Goal: Information Seeking & Learning: Learn about a topic

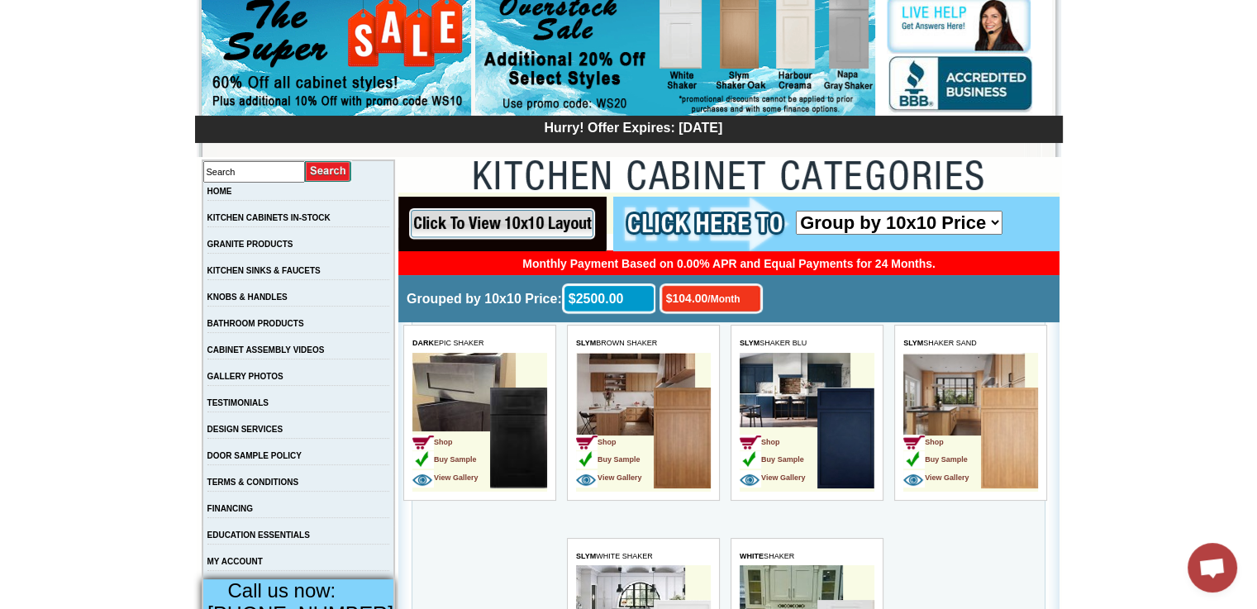
scroll to position [159, 0]
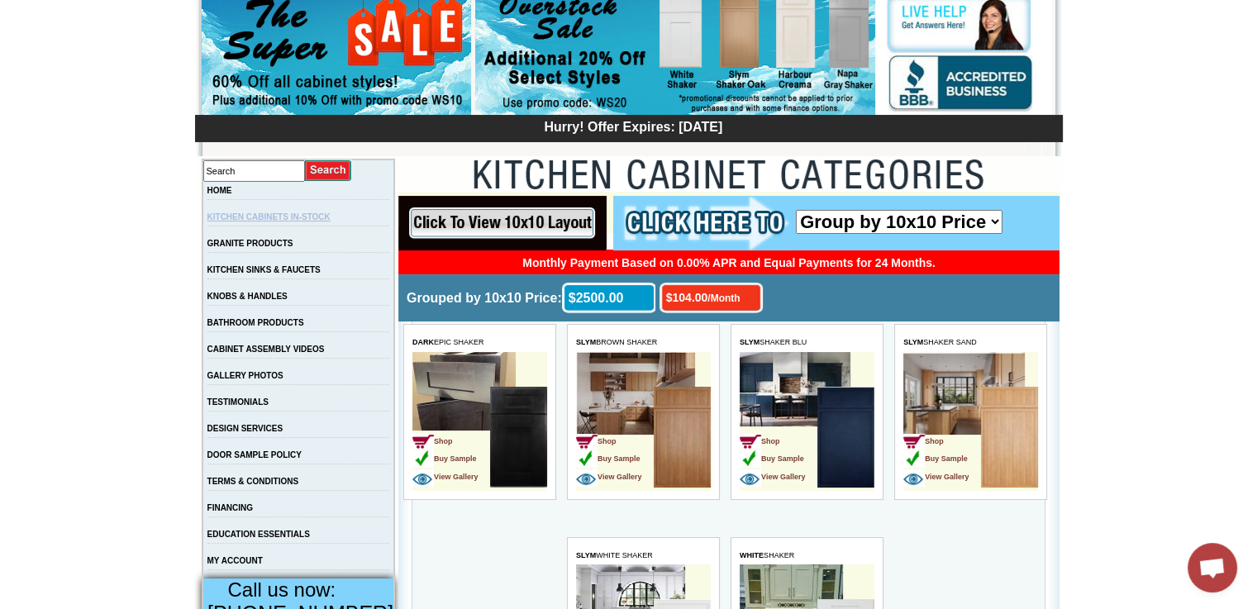
click at [331, 218] on link "KITCHEN CABINETS IN-STOCK" at bounding box center [268, 216] width 123 height 9
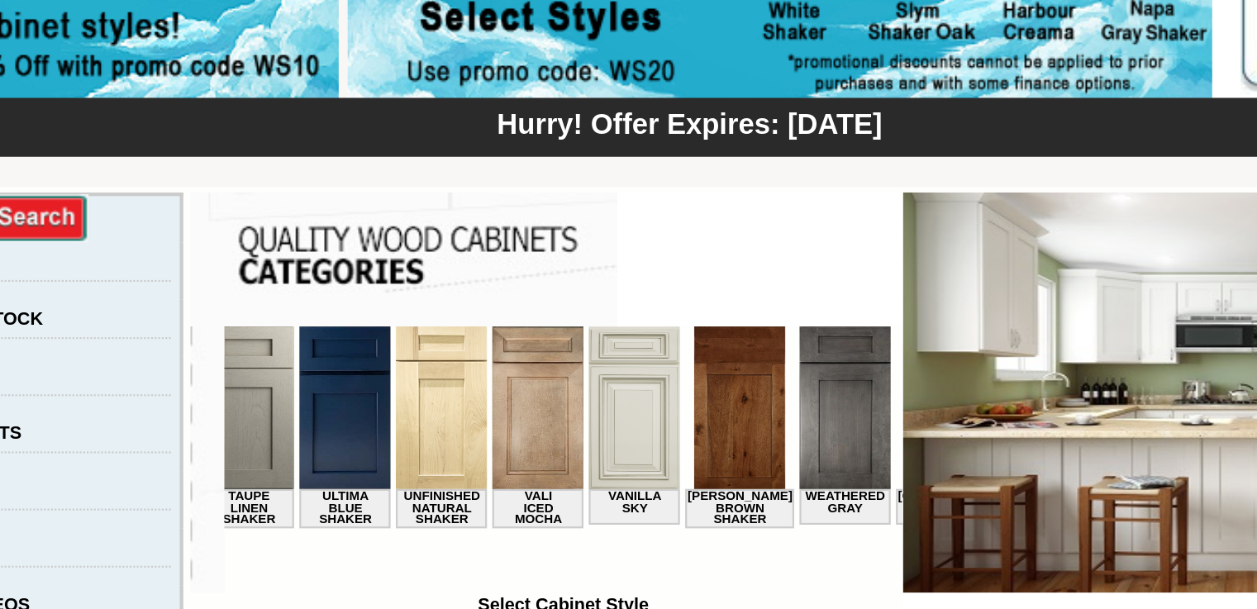
scroll to position [0, 2644]
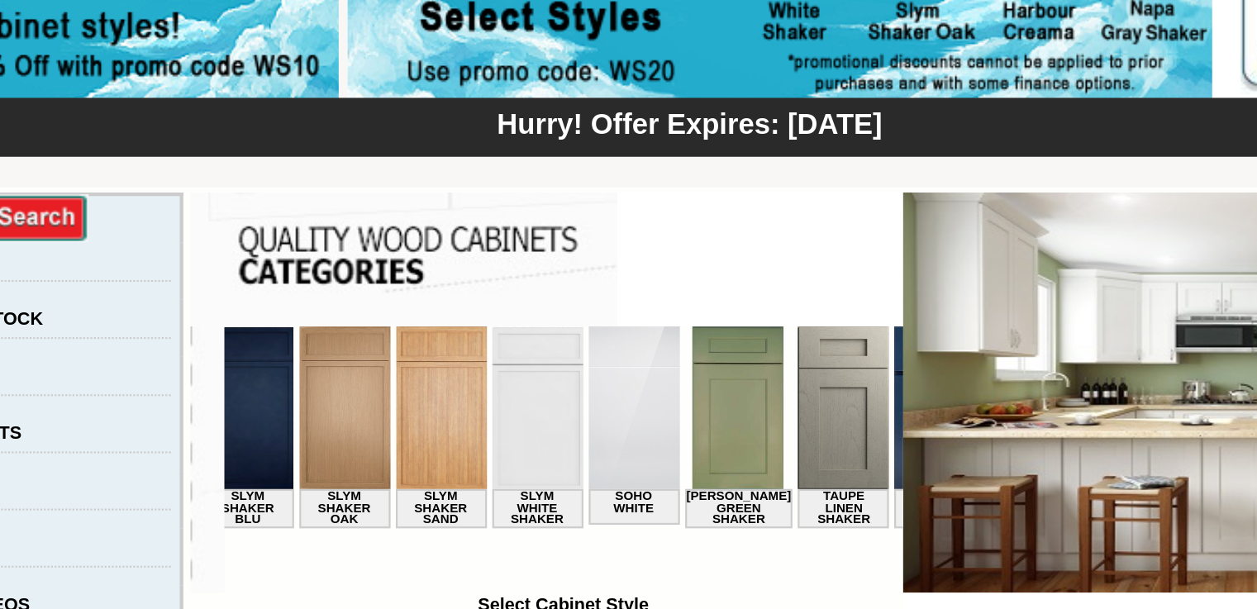
click html "White Shaker Alabaster Shaker Altmann Yellow Walnut Ashton White Shaker Baycree…"
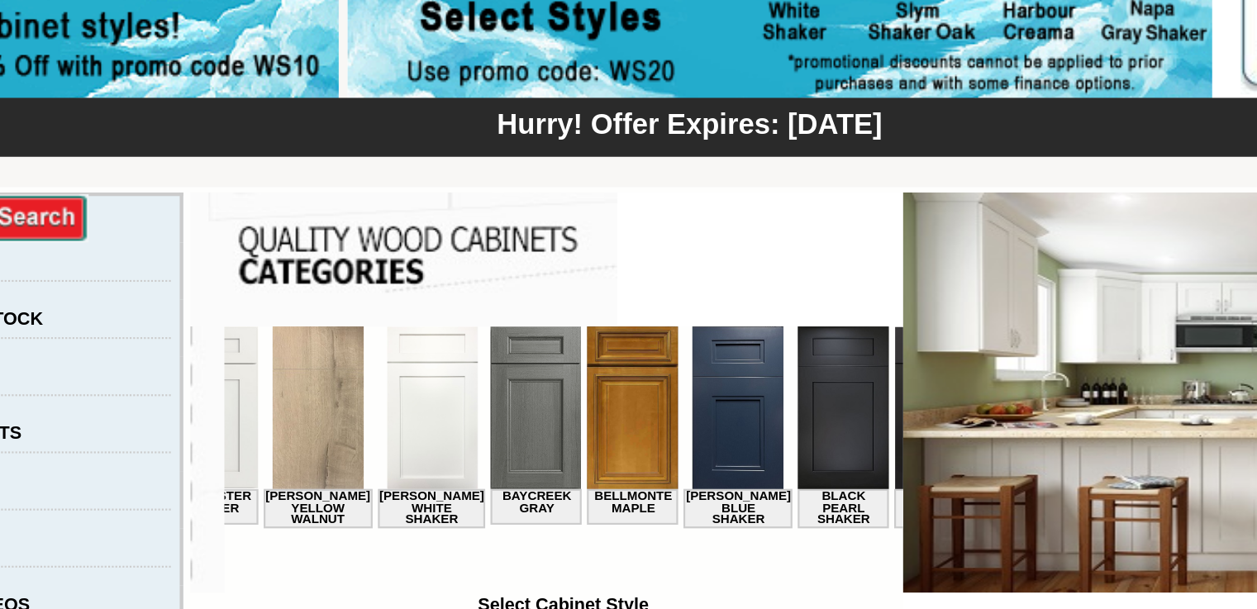
scroll to position [0, 0]
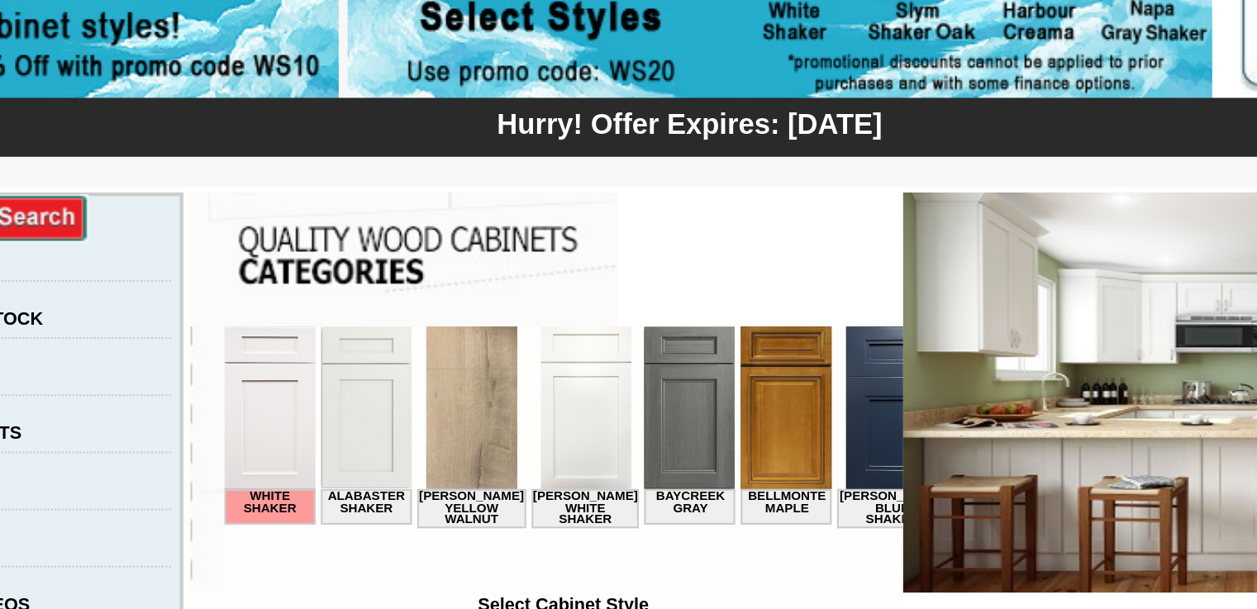
click at [424, 375] on img at bounding box center [438, 364] width 42 height 75
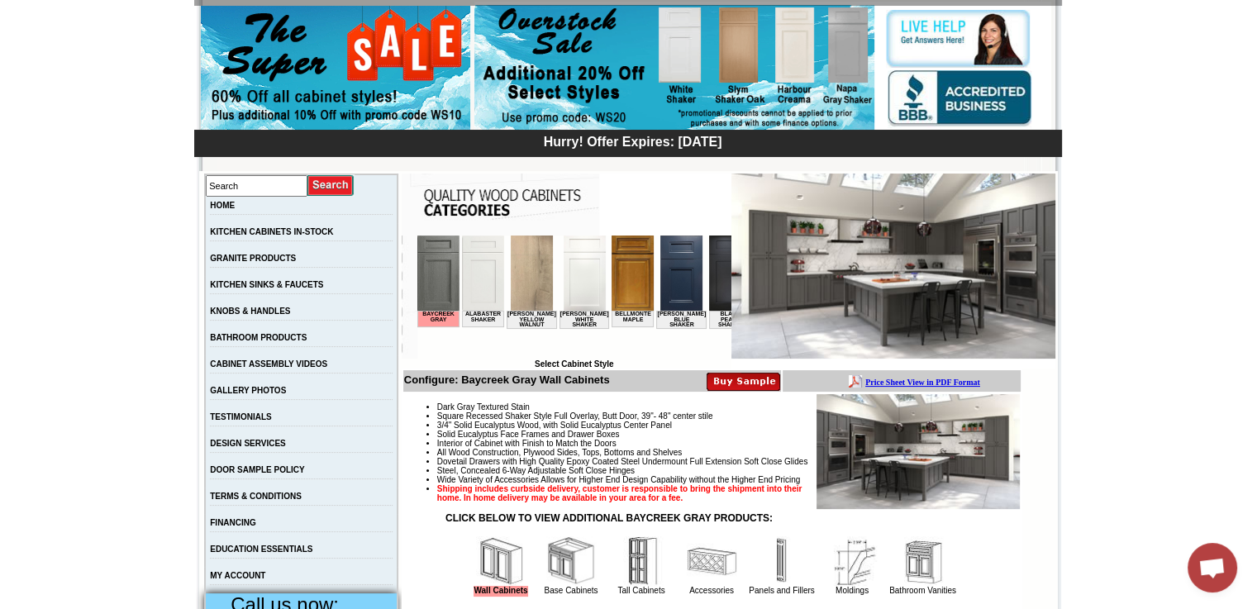
scroll to position [145, 0]
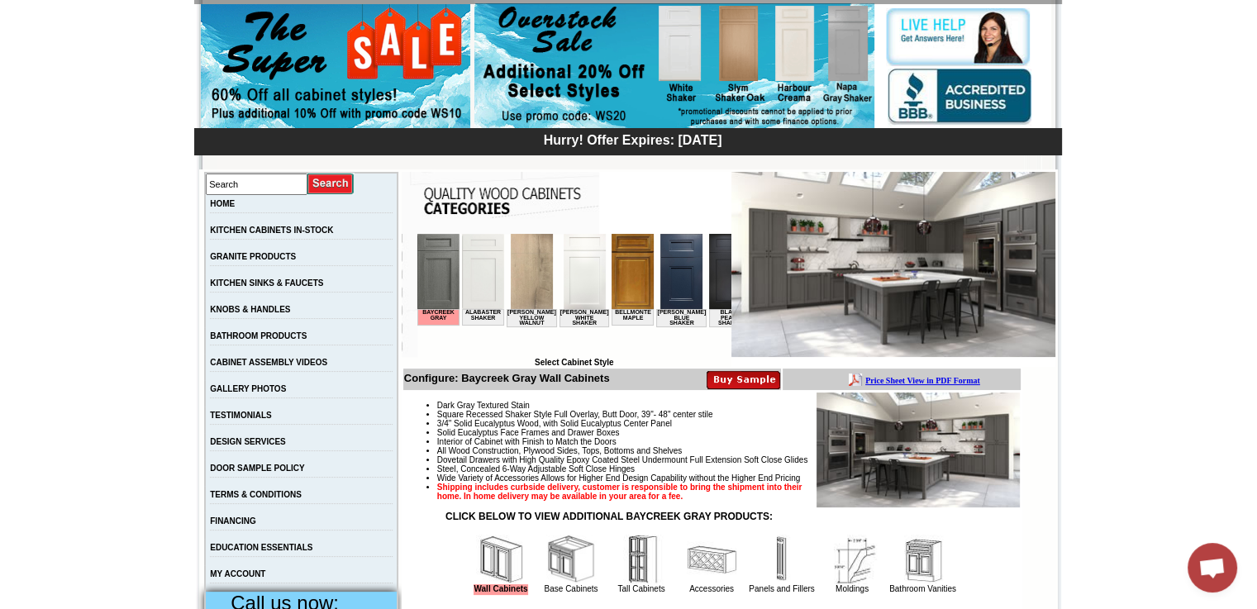
click at [950, 292] on img at bounding box center [894, 264] width 324 height 185
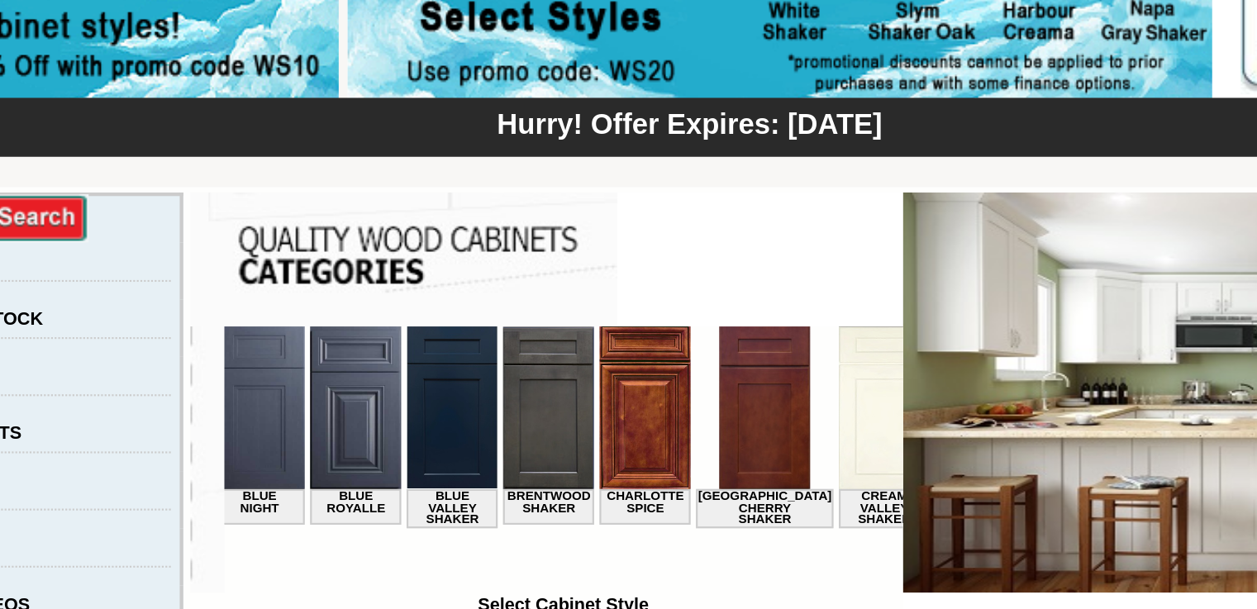
click at [709, 516] on img at bounding box center [740, 525] width 74 height 20
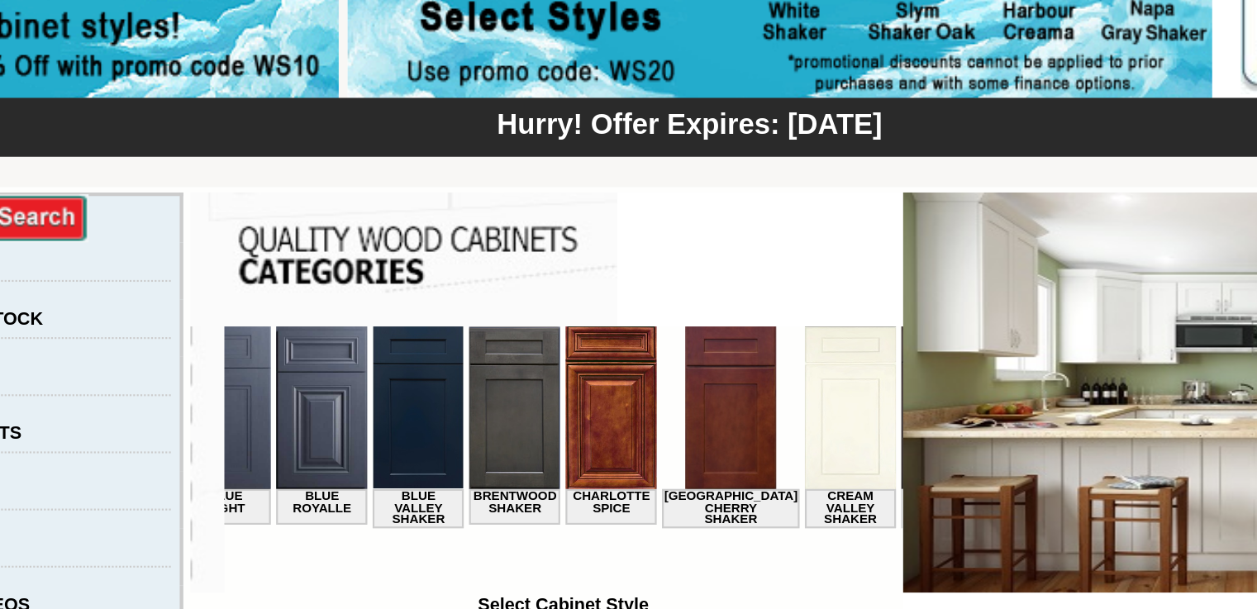
scroll to position [0, 552]
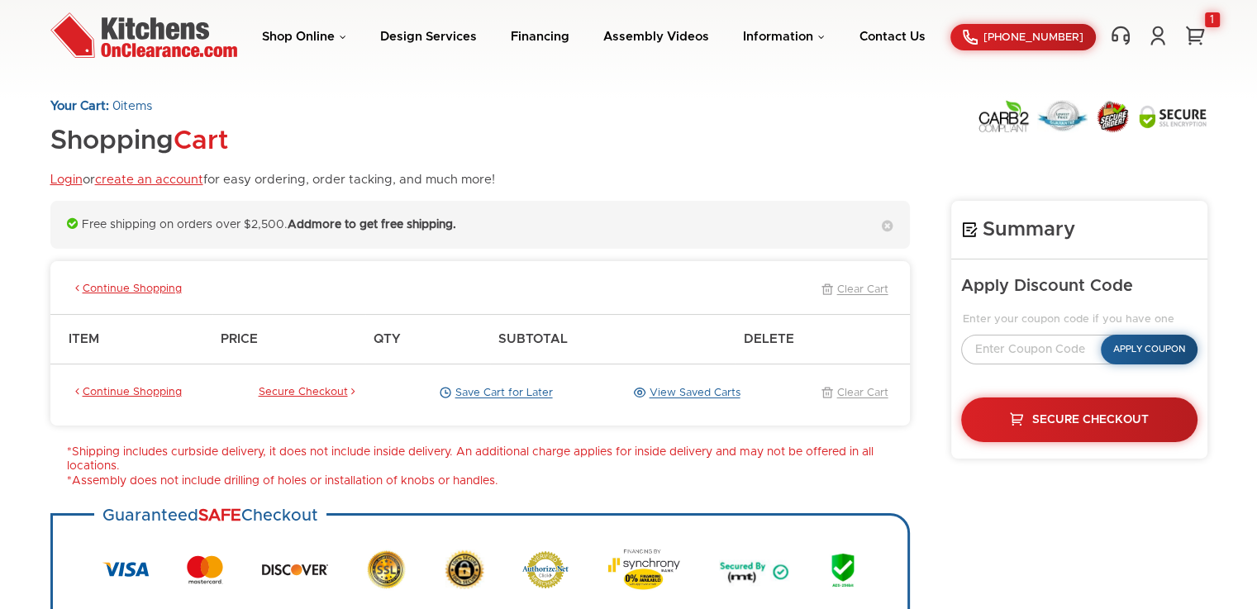
click at [863, 594] on div "Guaranteed SAFE Checkout" at bounding box center [480, 571] width 860 height 117
click at [863, 475] on li "*Shipping includes curbside delivery, it does not include inside delivery. An a…" at bounding box center [488, 460] width 843 height 29
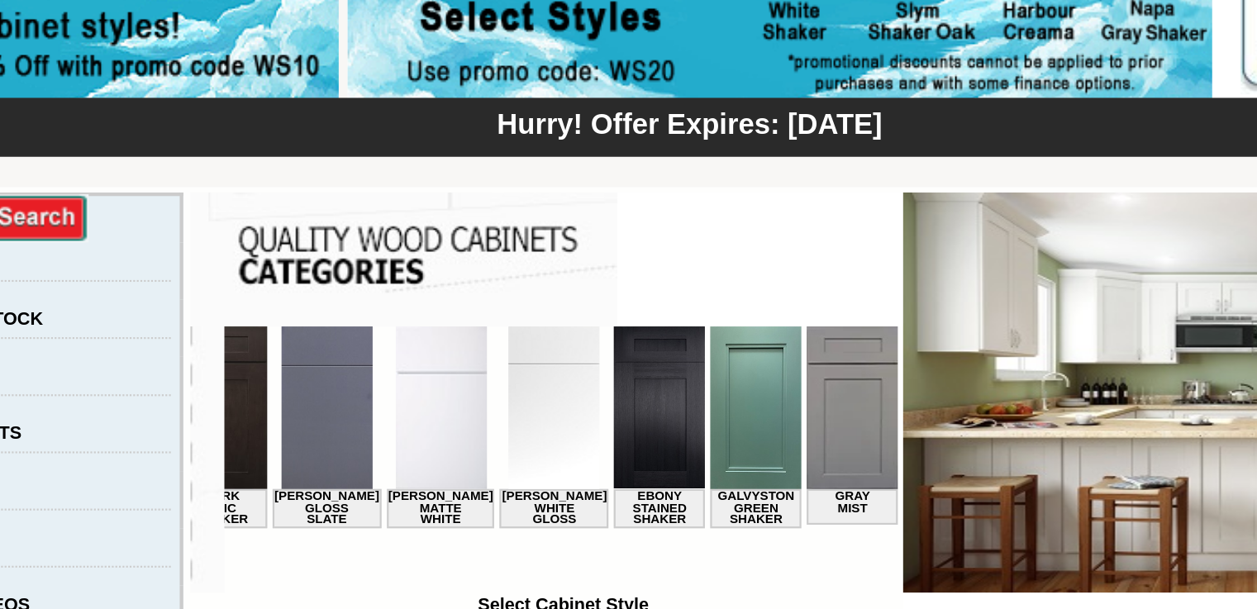
scroll to position [0, 886]
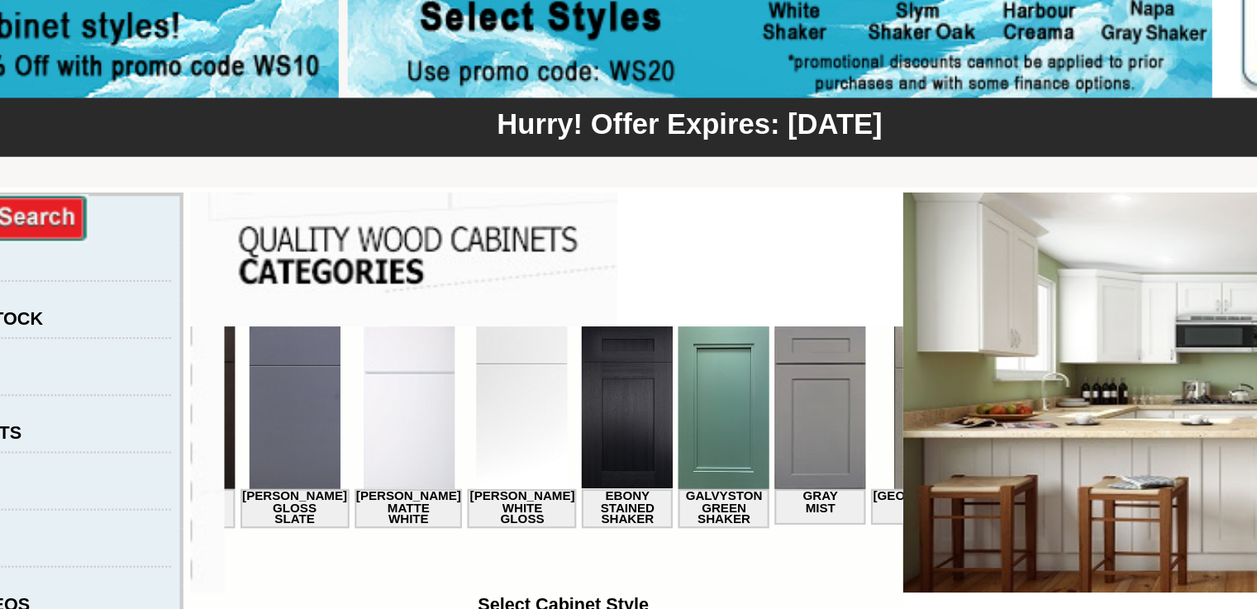
click at [433, 367] on img at bounding box center [454, 364] width 42 height 75
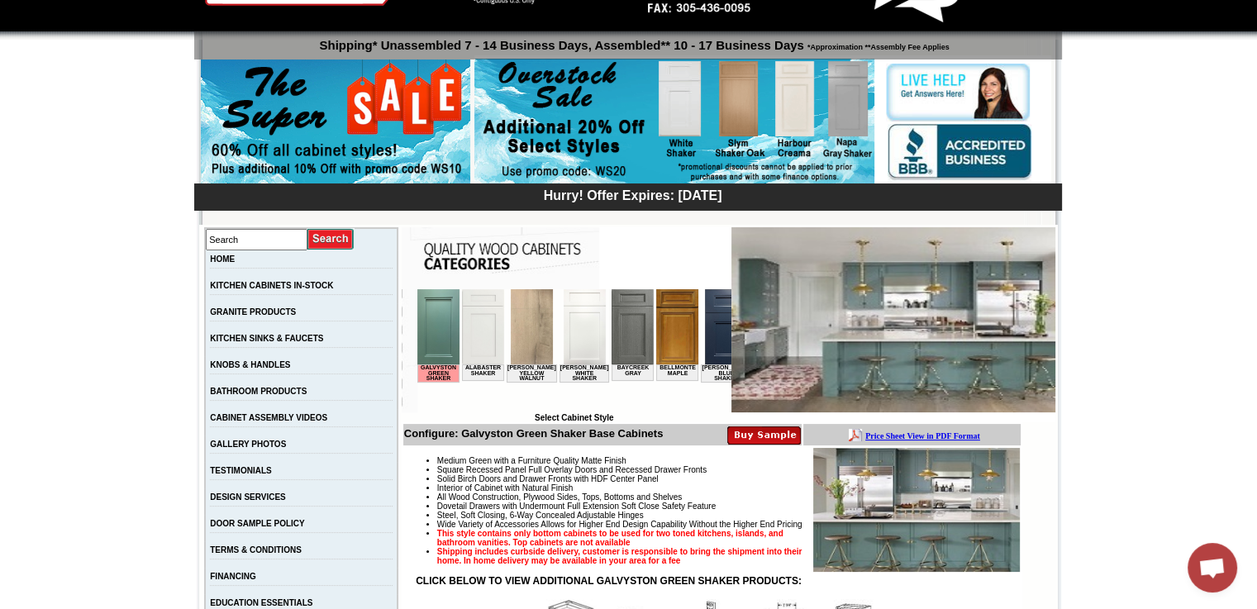
click at [905, 350] on img at bounding box center [894, 319] width 324 height 185
click at [914, 514] on img at bounding box center [916, 510] width 207 height 124
click at [903, 314] on img at bounding box center [894, 319] width 324 height 185
click at [935, 341] on img at bounding box center [894, 319] width 324 height 185
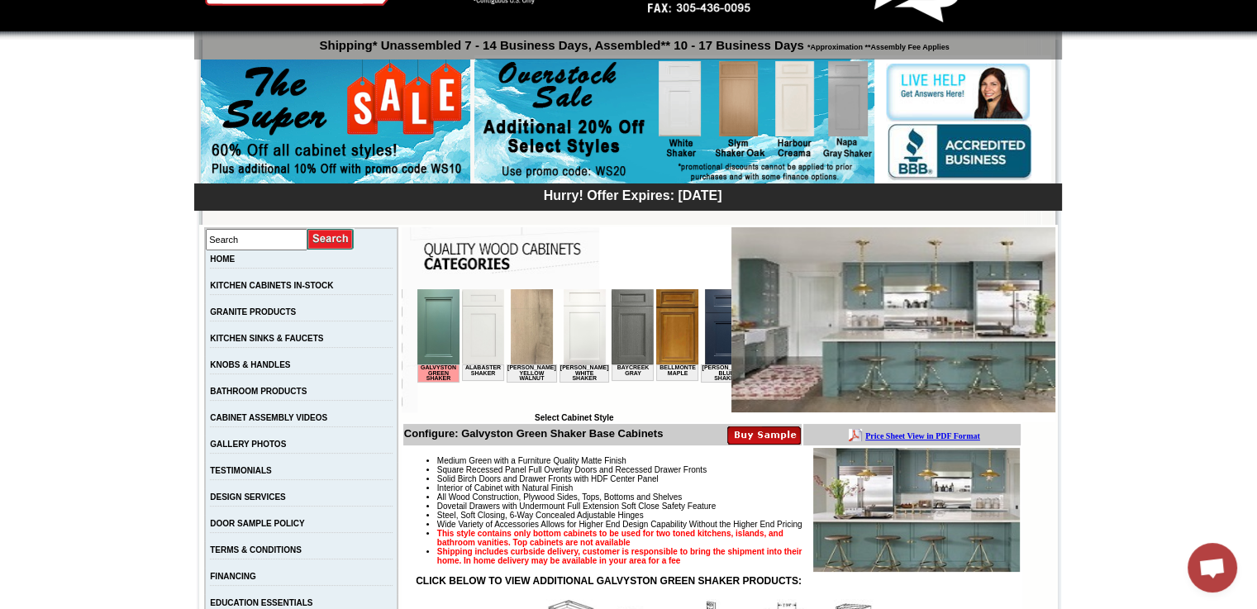
click at [913, 505] on img at bounding box center [916, 510] width 207 height 124
click at [917, 355] on img at bounding box center [894, 319] width 324 height 185
click at [923, 355] on img at bounding box center [894, 319] width 324 height 185
click at [919, 355] on img at bounding box center [894, 319] width 324 height 185
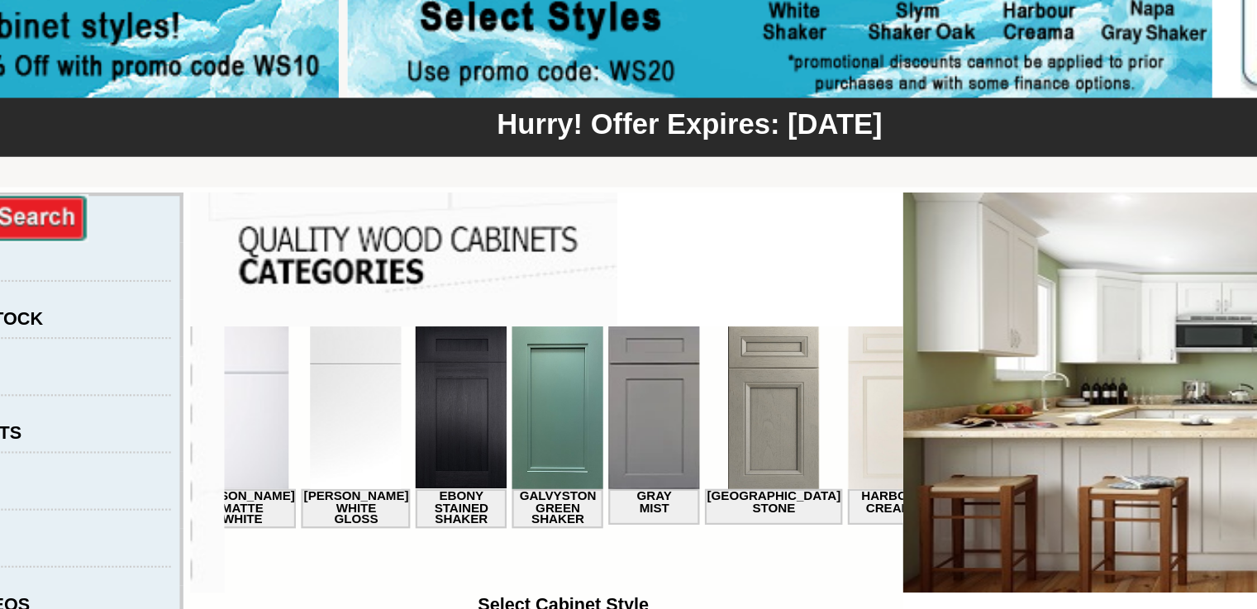
scroll to position [0, 979]
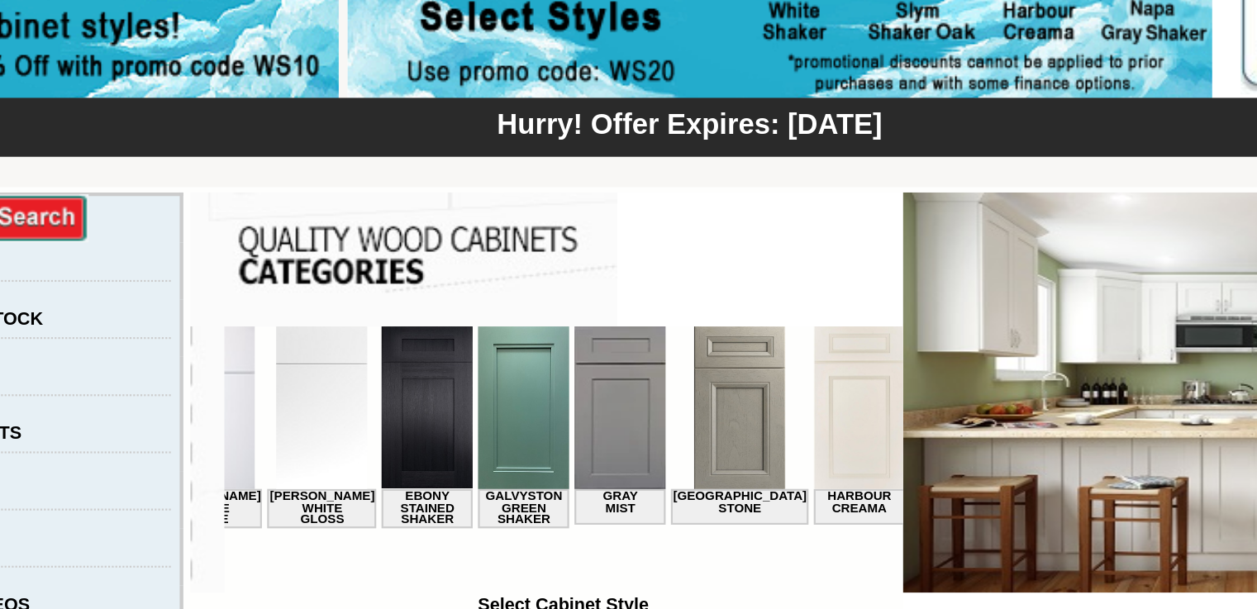
click at [341, 367] on img at bounding box center [362, 364] width 42 height 75
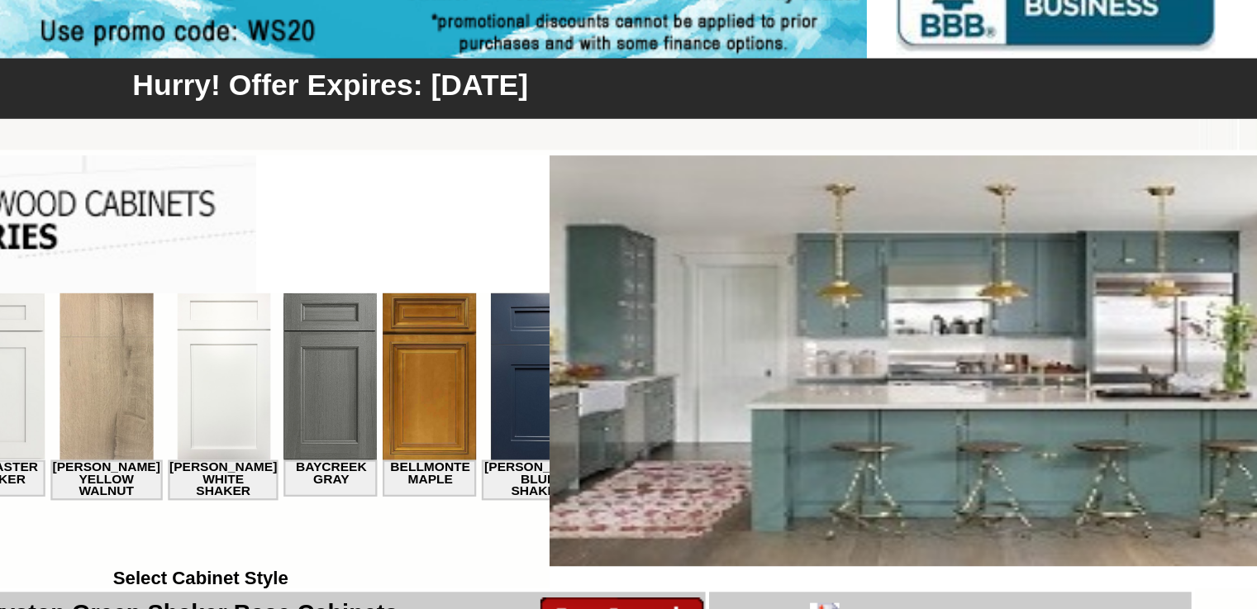
scroll to position [7, 0]
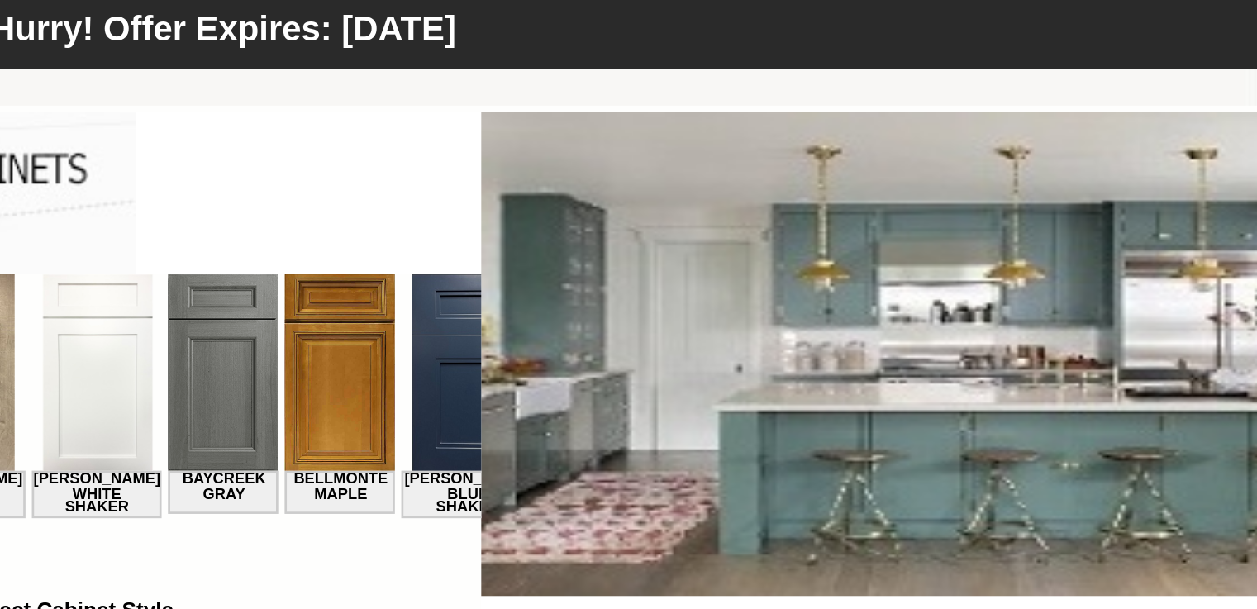
click at [906, 450] on img at bounding box center [894, 402] width 324 height 185
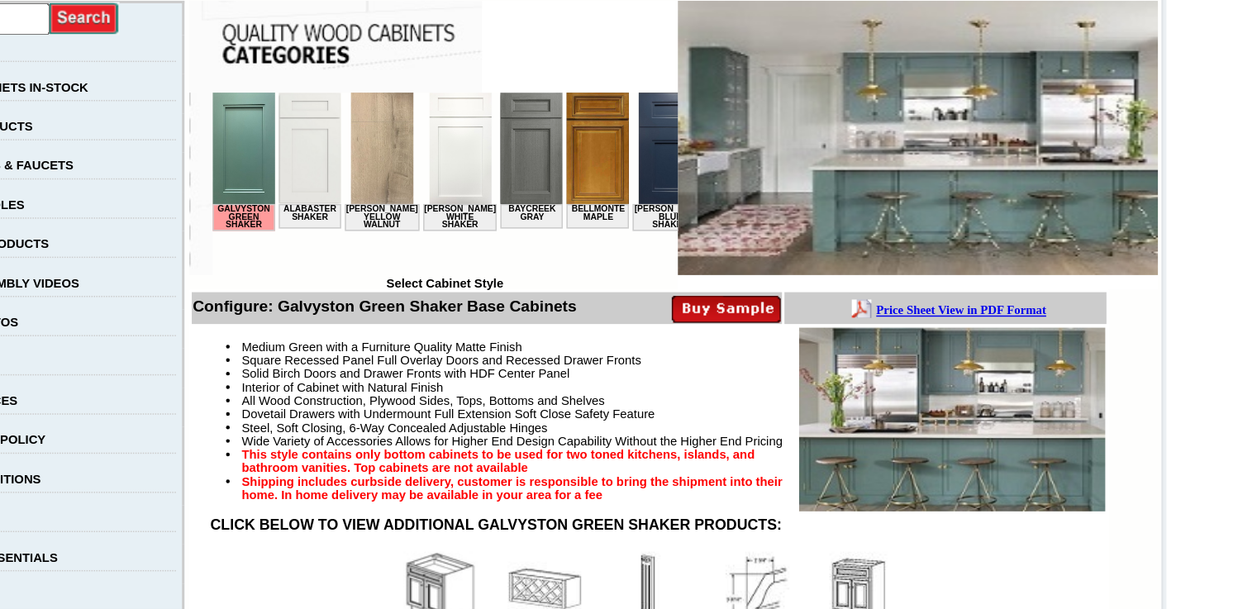
scroll to position [120, 0]
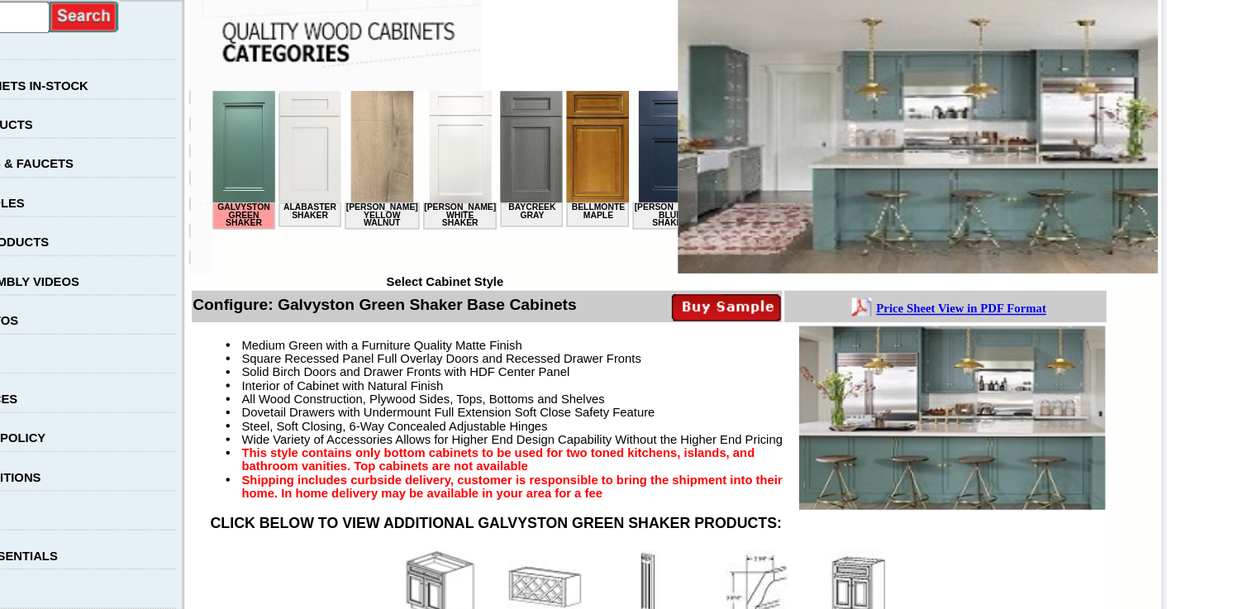
click at [908, 502] on img at bounding box center [916, 480] width 207 height 124
click at [954, 495] on img at bounding box center [916, 480] width 207 height 124
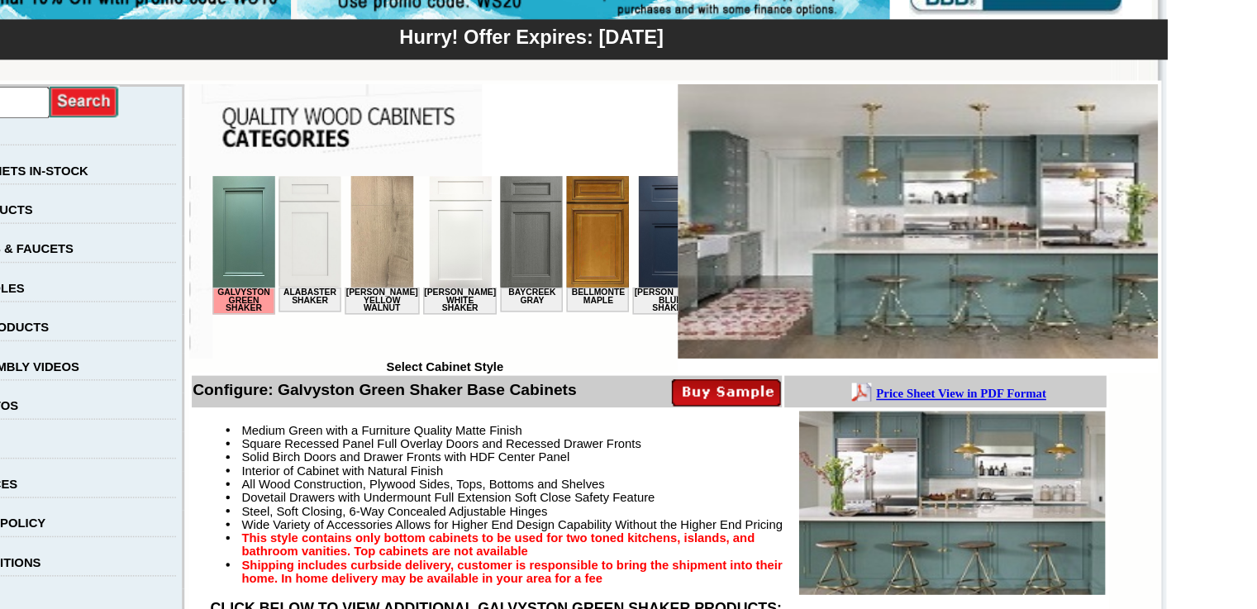
scroll to position [258, 0]
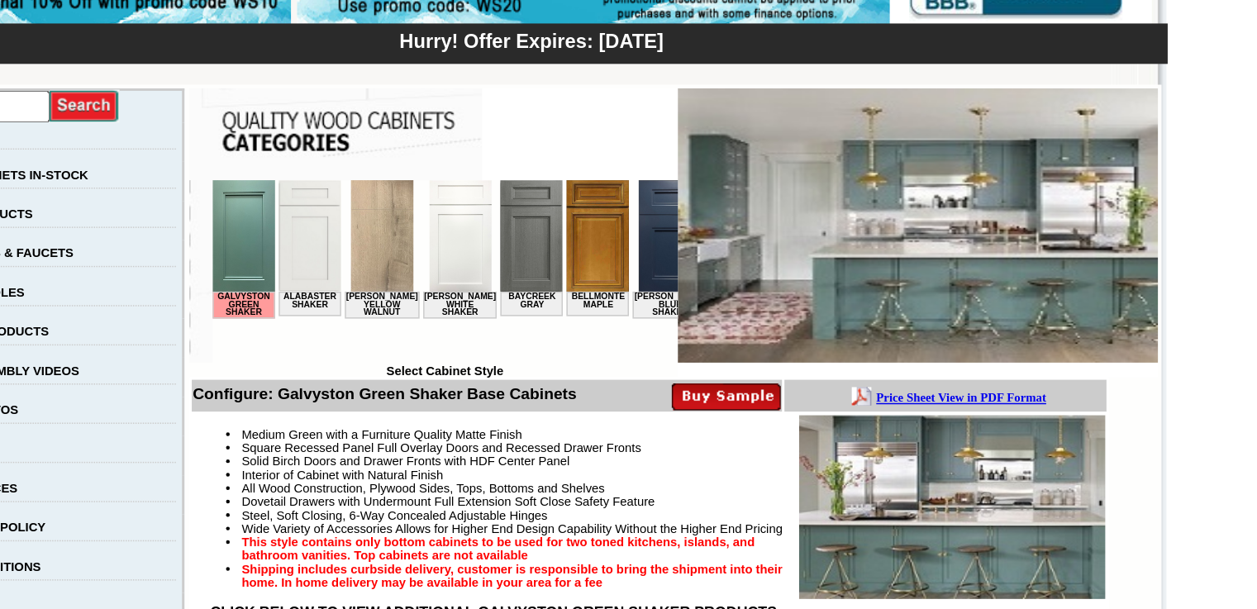
click at [942, 328] on img at bounding box center [916, 342] width 207 height 124
click at [942, 326] on img at bounding box center [916, 342] width 207 height 124
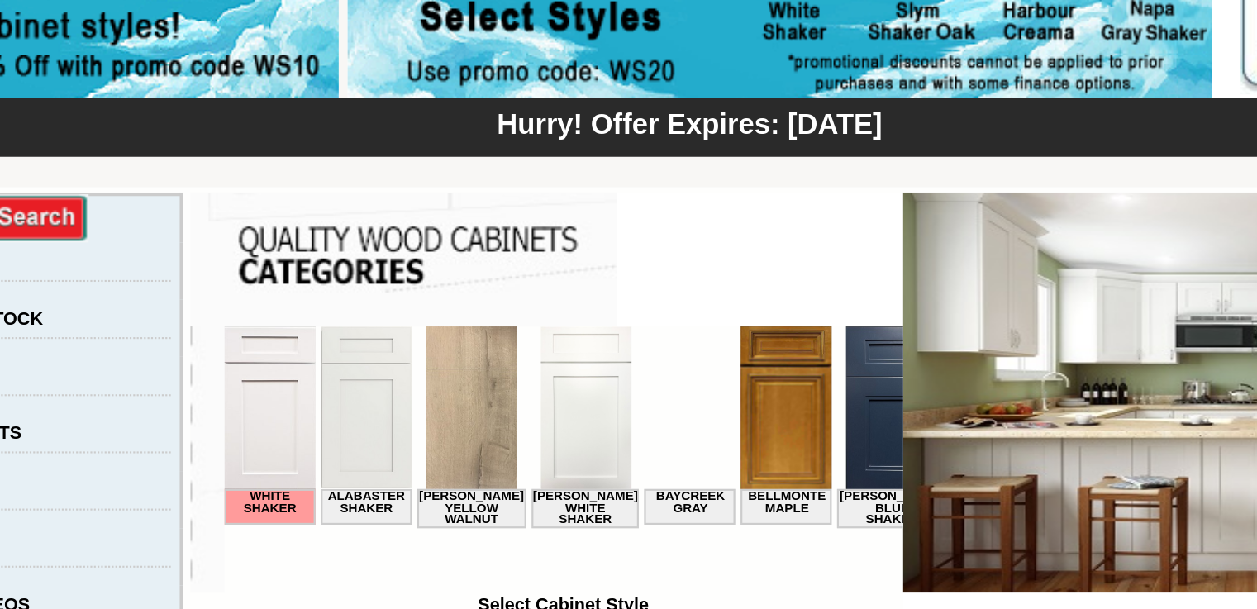
scroll to position [0, 979]
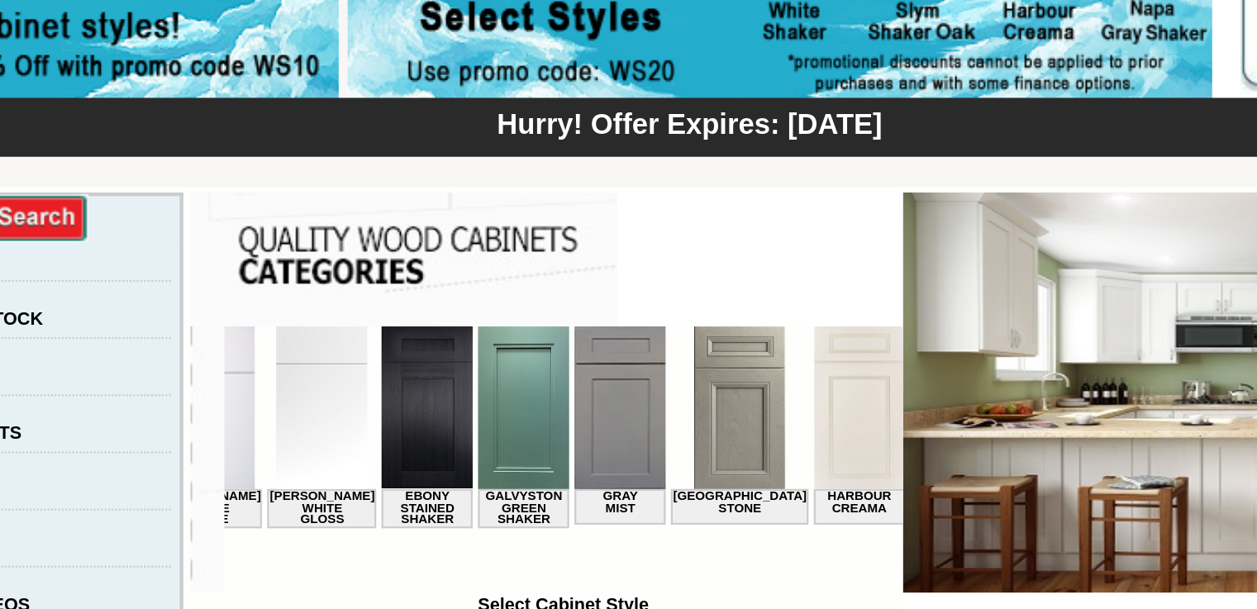
click at [385, 374] on img at bounding box center [406, 364] width 42 height 75
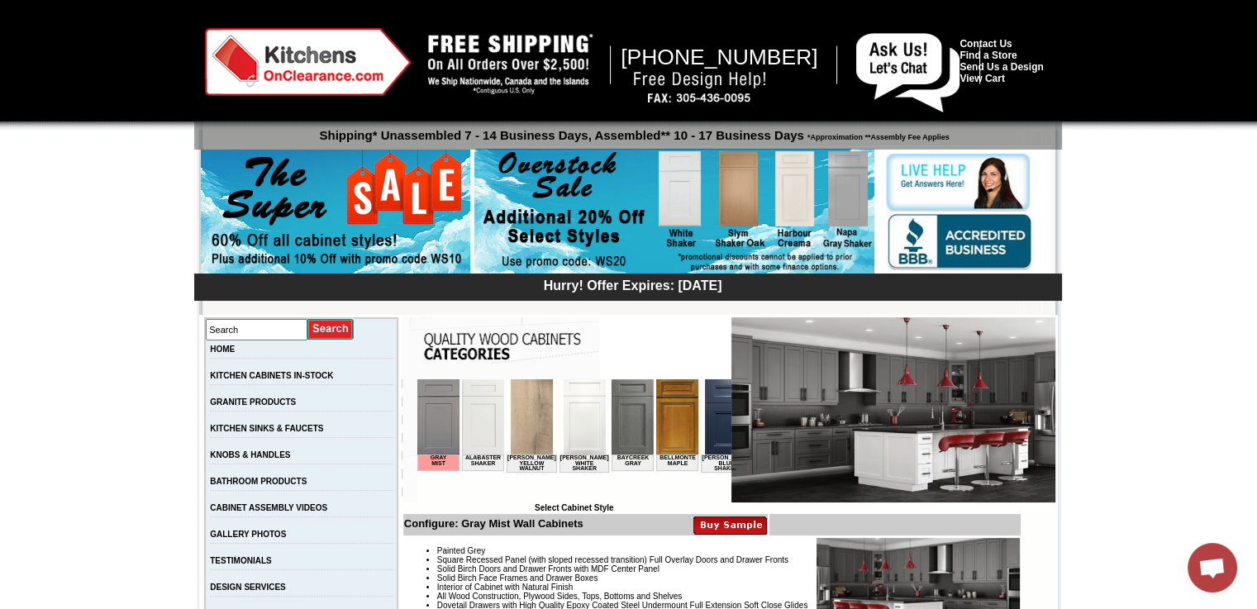
click at [842, 408] on img at bounding box center [894, 409] width 324 height 185
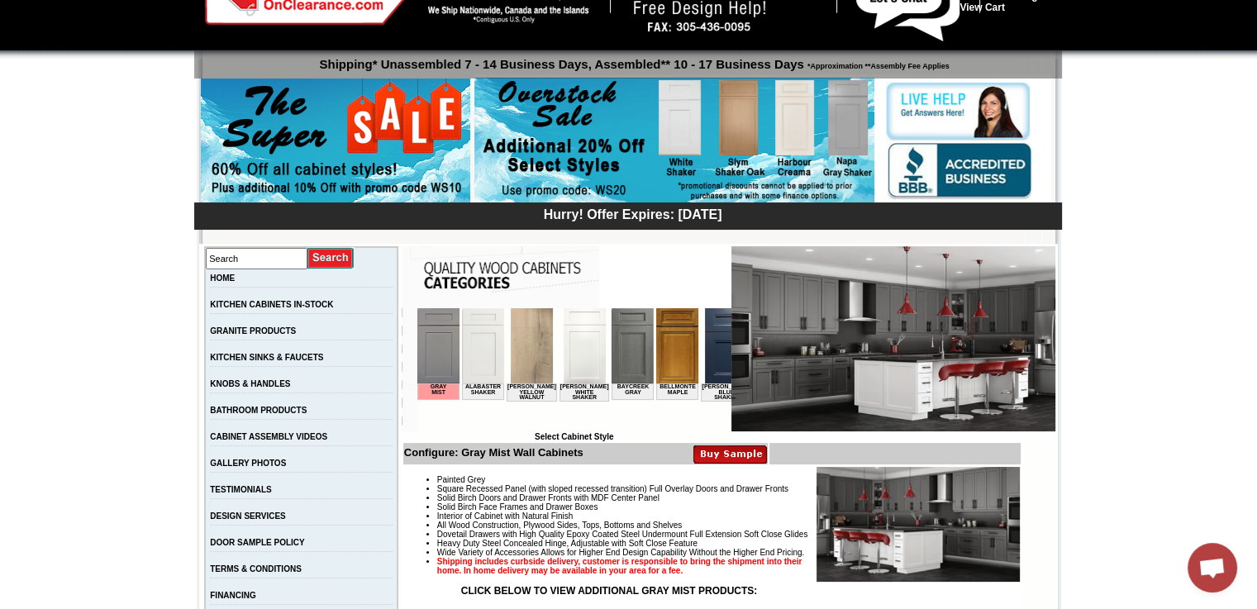
scroll to position [90, 0]
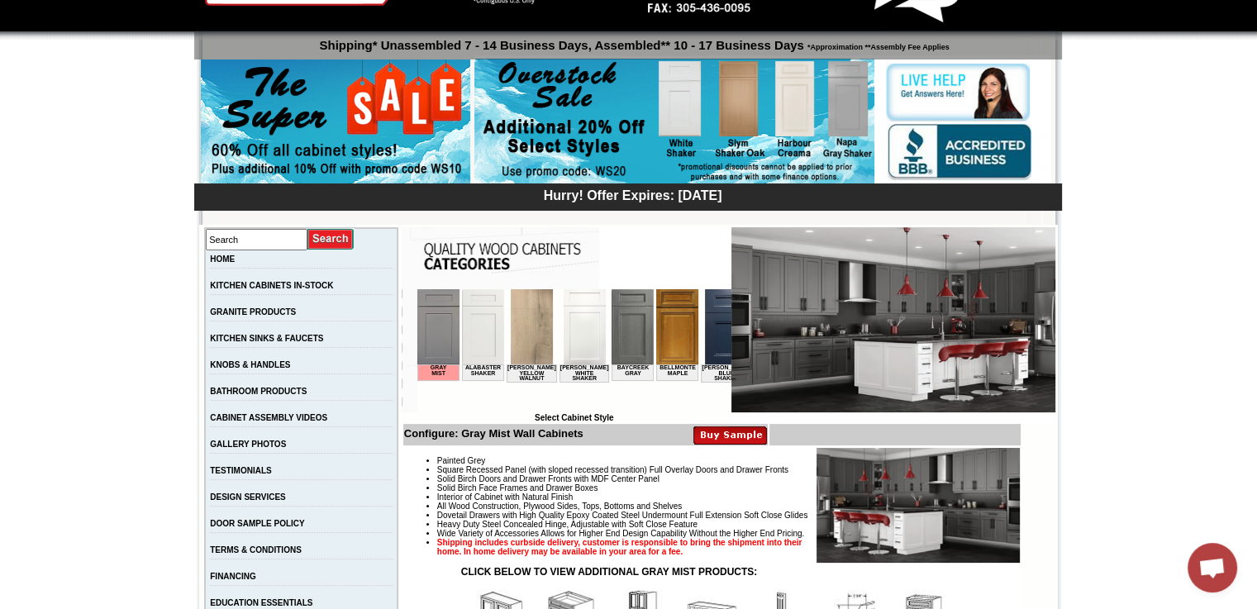
click at [934, 507] on img at bounding box center [918, 505] width 203 height 115
click at [901, 307] on img at bounding box center [894, 319] width 324 height 185
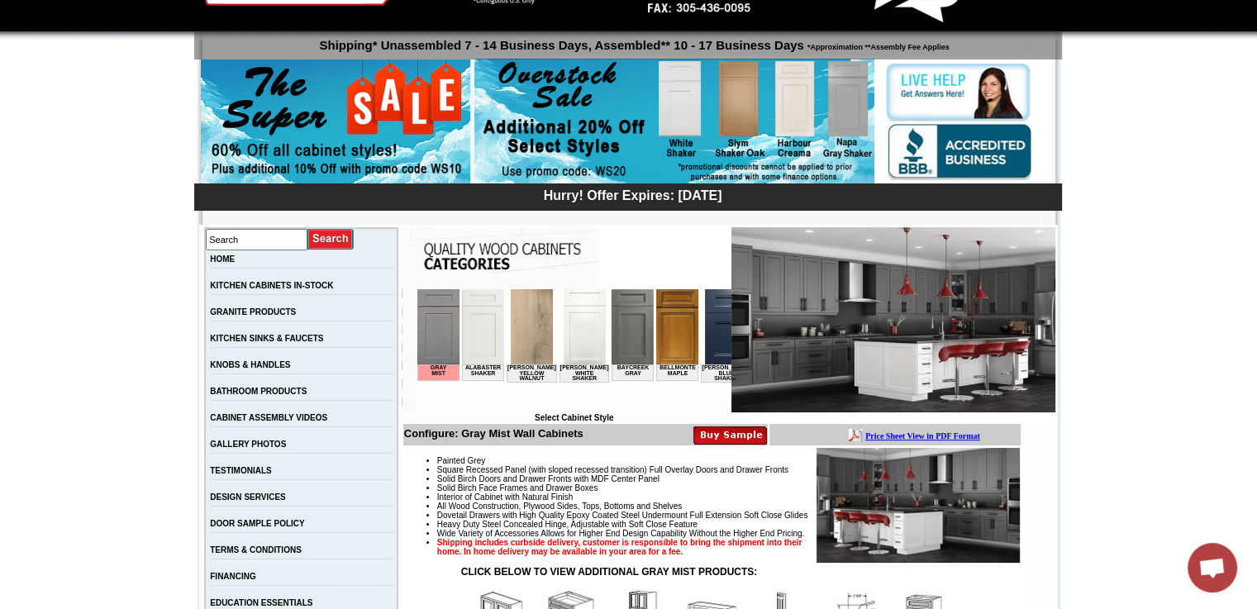
click at [918, 516] on img at bounding box center [918, 505] width 203 height 115
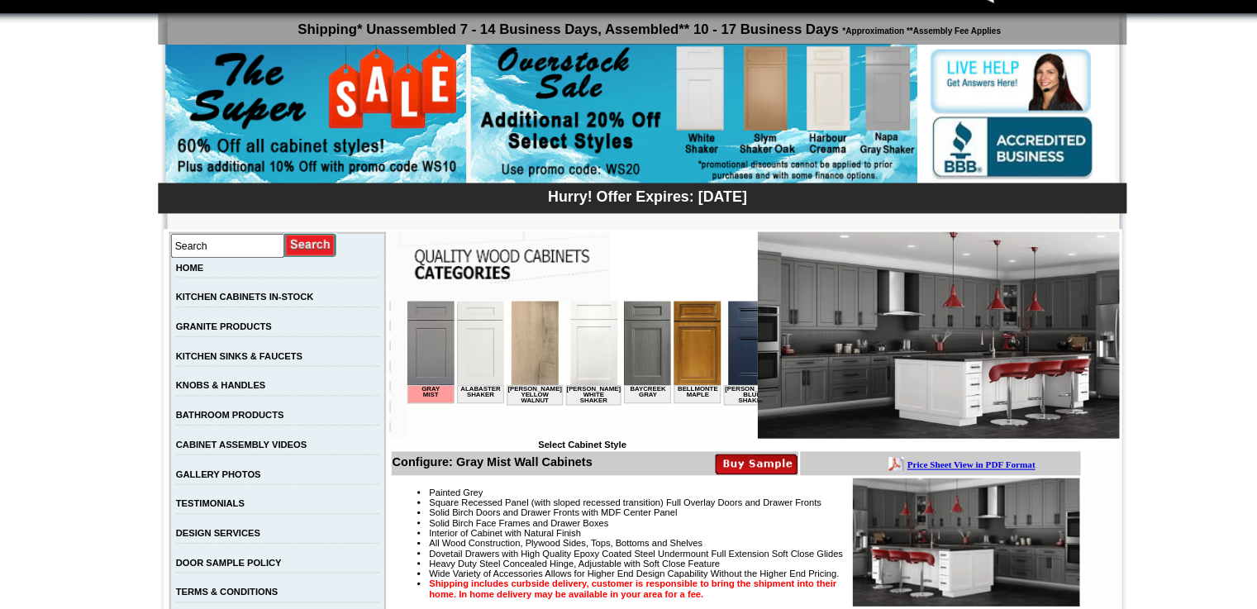
scroll to position [89, 0]
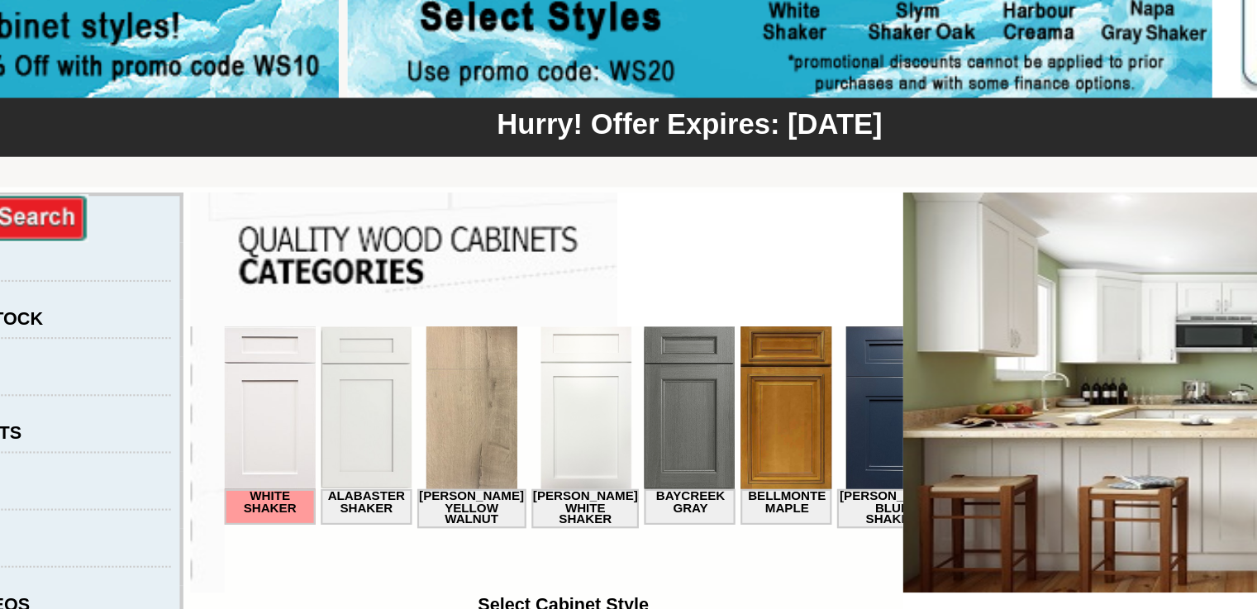
scroll to position [0, 979]
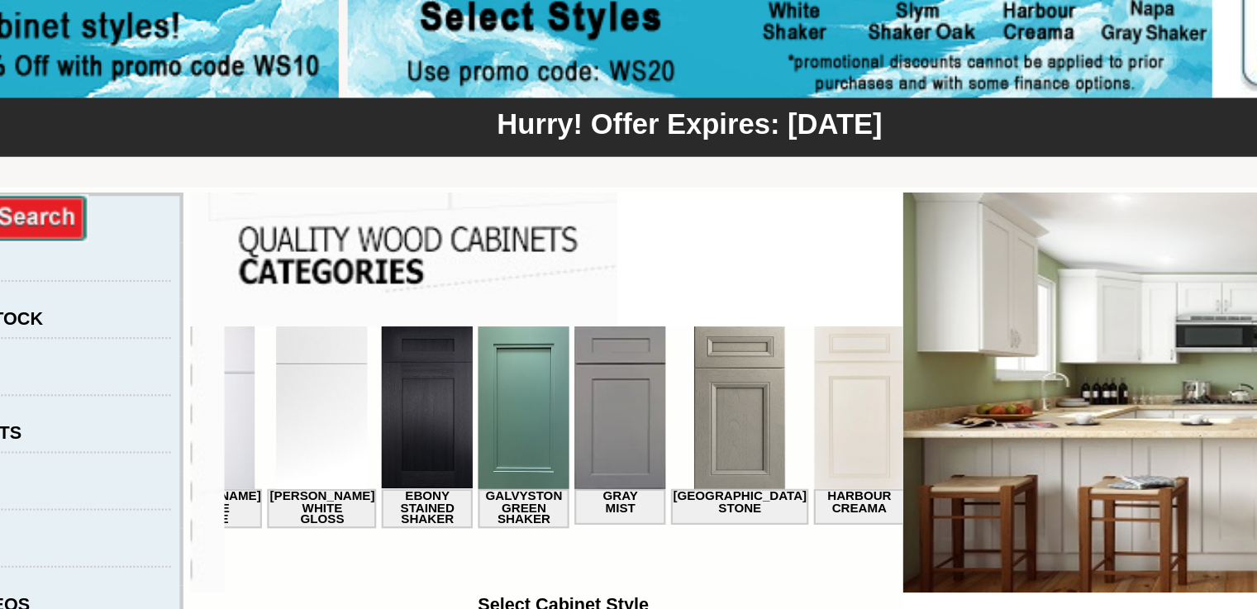
click at [541, 366] on img at bounding box center [562, 364] width 42 height 75
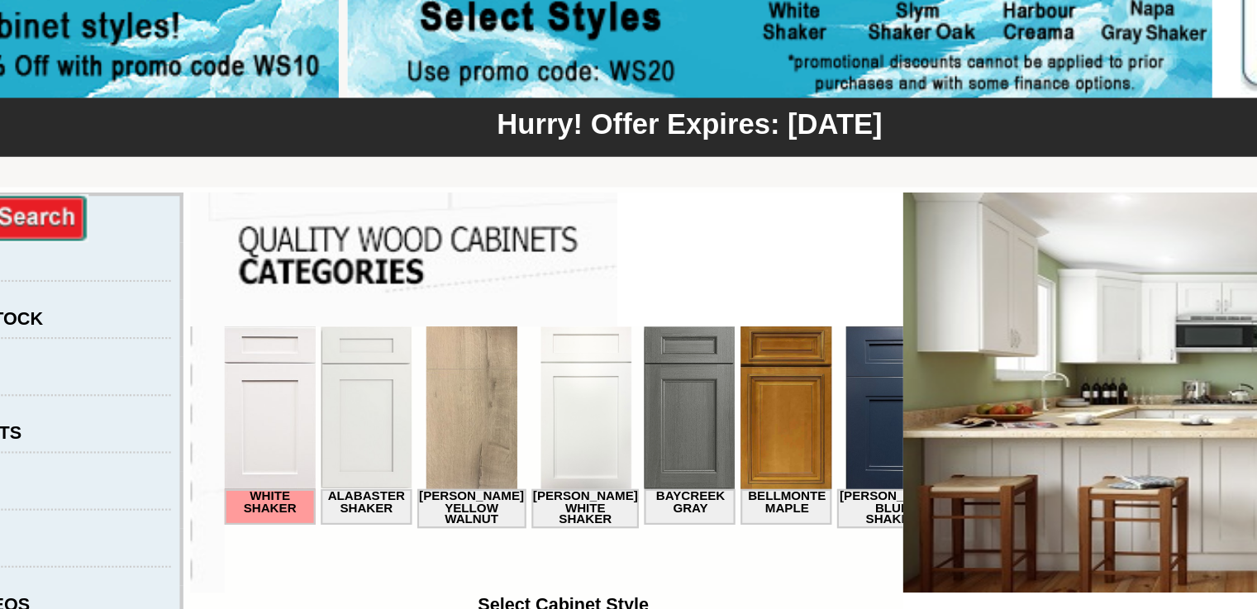
scroll to position [0, 979]
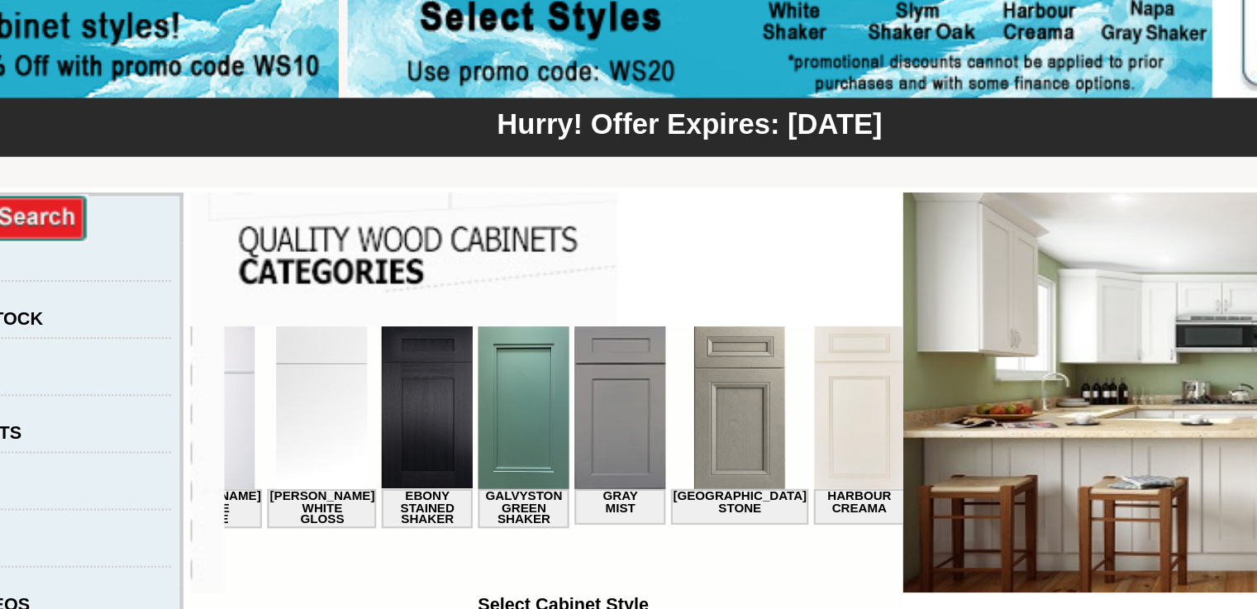
click at [496, 398] on img at bounding box center [517, 364] width 42 height 75
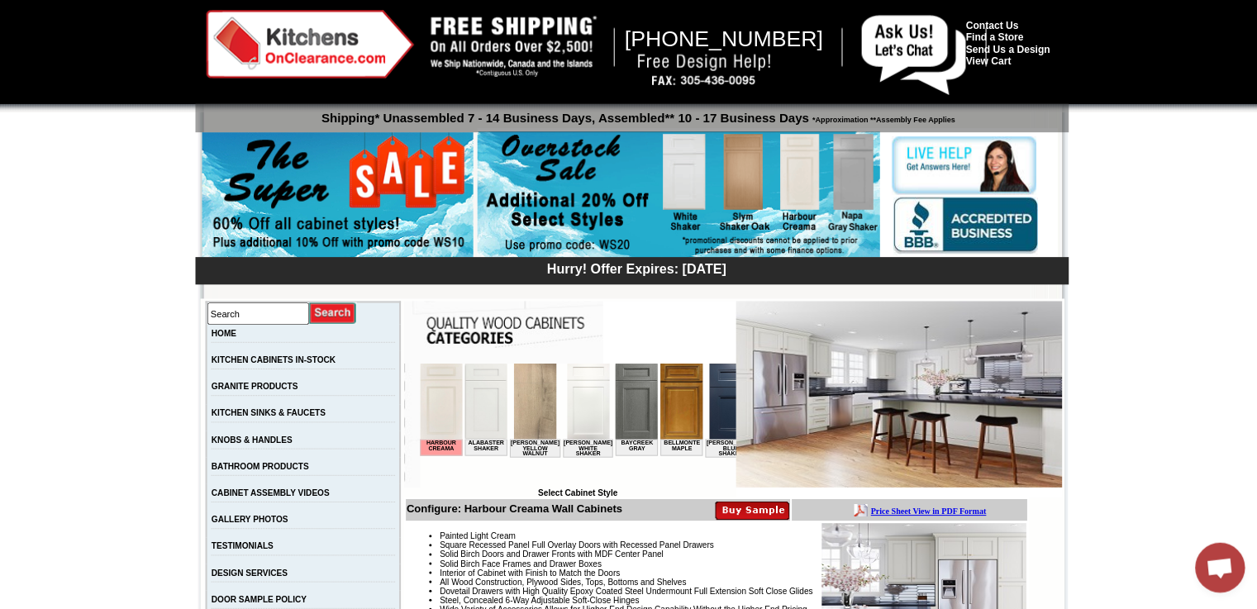
scroll to position [16, 0]
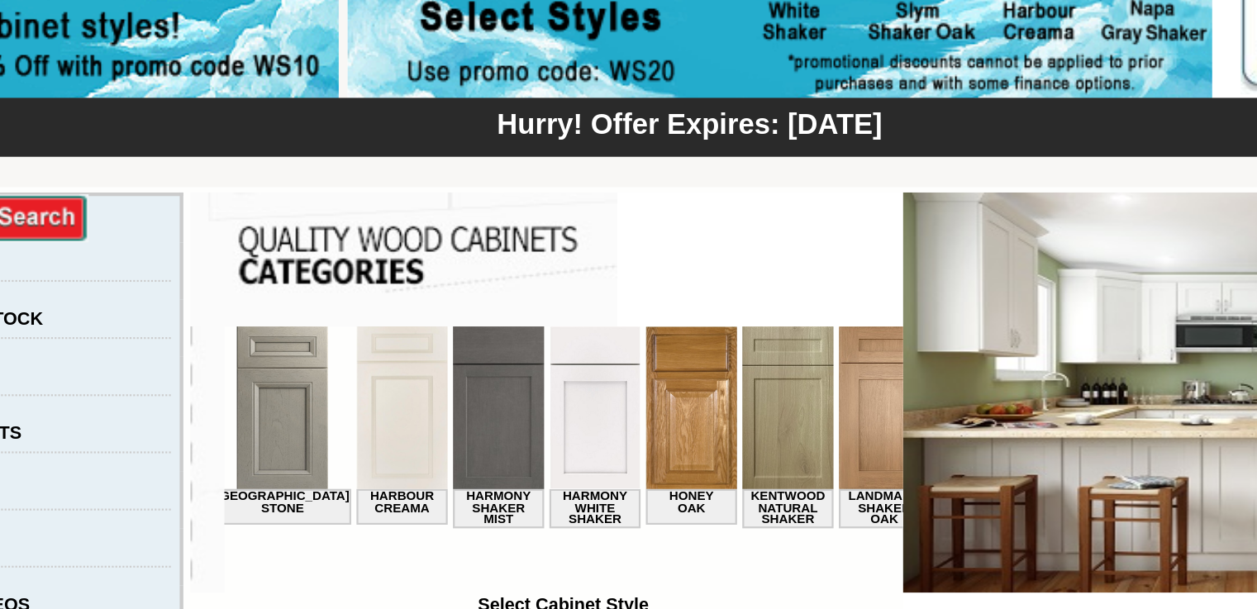
scroll to position [0, 1193]
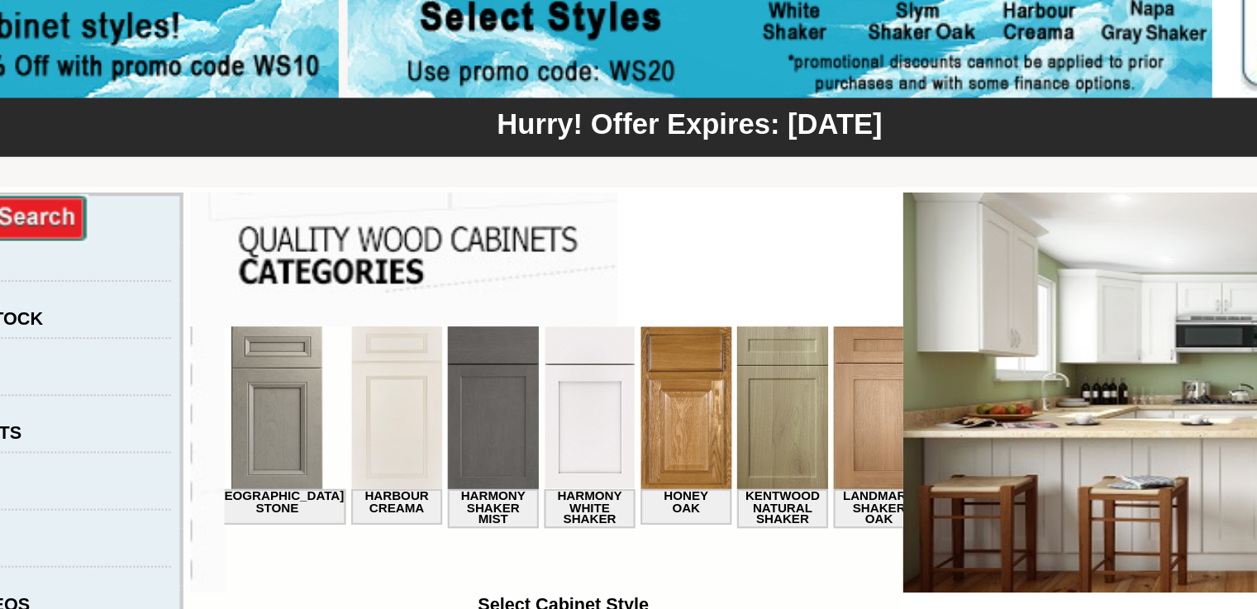
click at [460, 374] on img at bounding box center [481, 364] width 42 height 75
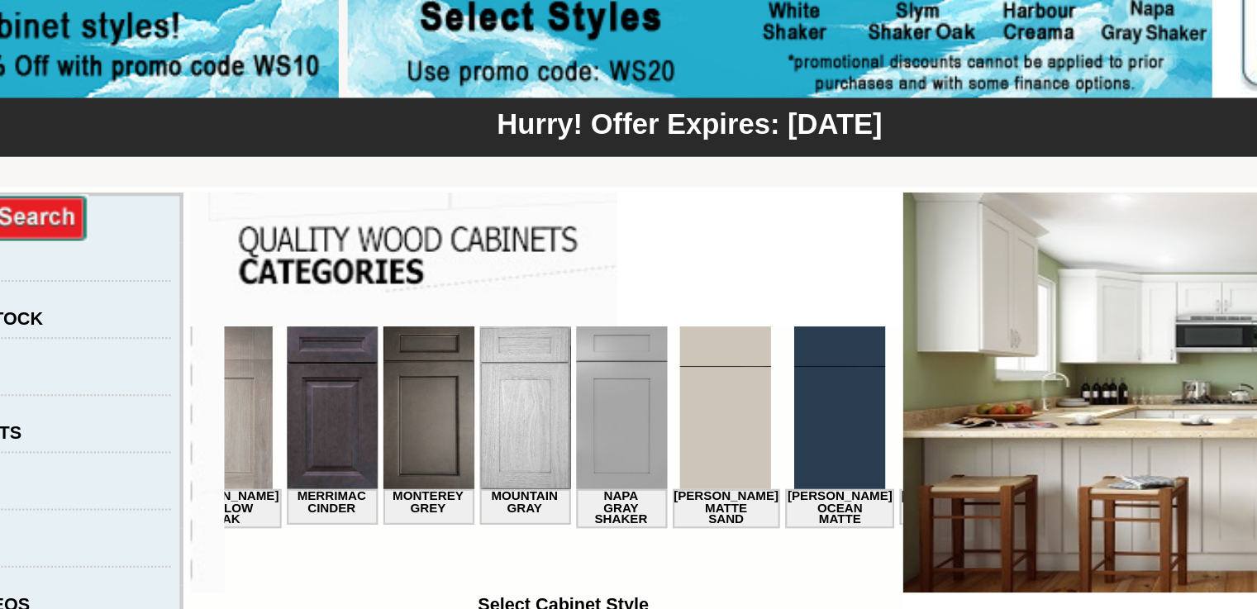
scroll to position [0, 1835]
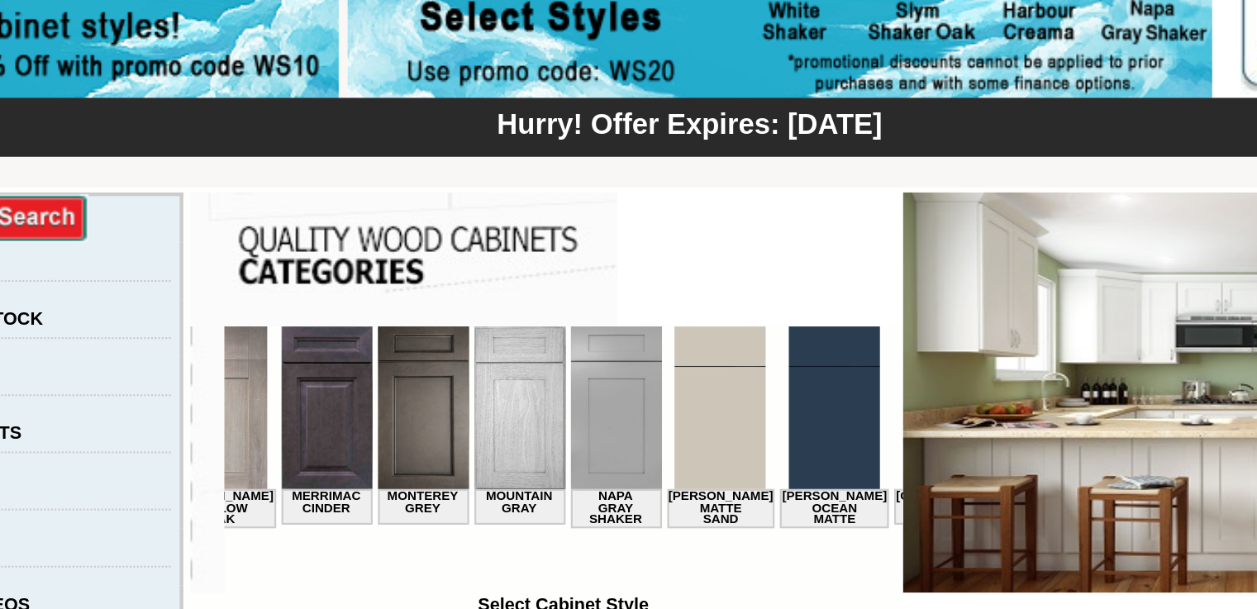
click at [544, 386] on img at bounding box center [565, 364] width 42 height 75
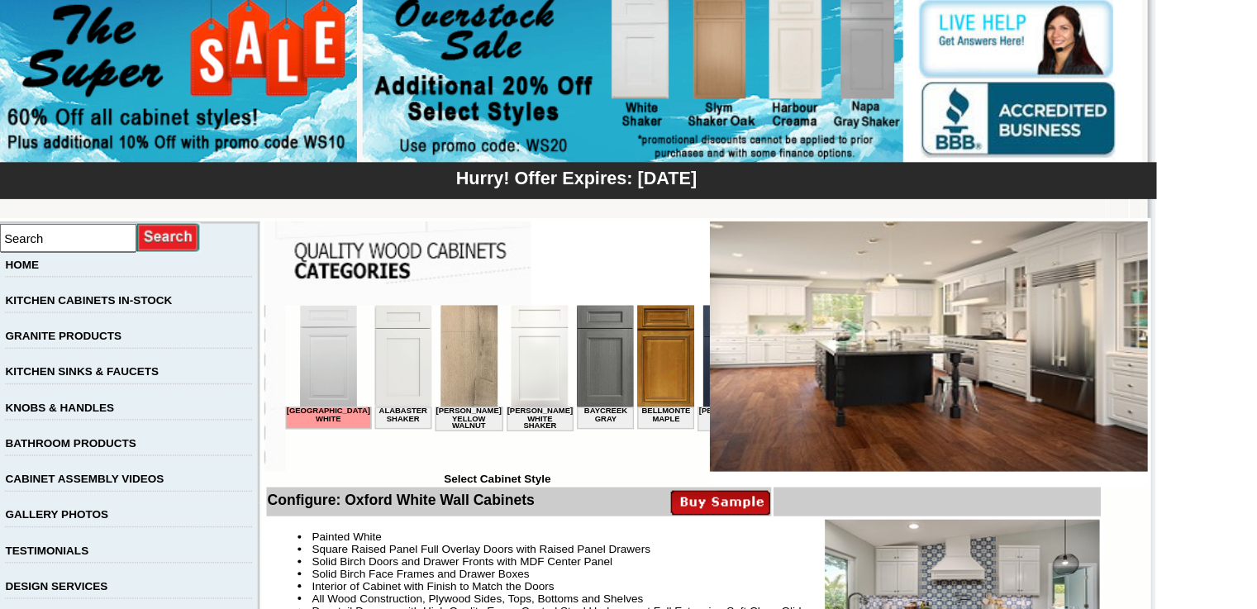
scroll to position [4, 0]
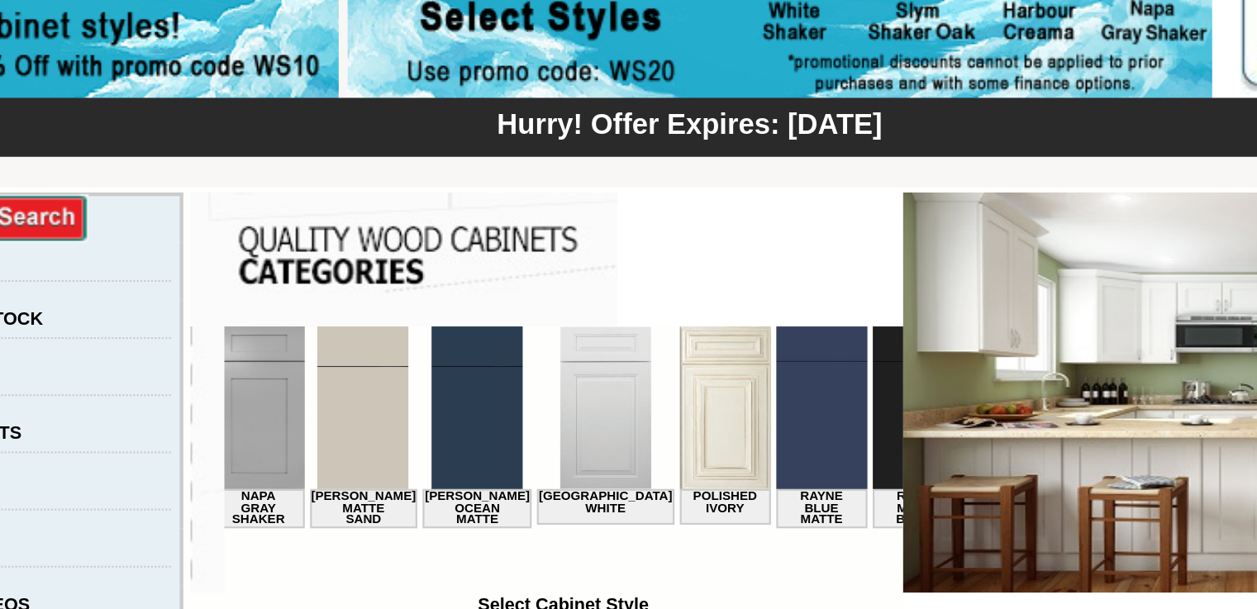
scroll to position [0, 2019]
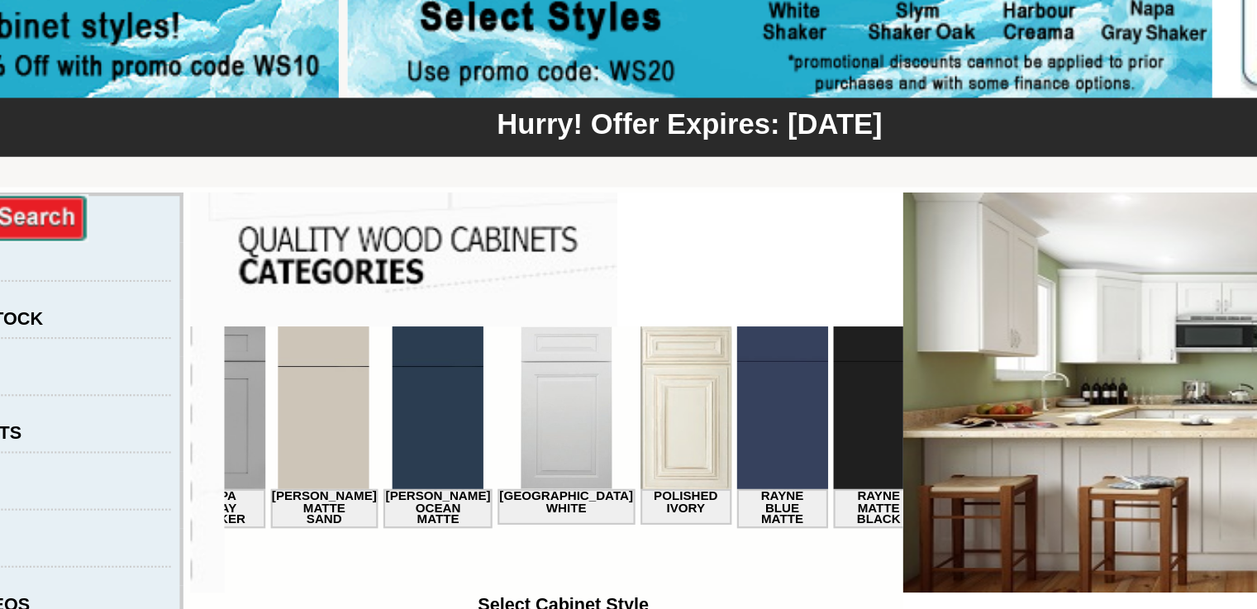
click at [639, 370] on img at bounding box center [660, 364] width 42 height 75
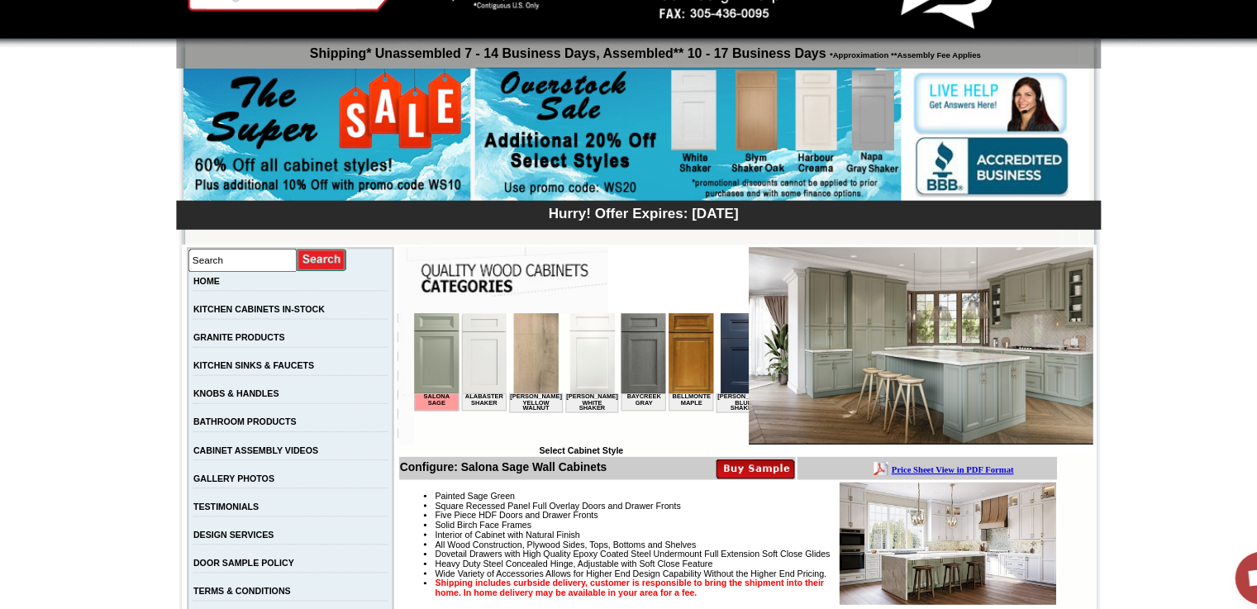
scroll to position [60, 0]
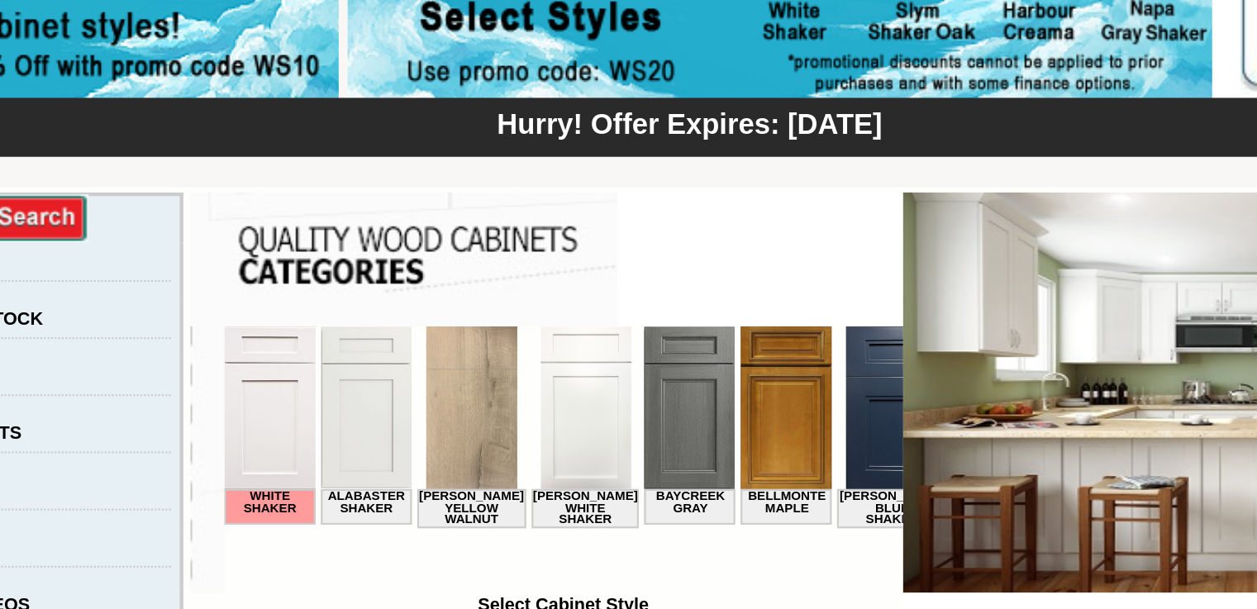
scroll to position [0, 2019]
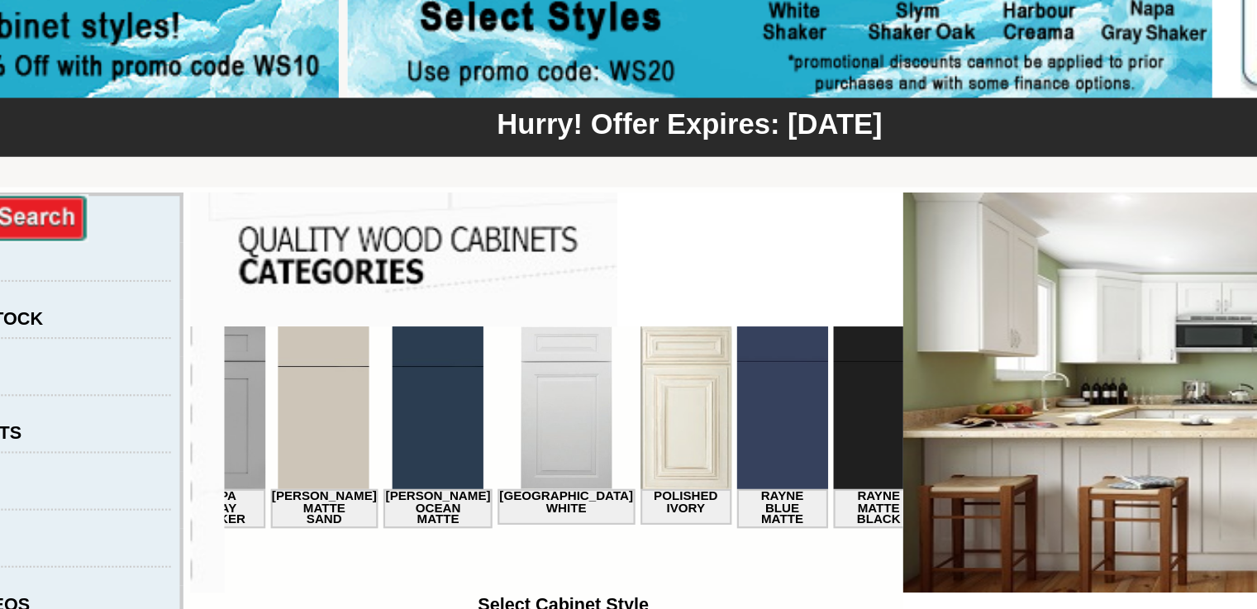
click at [550, 374] on img at bounding box center [571, 364] width 42 height 75
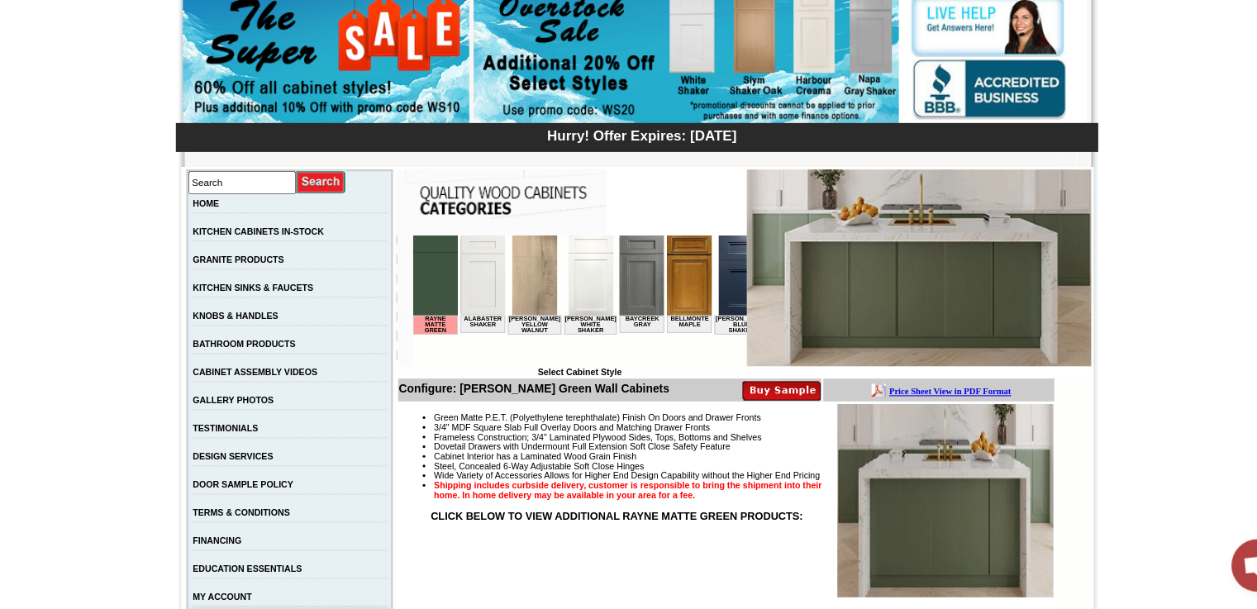
scroll to position [111, 0]
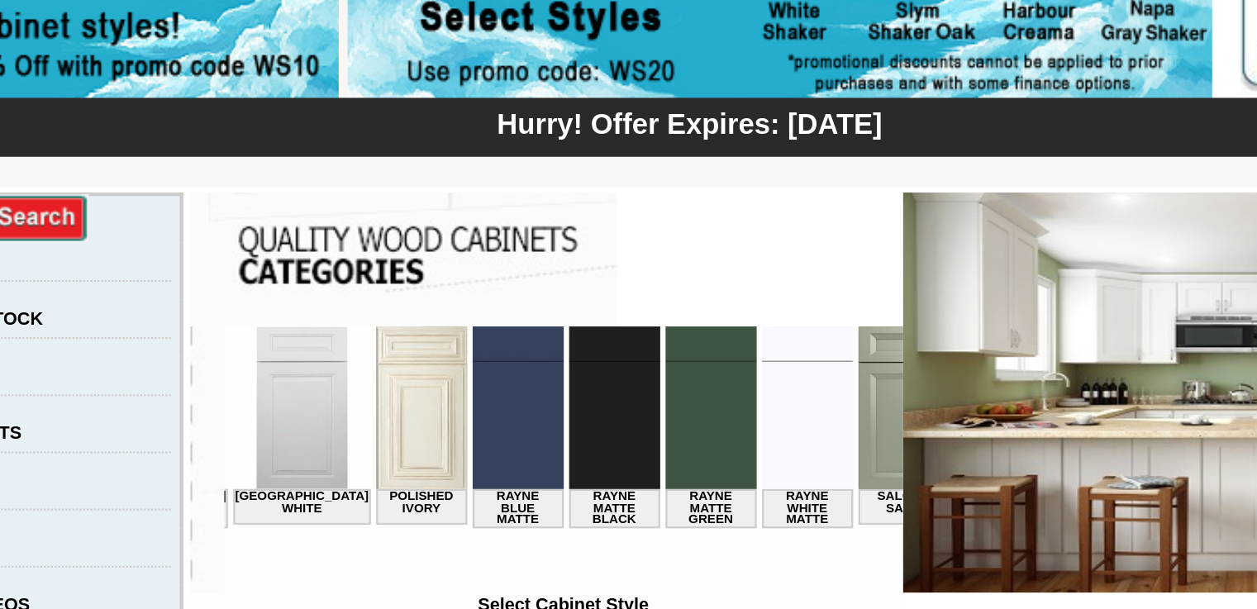
scroll to position [0, 2156]
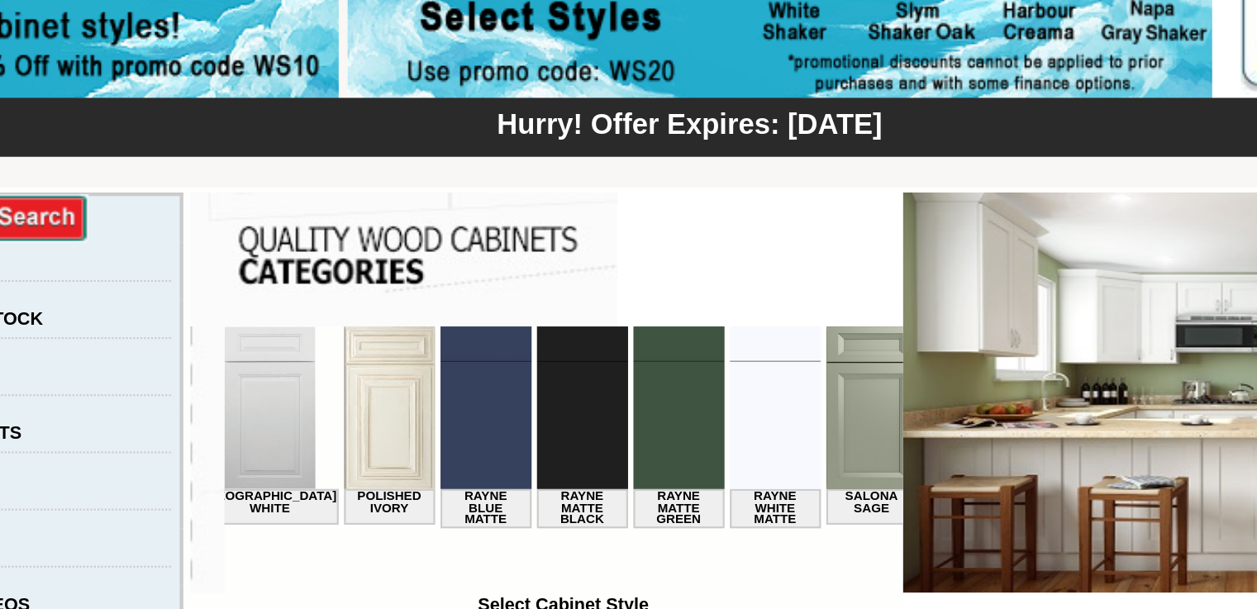
click at [557, 369] on img at bounding box center [578, 364] width 42 height 75
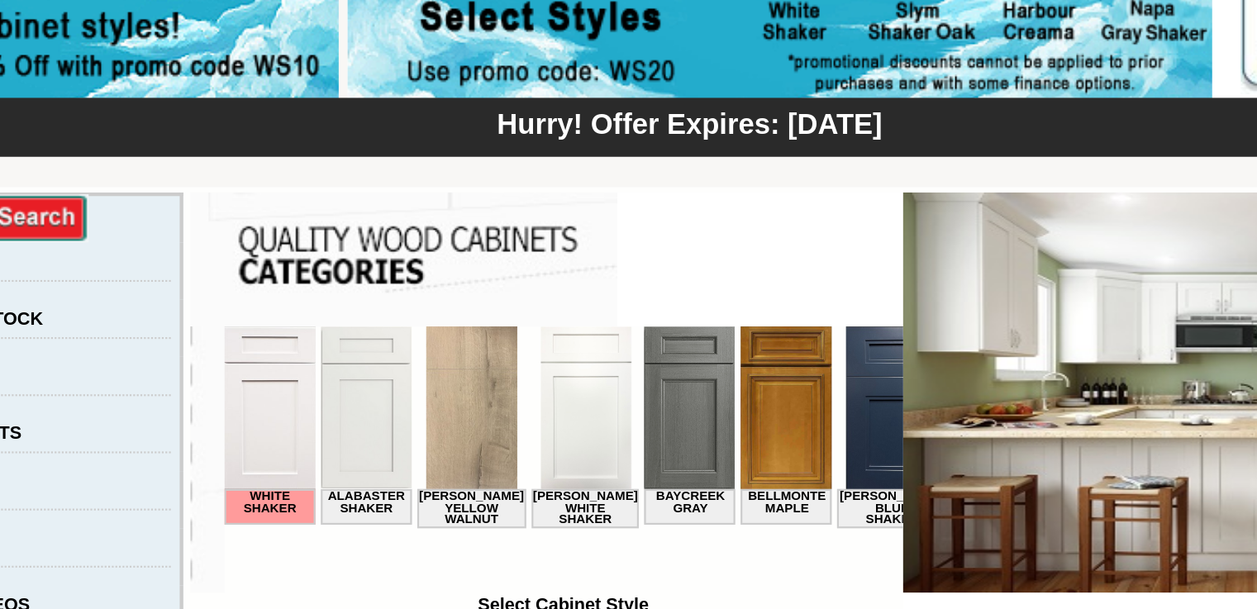
scroll to position [0, 2156]
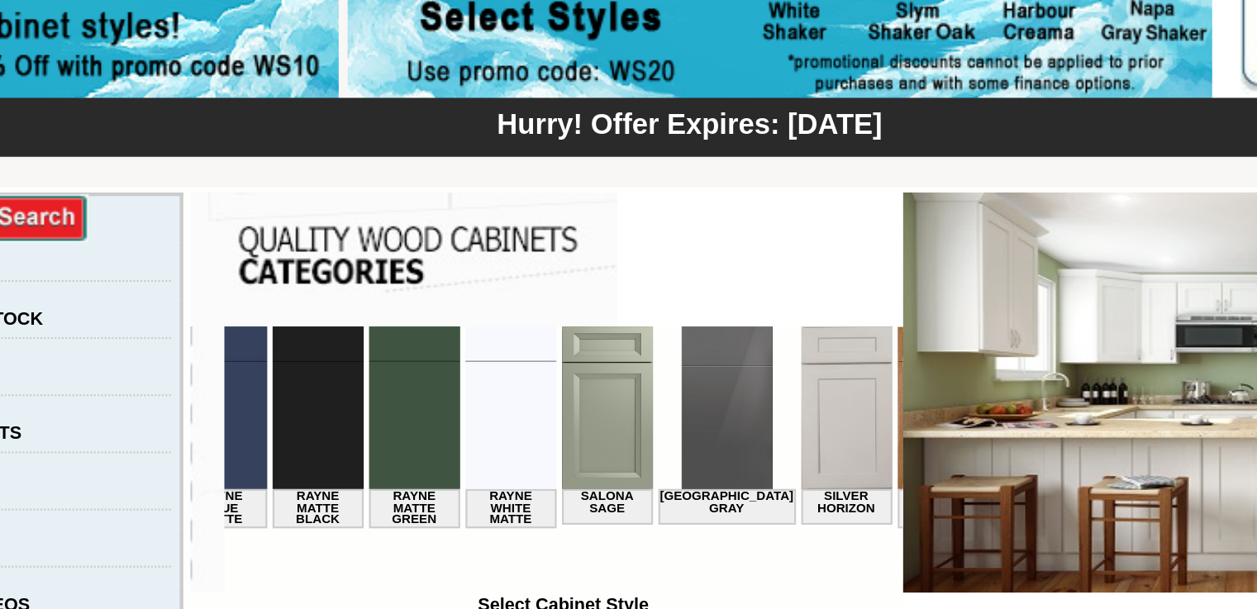
click at [706, 509] on td "Browser incompatible Select Cabinet Style" at bounding box center [574, 445] width 314 height 133
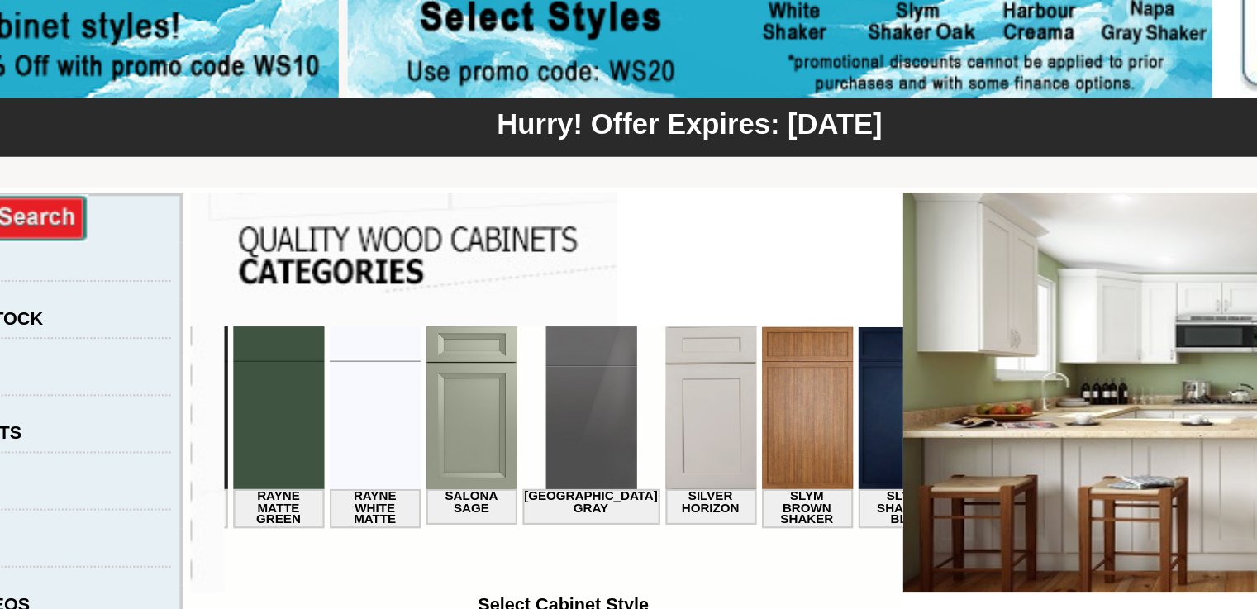
scroll to position [0, 2339]
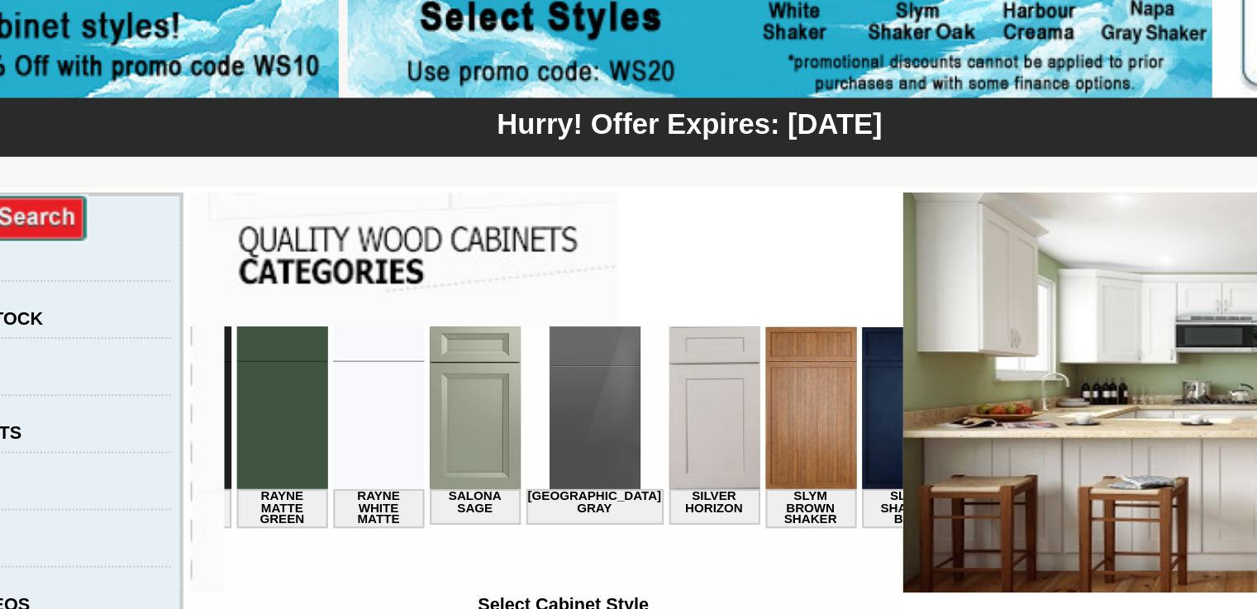
click at [652, 374] on img at bounding box center [673, 364] width 42 height 75
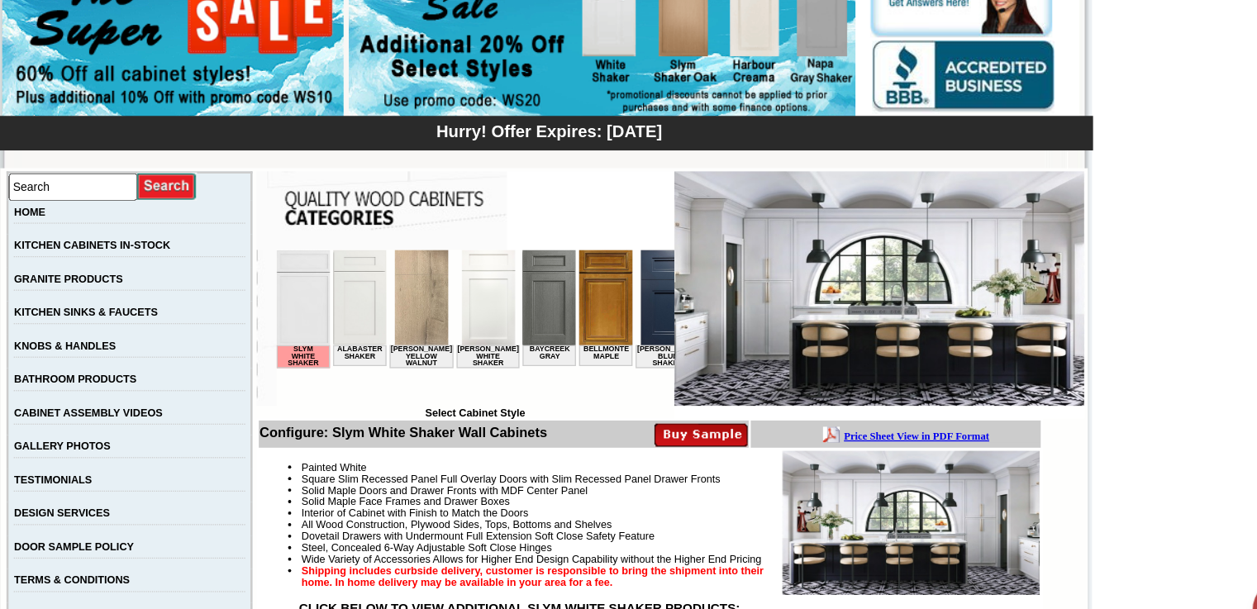
scroll to position [96, 0]
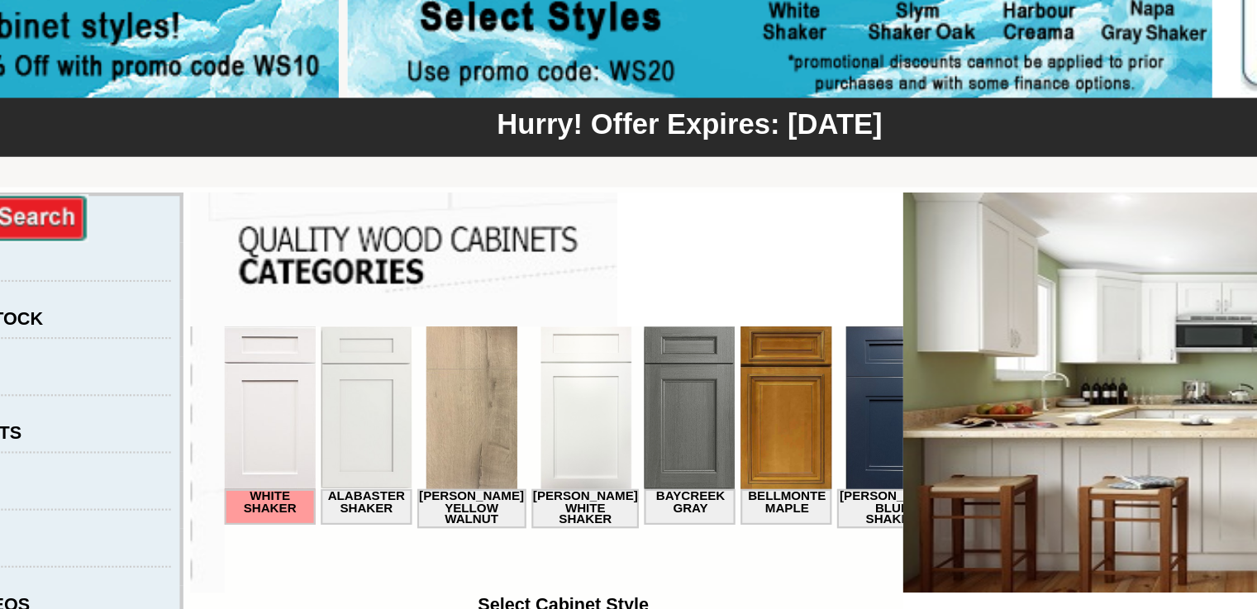
scroll to position [0, 2339]
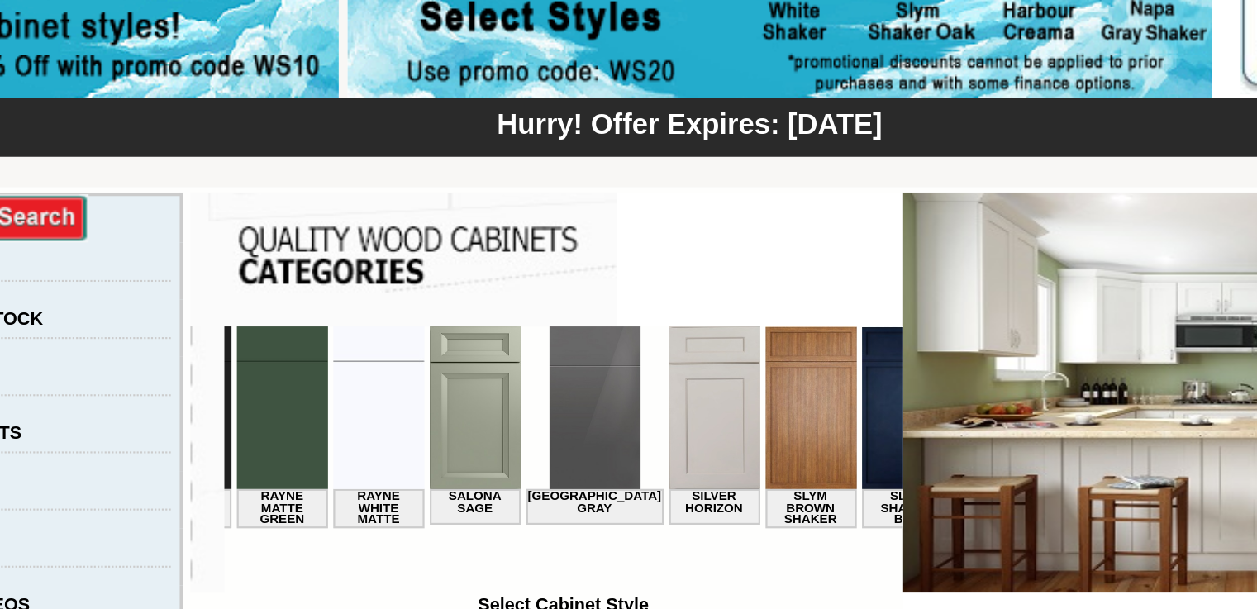
click at [518, 362] on img at bounding box center [539, 364] width 42 height 75
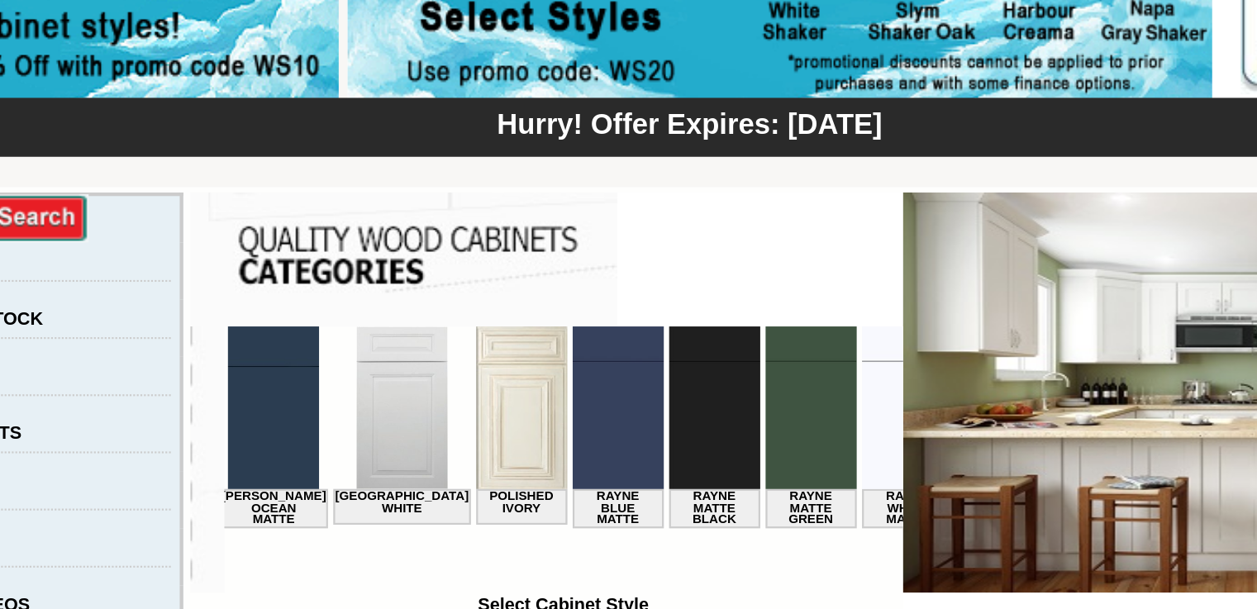
scroll to position [0, 2090]
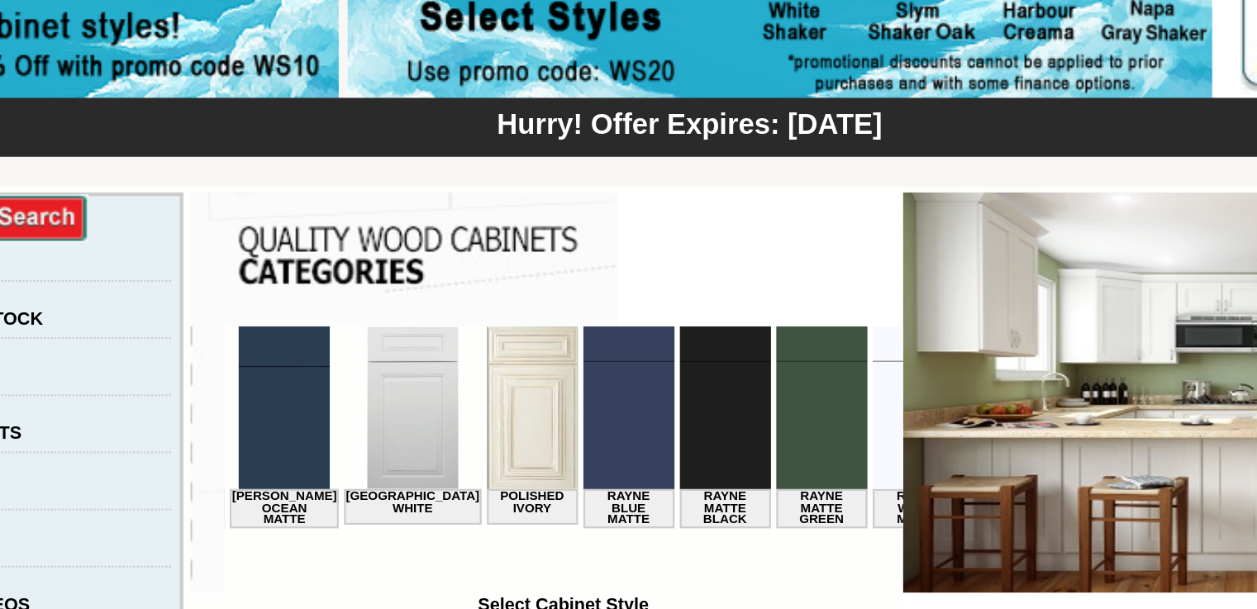
click at [568, 365] on img at bounding box center [589, 364] width 42 height 75
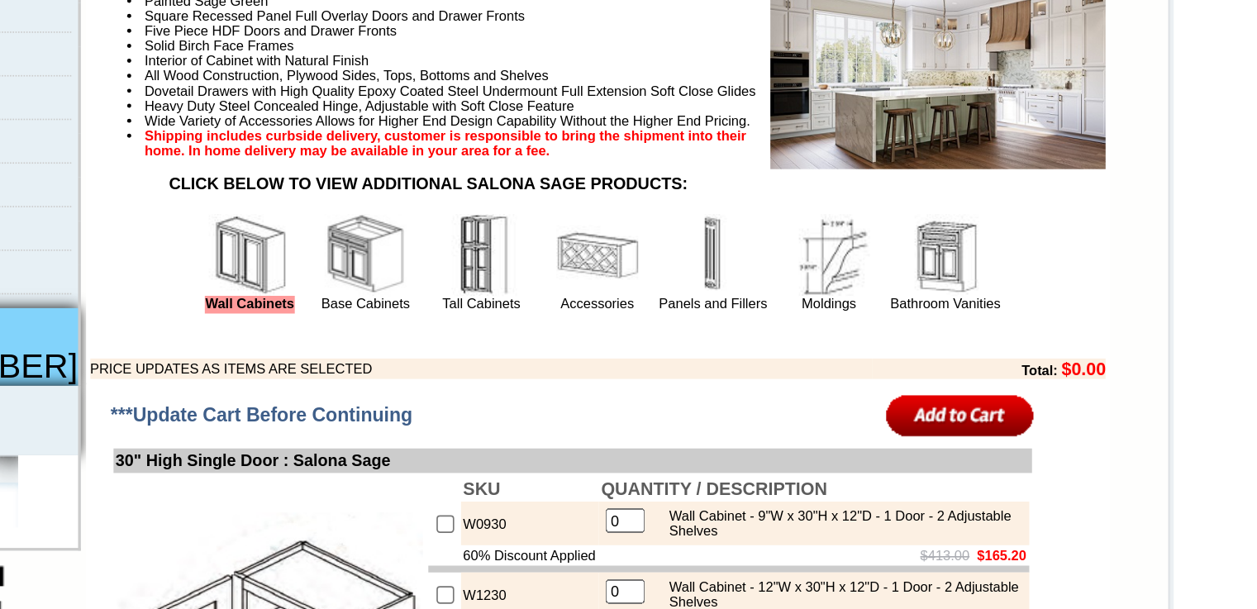
scroll to position [409, 0]
click at [562, 321] on img at bounding box center [571, 296] width 50 height 50
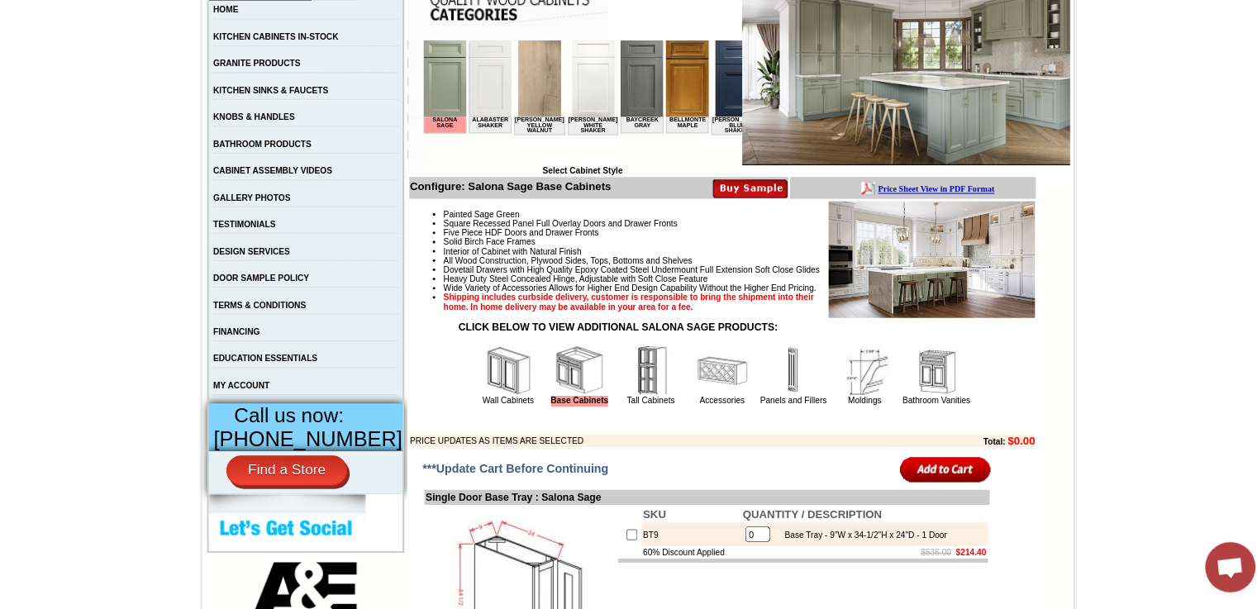
scroll to position [331, 0]
click at [771, 398] on img at bounding box center [782, 374] width 50 height 50
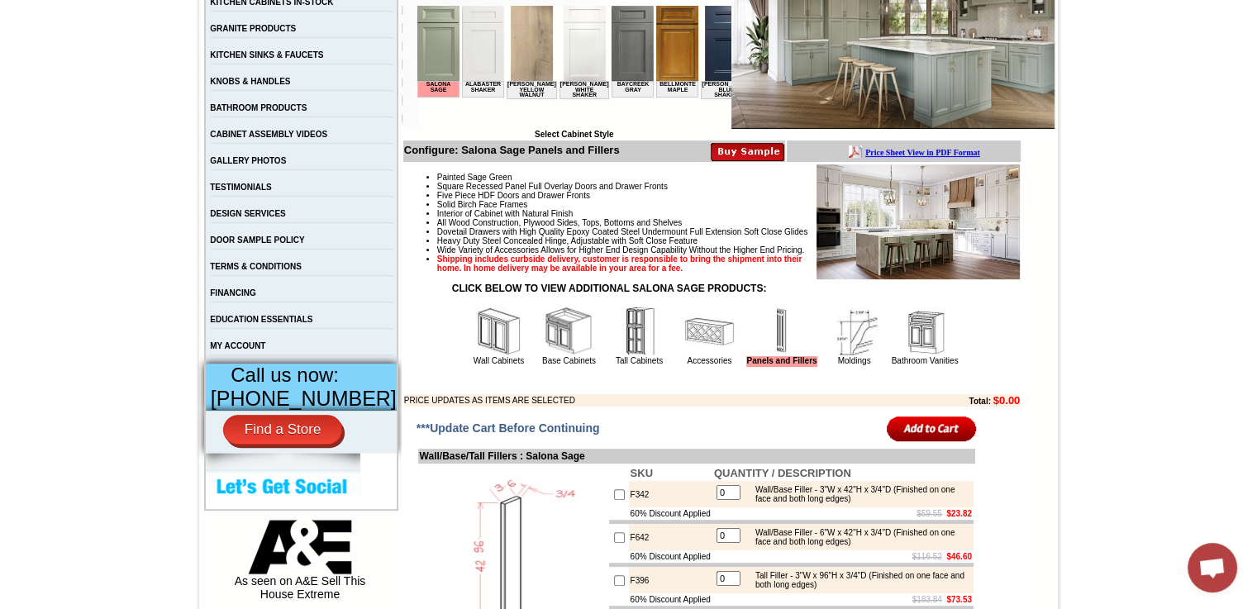
scroll to position [382, 0]
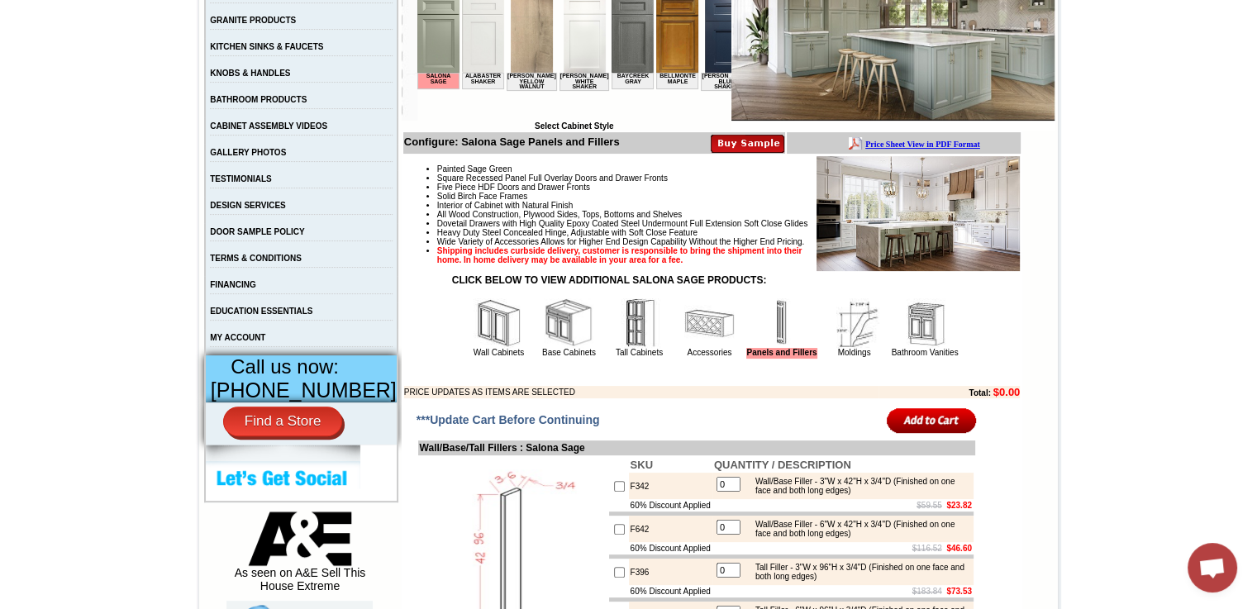
click at [482, 348] on img at bounding box center [499, 323] width 50 height 50
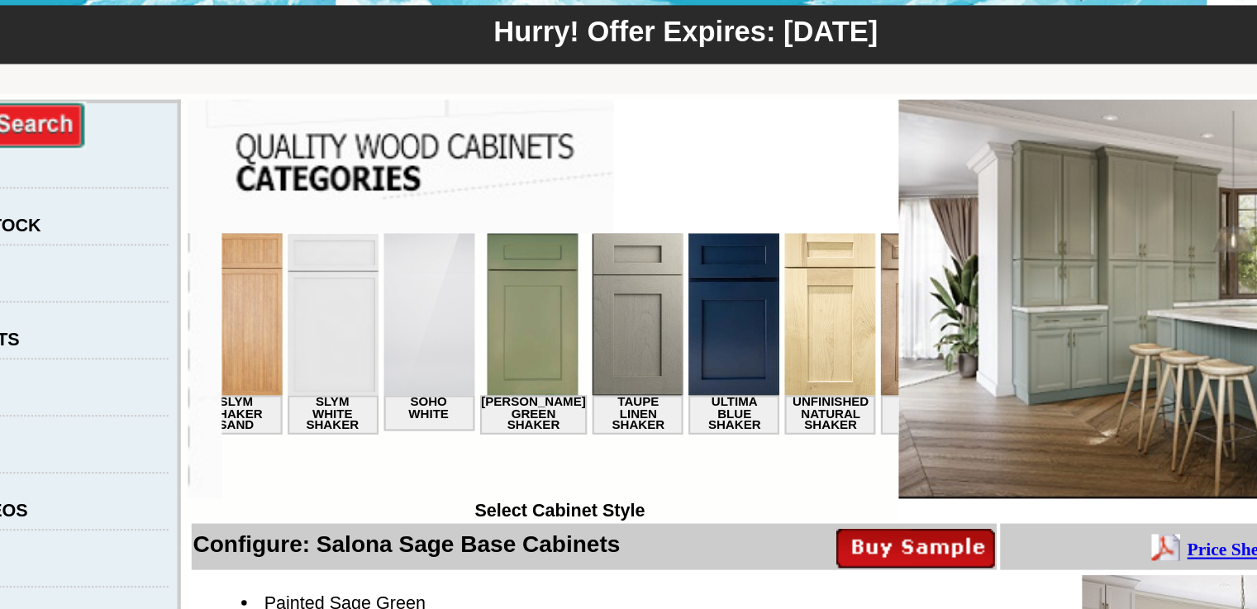
scroll to position [0, 2691]
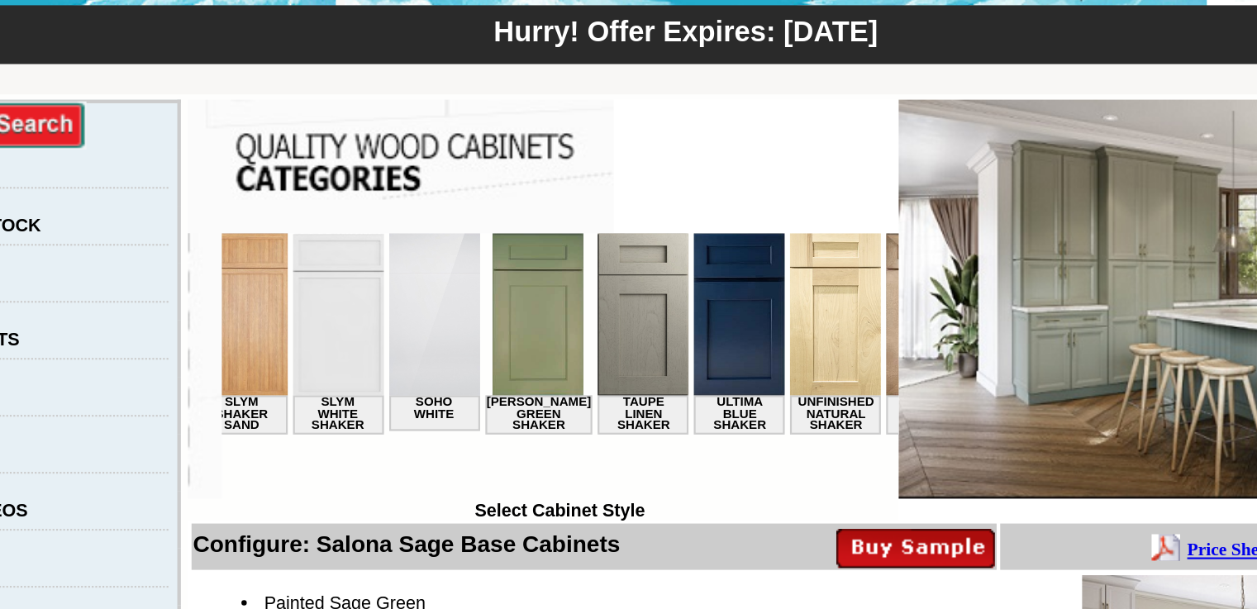
click html "Salona Sage Alabaster Shaker [PERSON_NAME] Yellow Walnut [PERSON_NAME] Shaker B…"
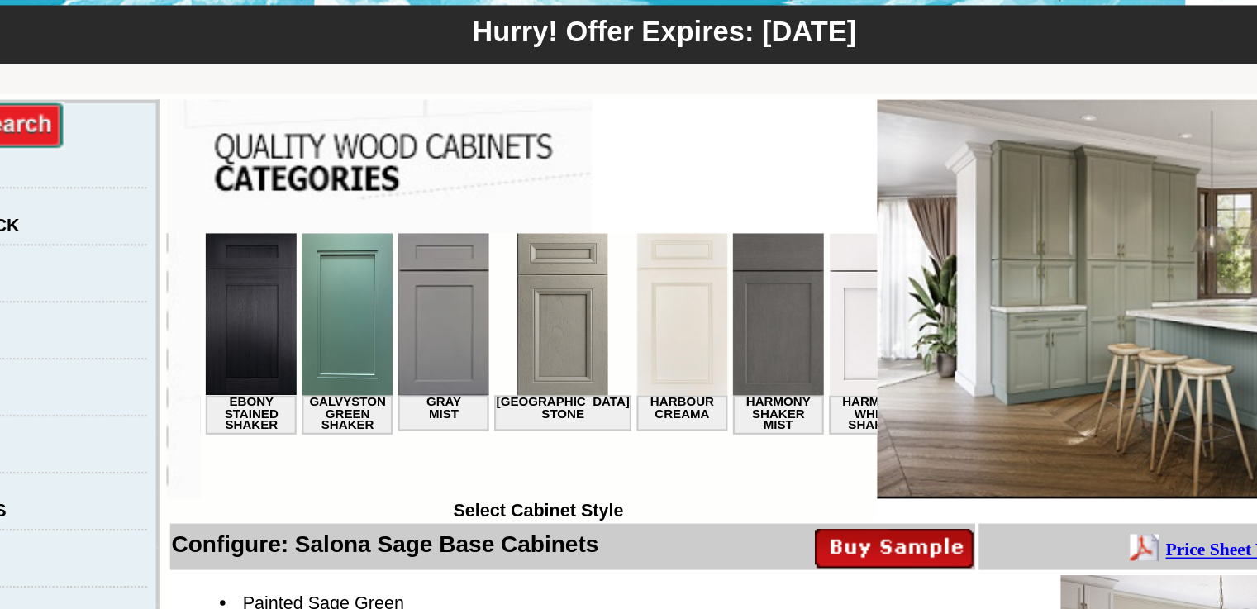
scroll to position [0, 1048]
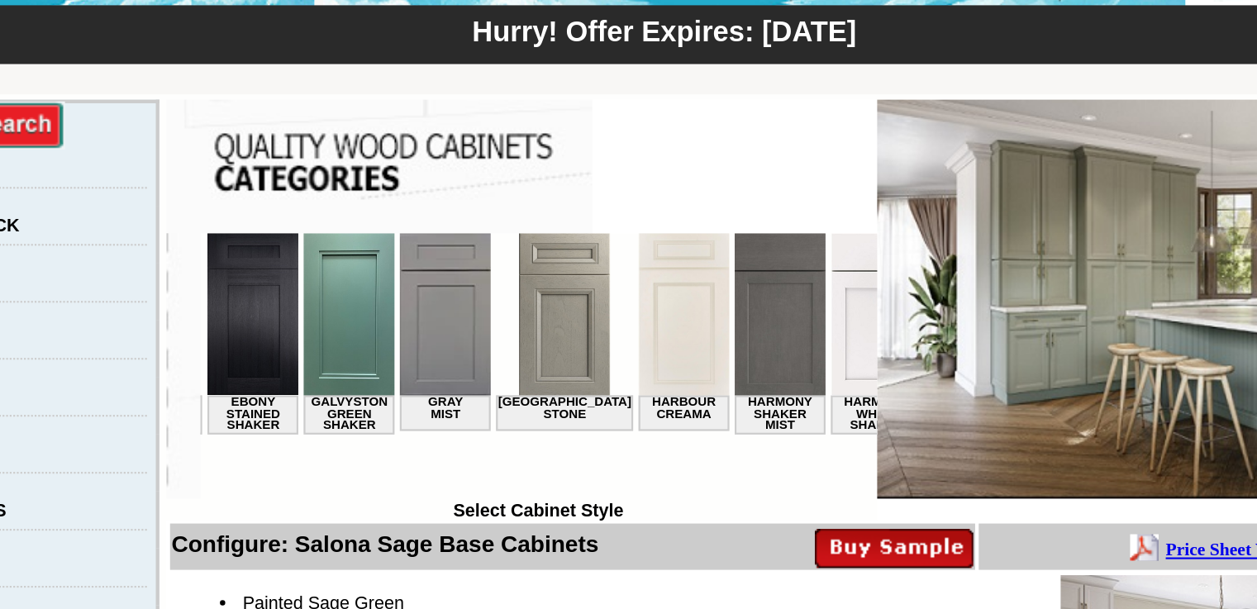
click at [348, 286] on img at bounding box center [369, 270] width 42 height 75
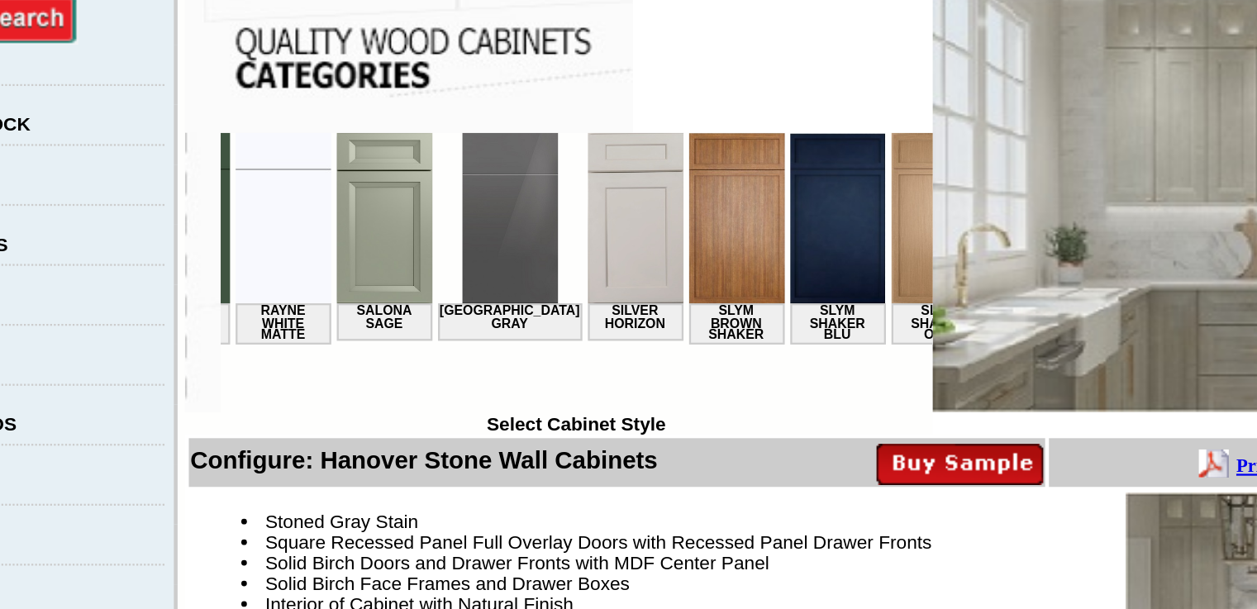
scroll to position [0, 2340]
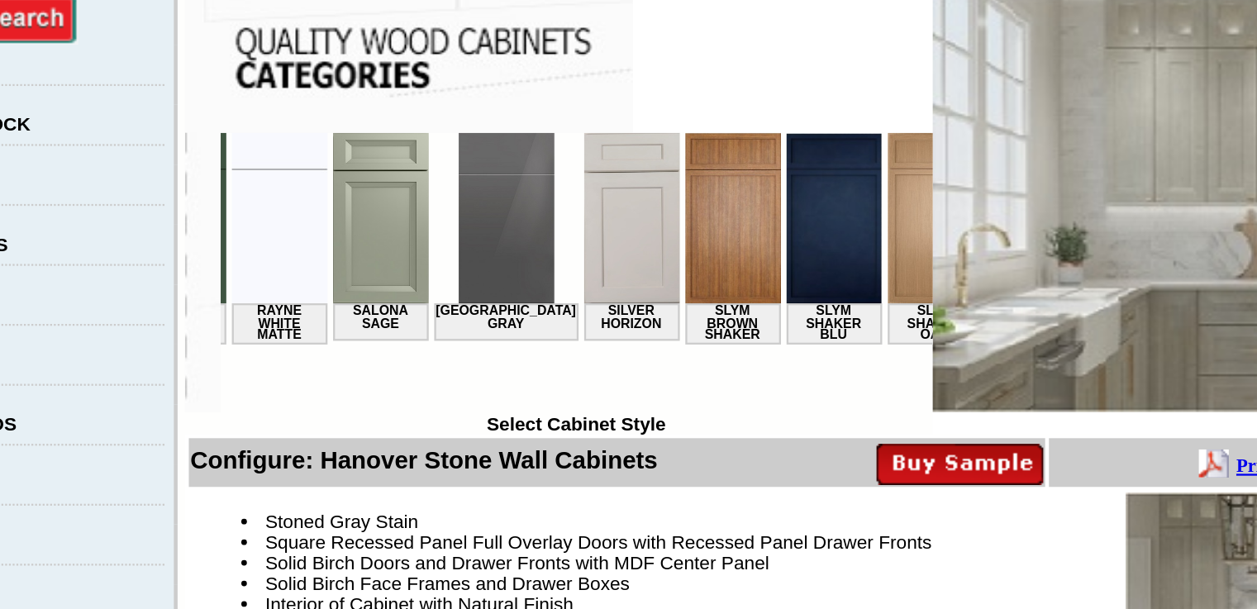
click at [425, 178] on img at bounding box center [446, 169] width 42 height 75
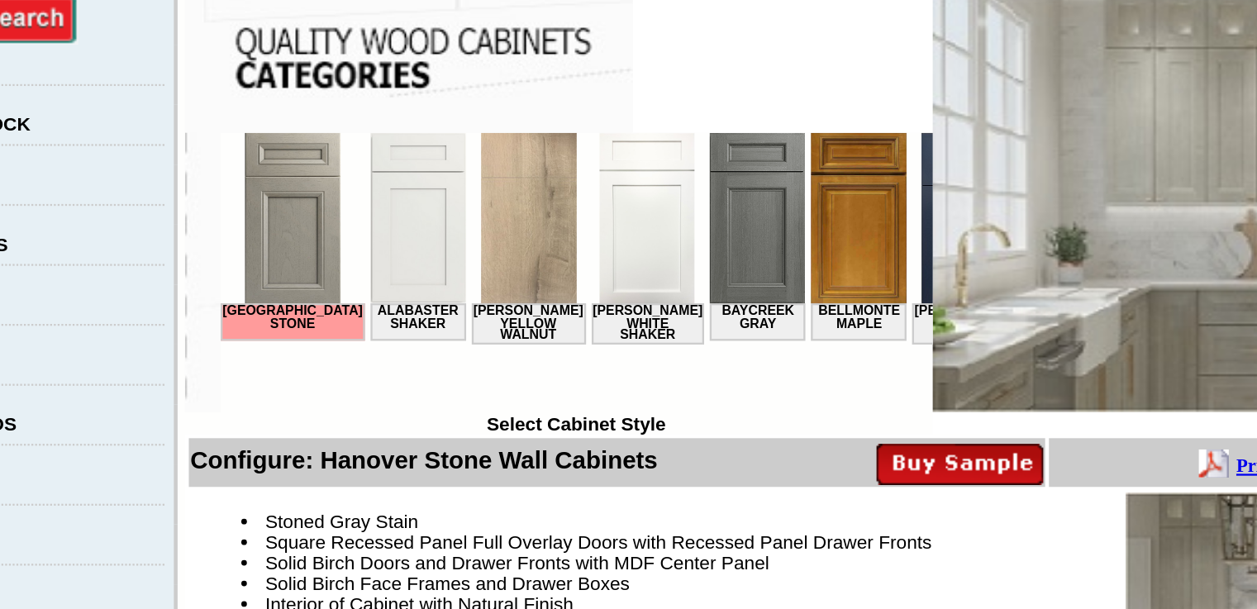
scroll to position [0, 2340]
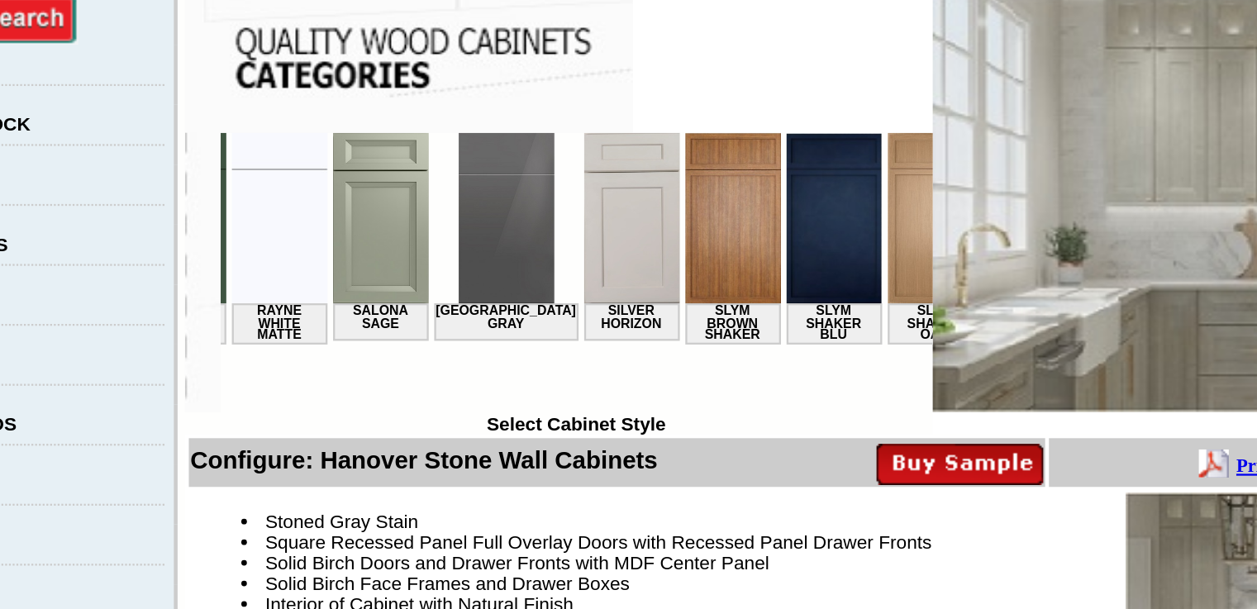
click at [470, 189] on img at bounding box center [491, 169] width 42 height 75
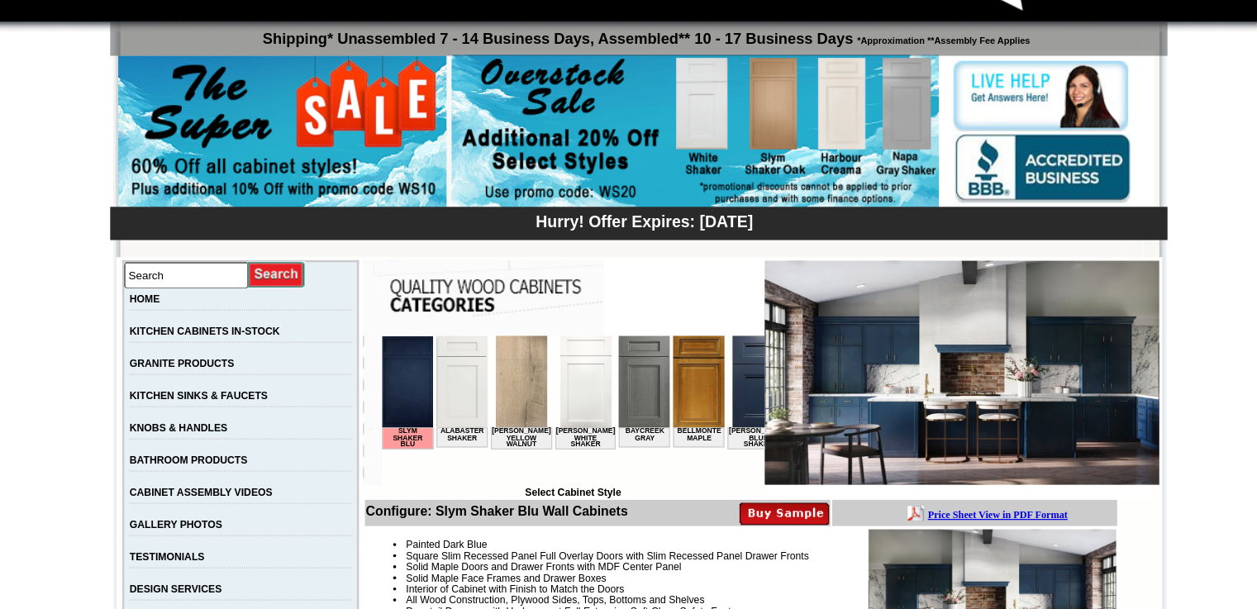
scroll to position [12, 0]
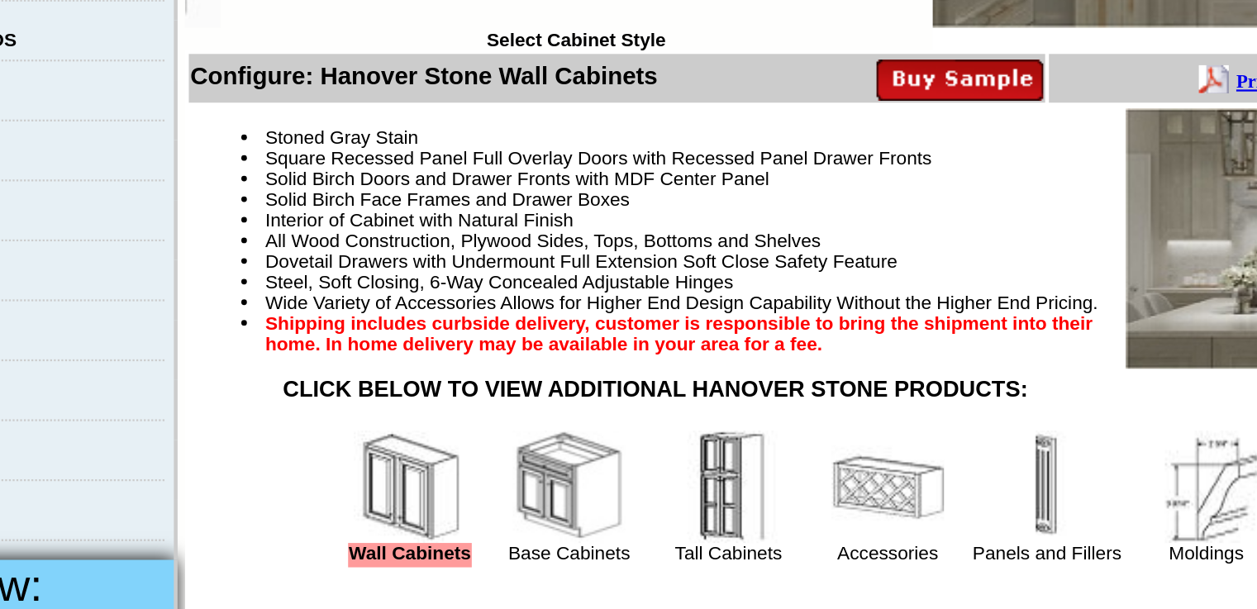
scroll to position [151, 0]
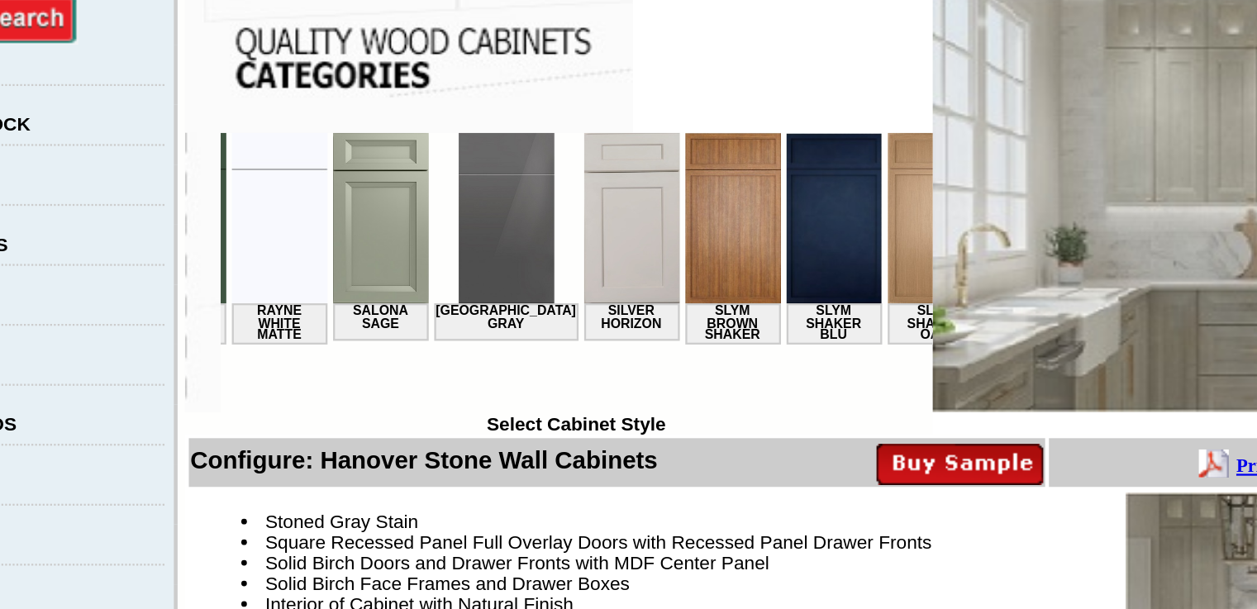
click at [514, 179] on img at bounding box center [535, 169] width 42 height 75
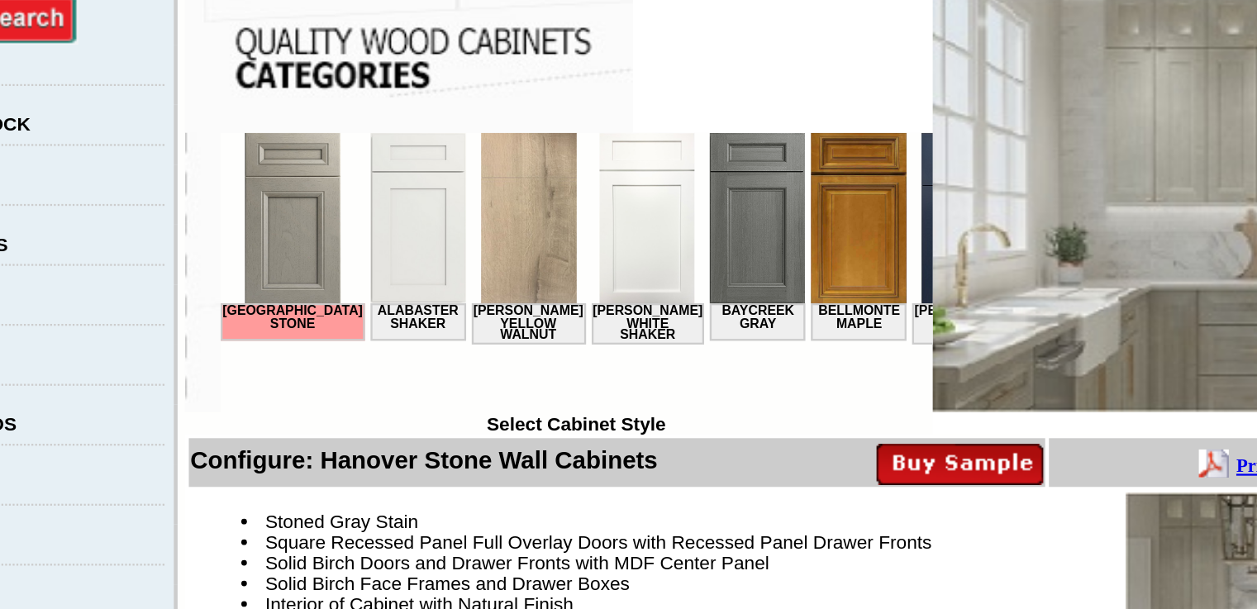
scroll to position [0, 2340]
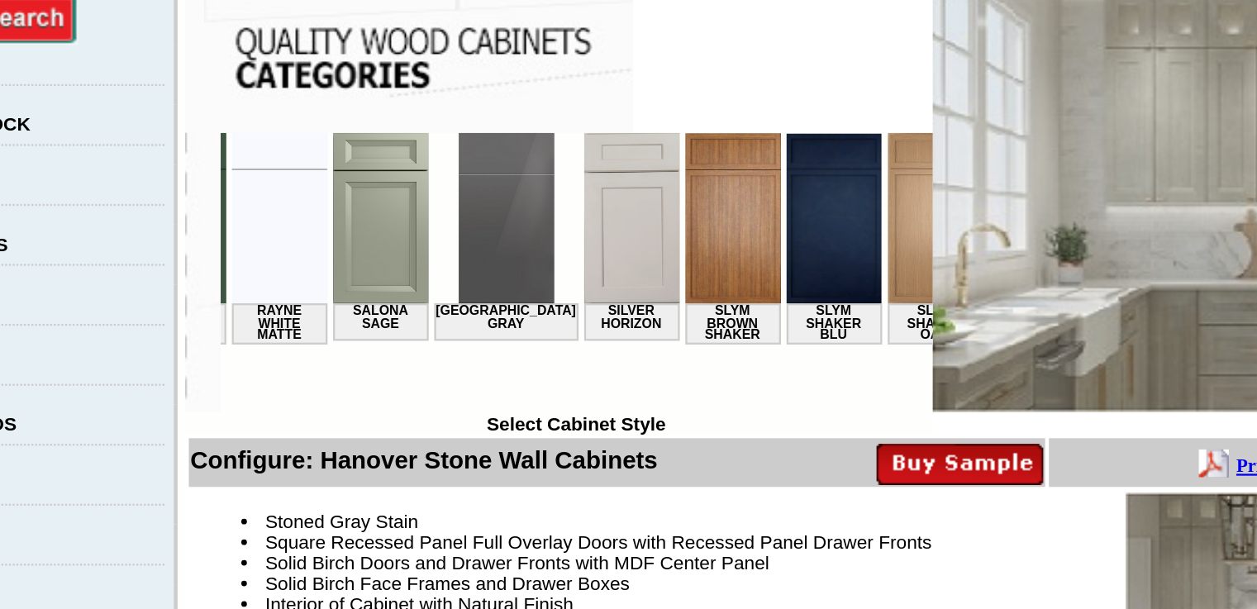
click at [603, 188] on img at bounding box center [624, 169] width 42 height 75
click at [648, 184] on img at bounding box center [669, 169] width 42 height 75
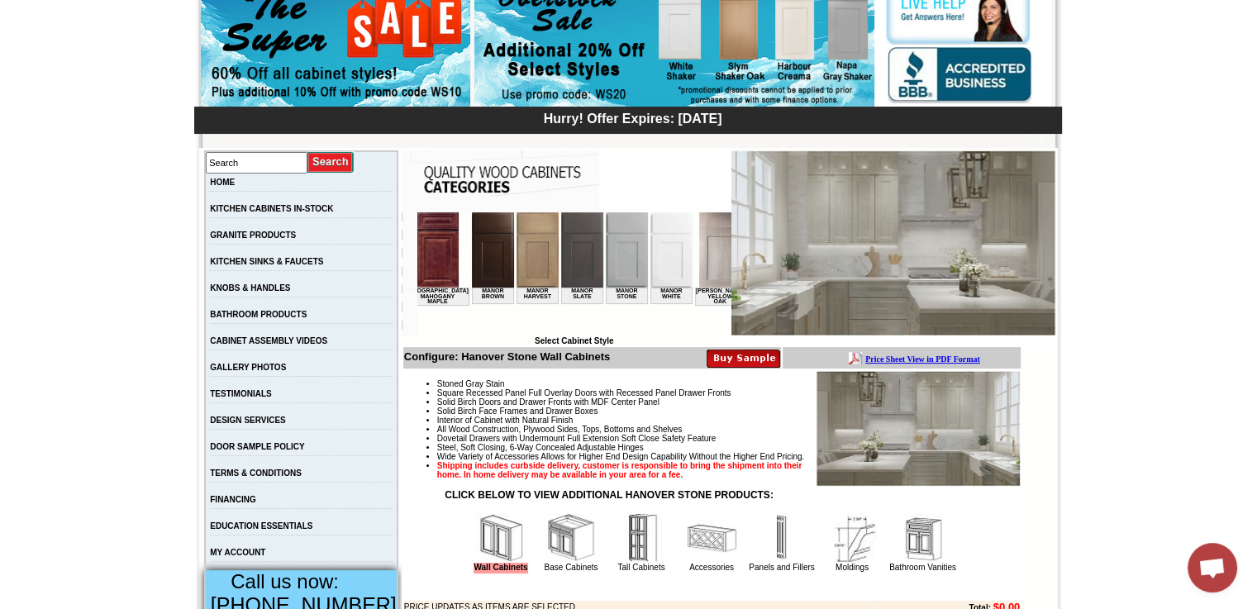
scroll to position [165, 0]
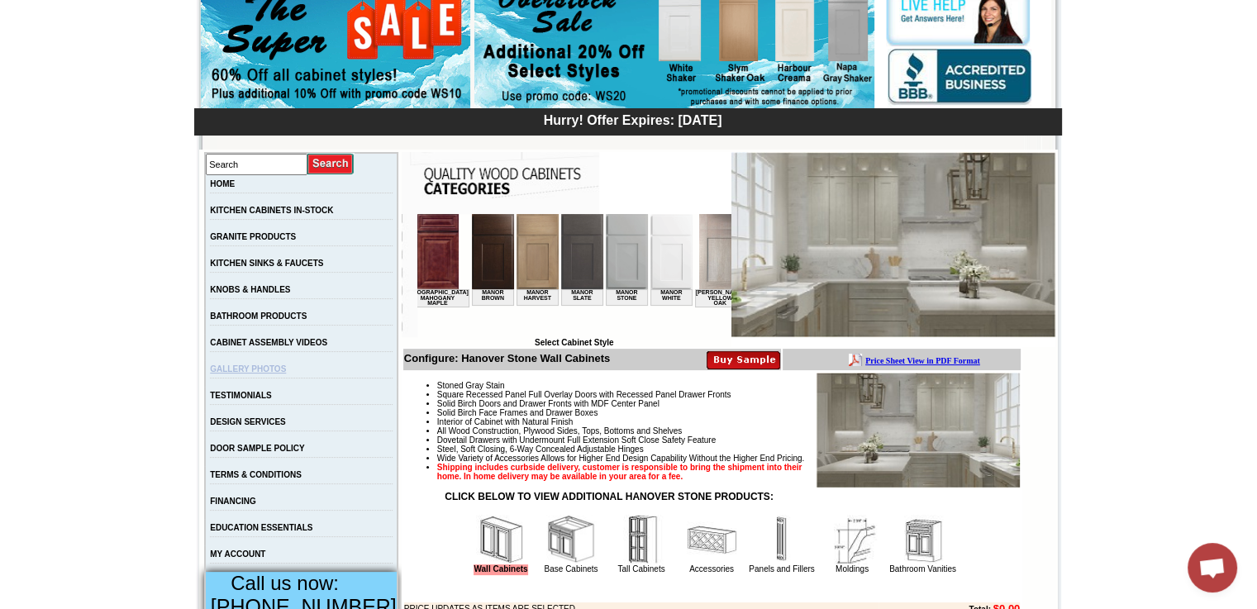
click at [286, 374] on link "GALLERY PHOTOS" at bounding box center [248, 369] width 76 height 9
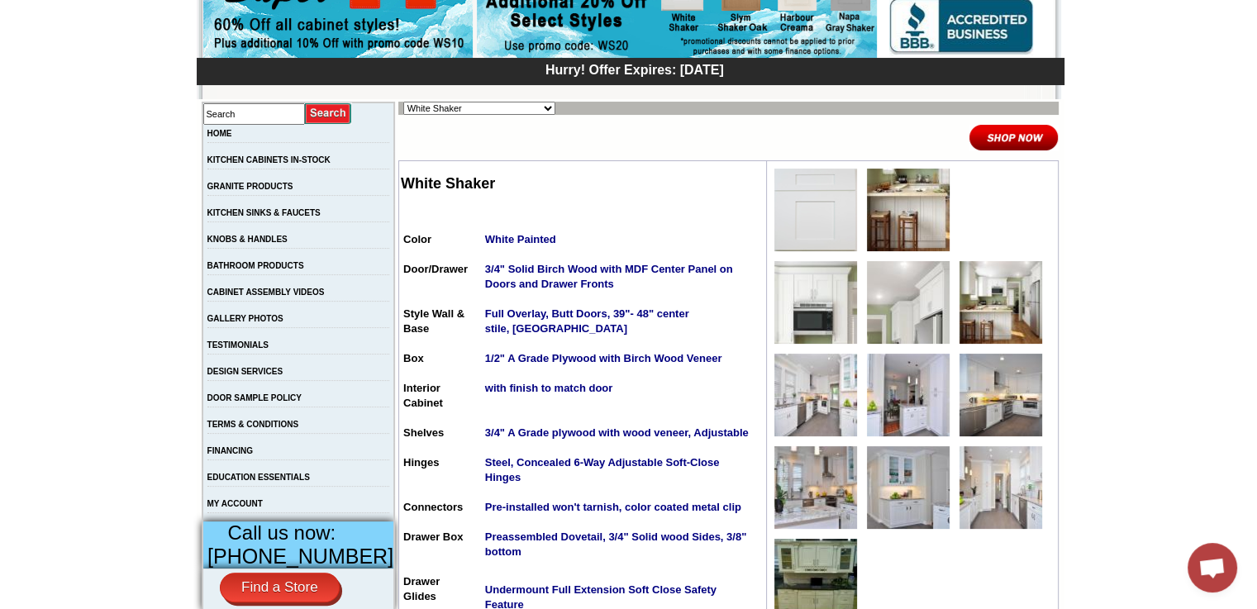
scroll to position [217, 0]
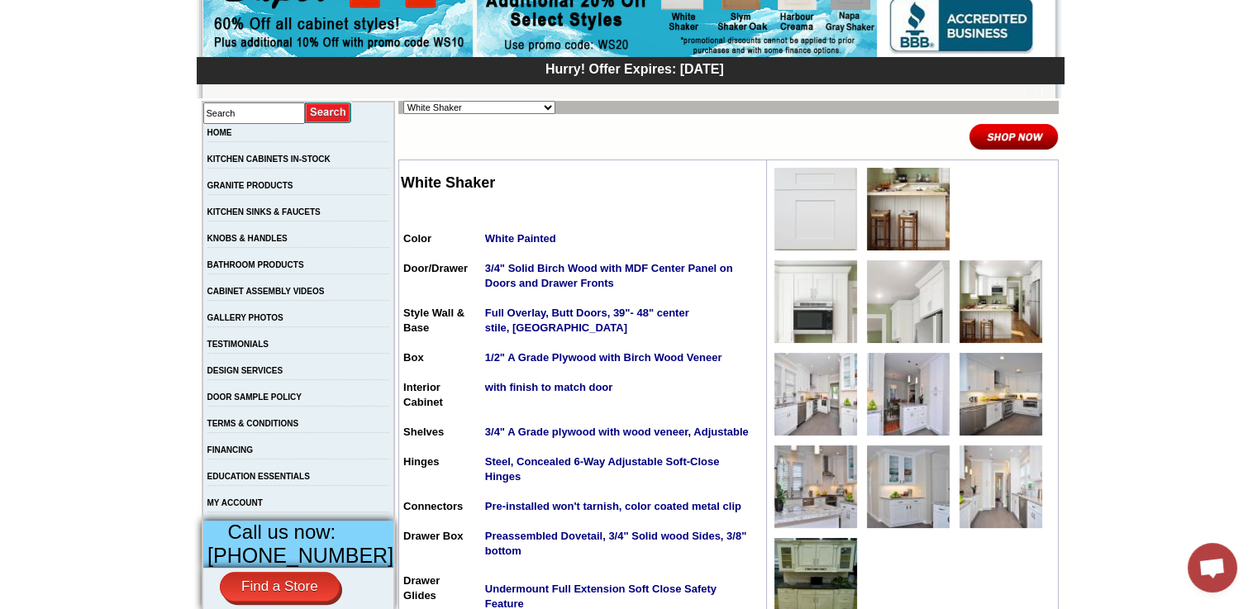
click at [817, 229] on img at bounding box center [816, 209] width 83 height 83
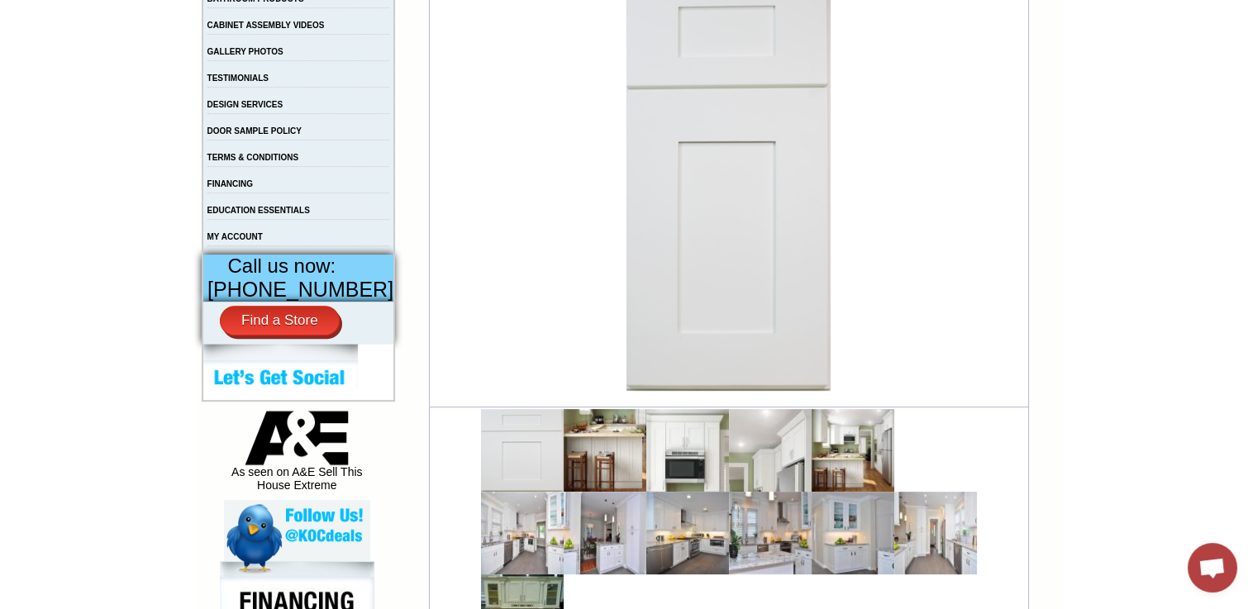
scroll to position [484, 0]
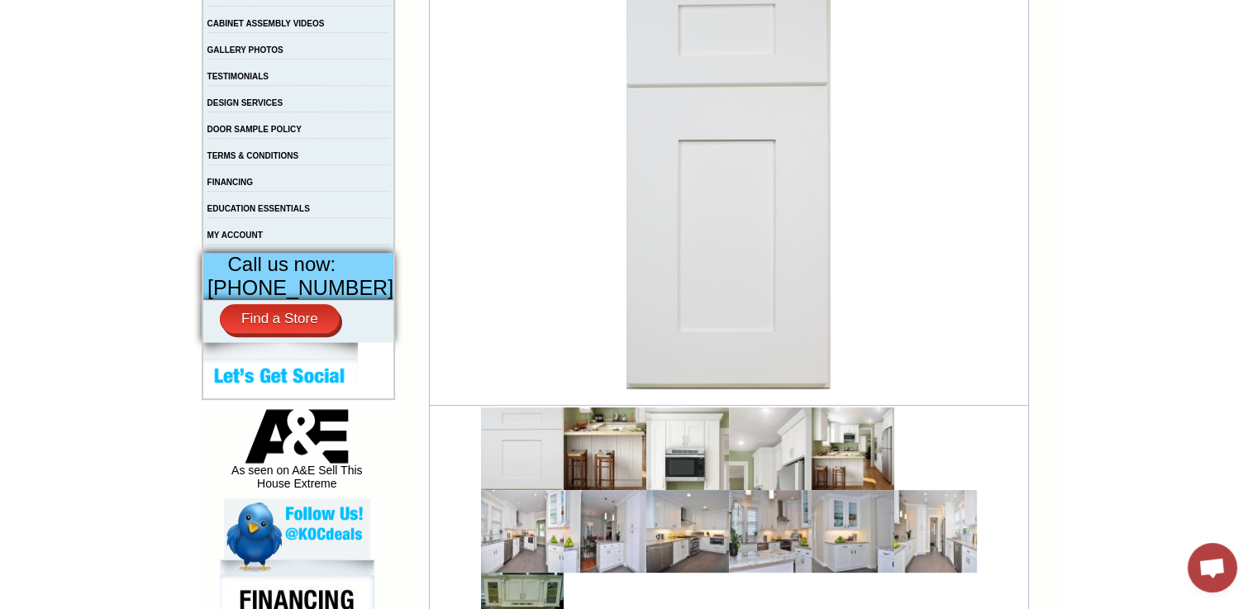
click at [602, 474] on img at bounding box center [605, 449] width 83 height 83
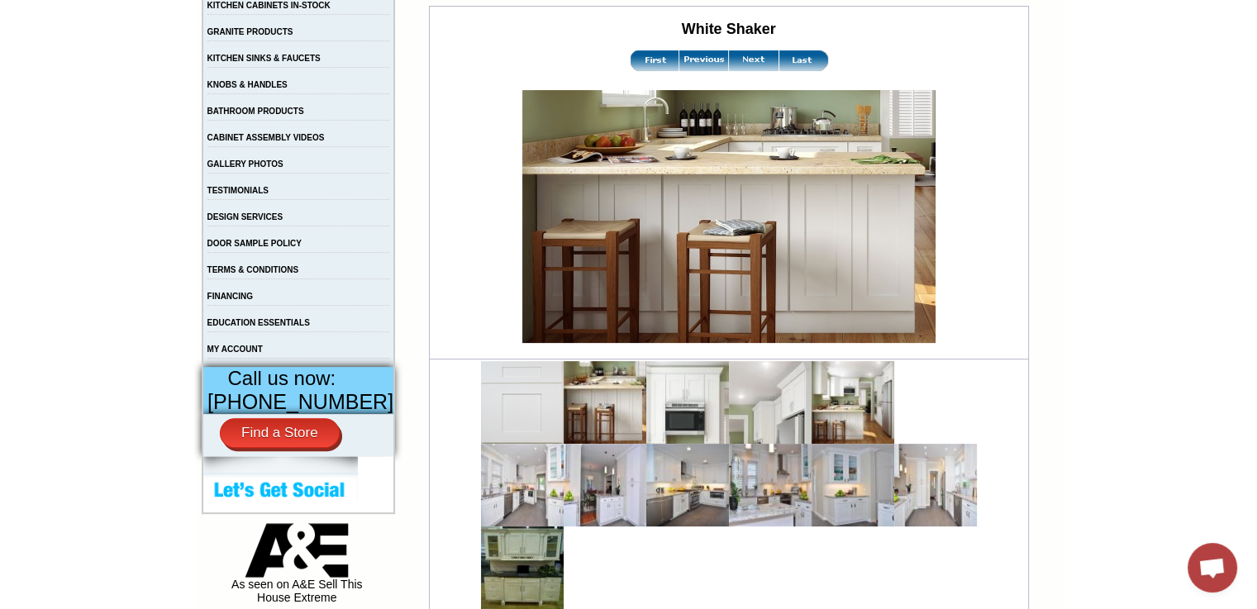
scroll to position [374, 0]
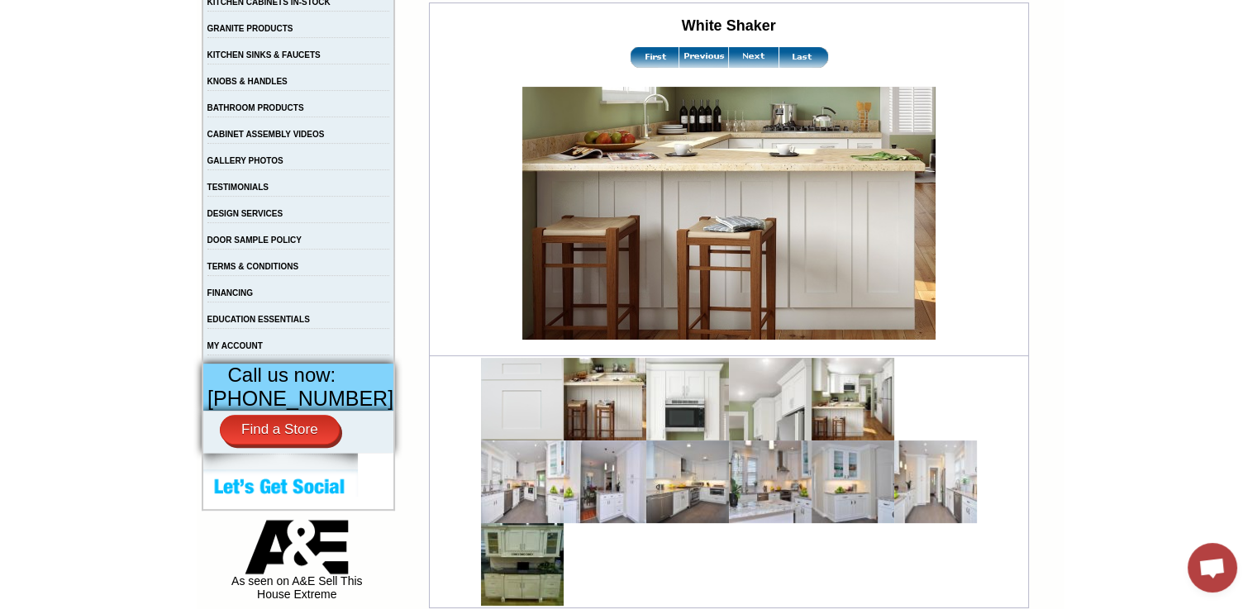
click at [696, 409] on img at bounding box center [687, 399] width 83 height 83
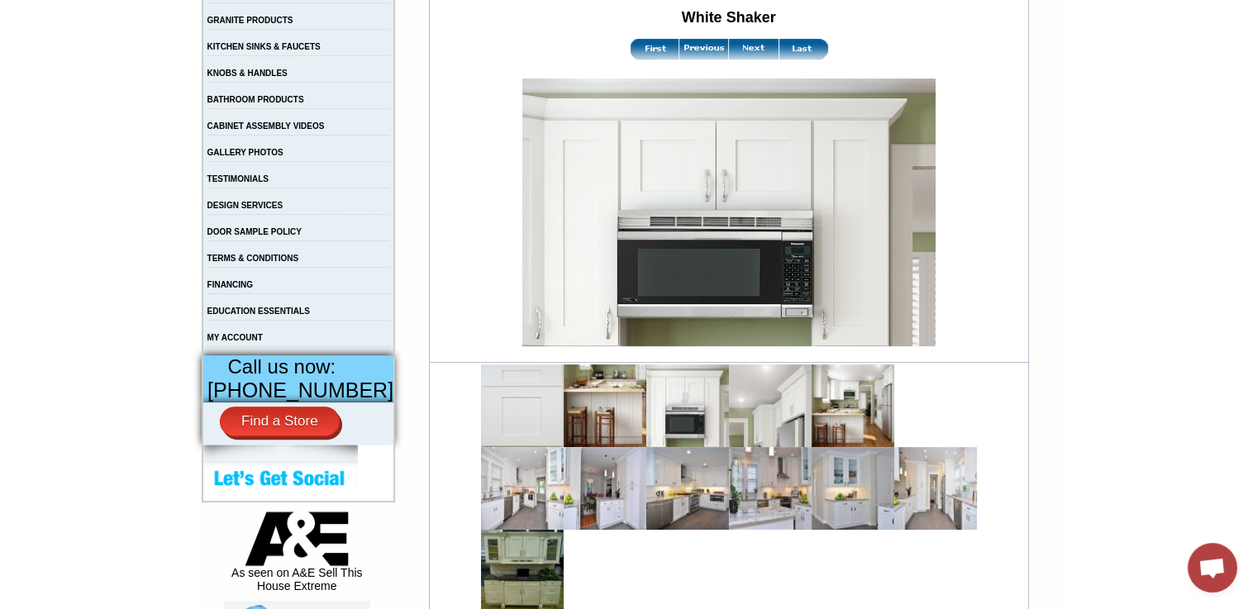
scroll to position [382, 0]
click at [751, 43] on img at bounding box center [754, 49] width 50 height 21
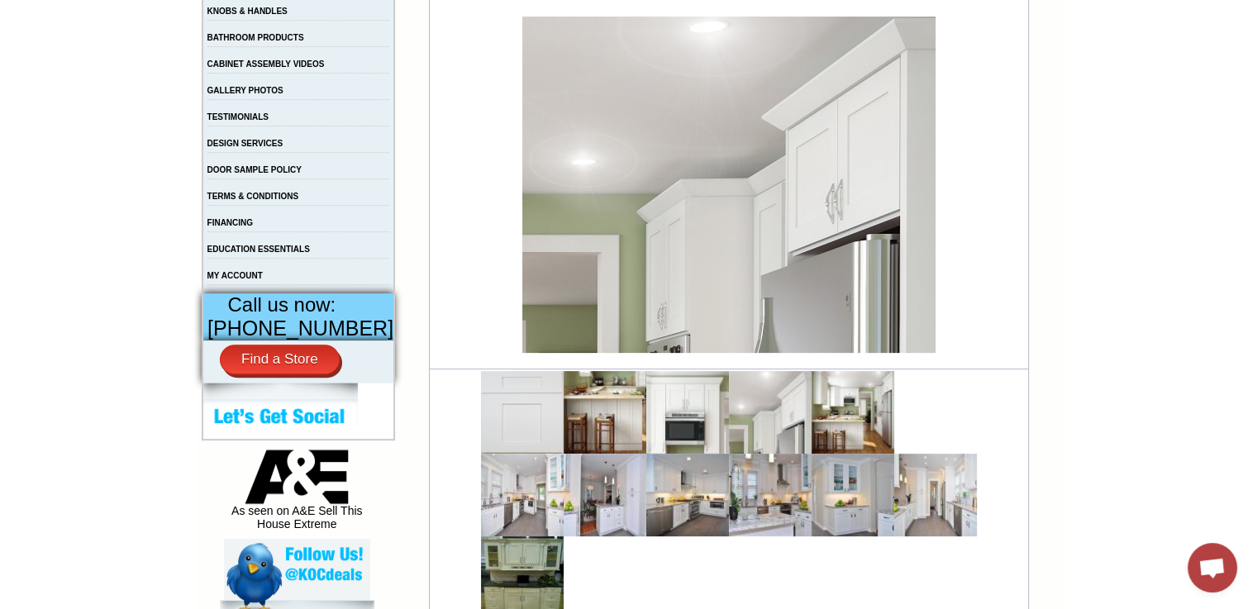
scroll to position [445, 0]
click at [770, 421] on img at bounding box center [770, 411] width 83 height 83
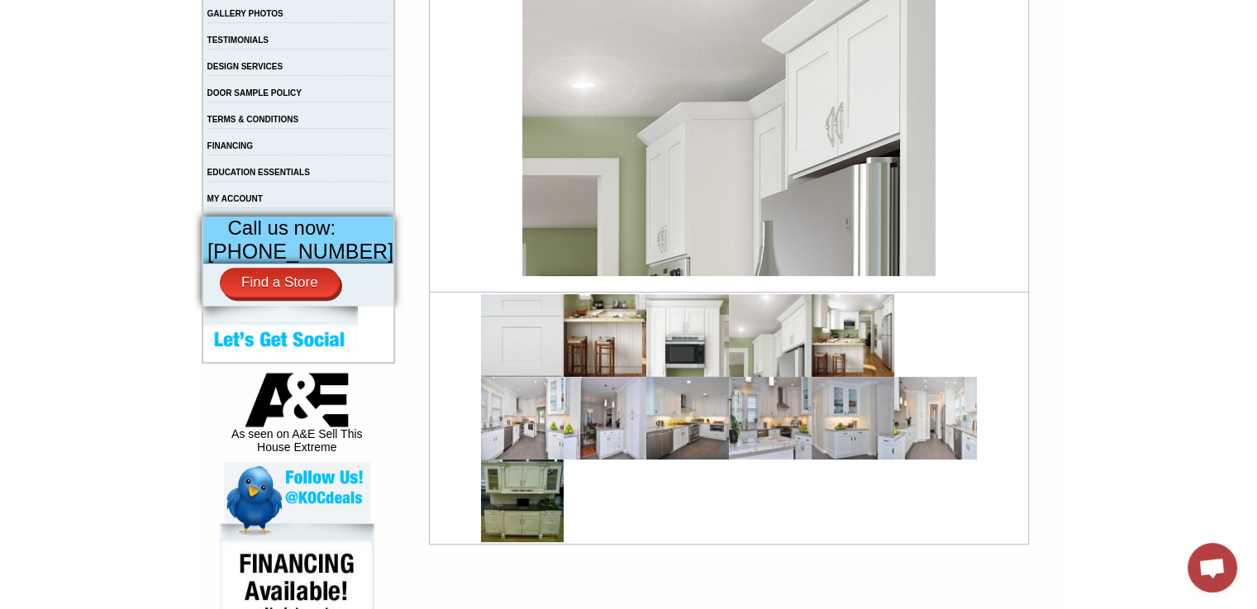
scroll to position [519, 0]
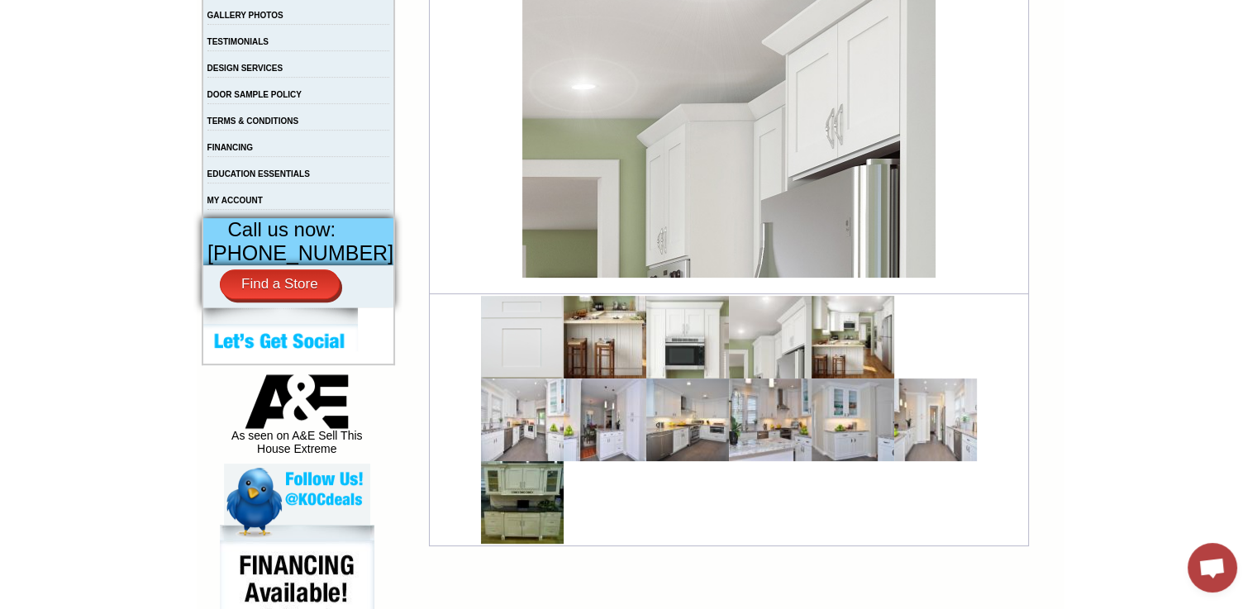
click at [853, 352] on img at bounding box center [853, 337] width 83 height 83
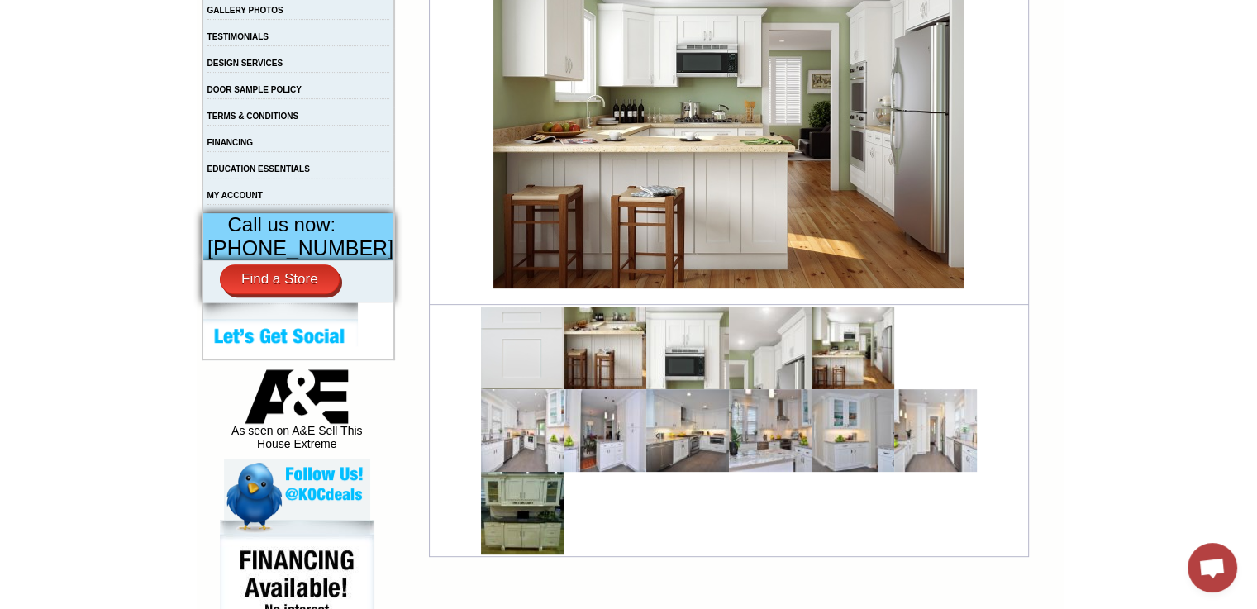
scroll to position [545, 0]
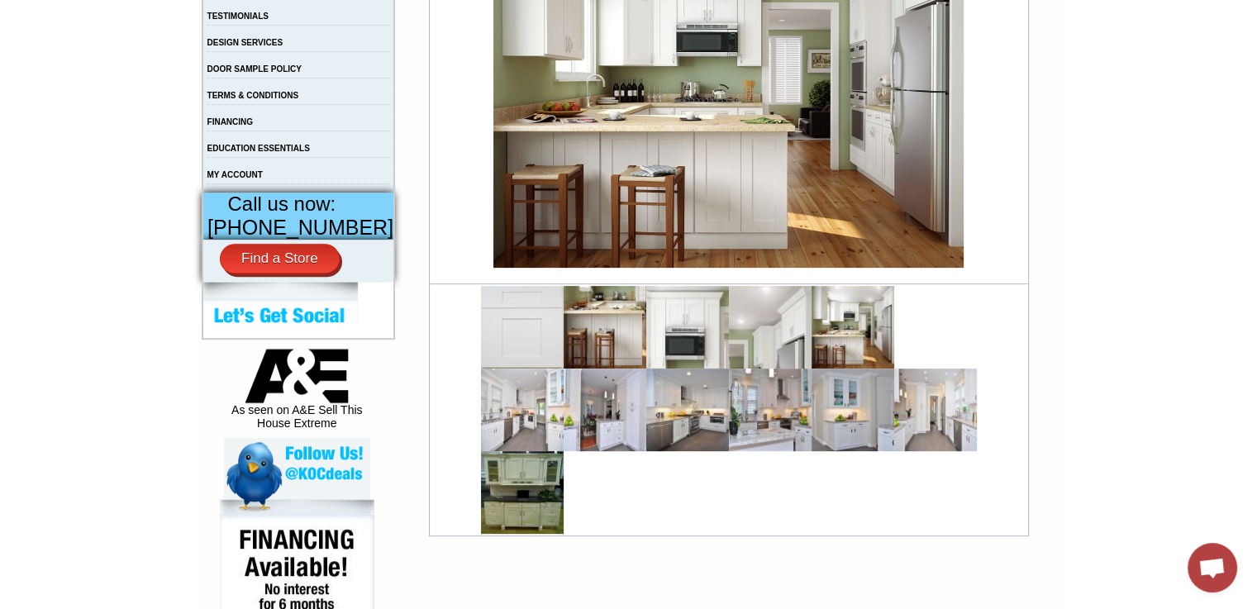
click at [538, 422] on img at bounding box center [522, 410] width 83 height 83
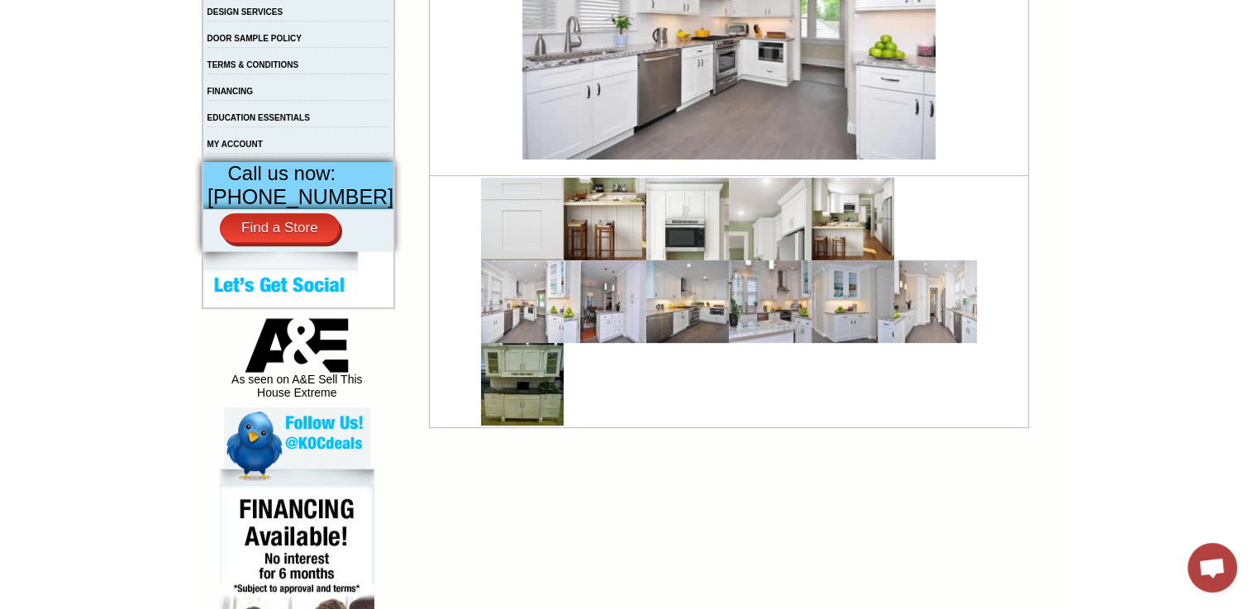
scroll to position [576, 0]
click at [613, 312] on img at bounding box center [605, 301] width 83 height 83
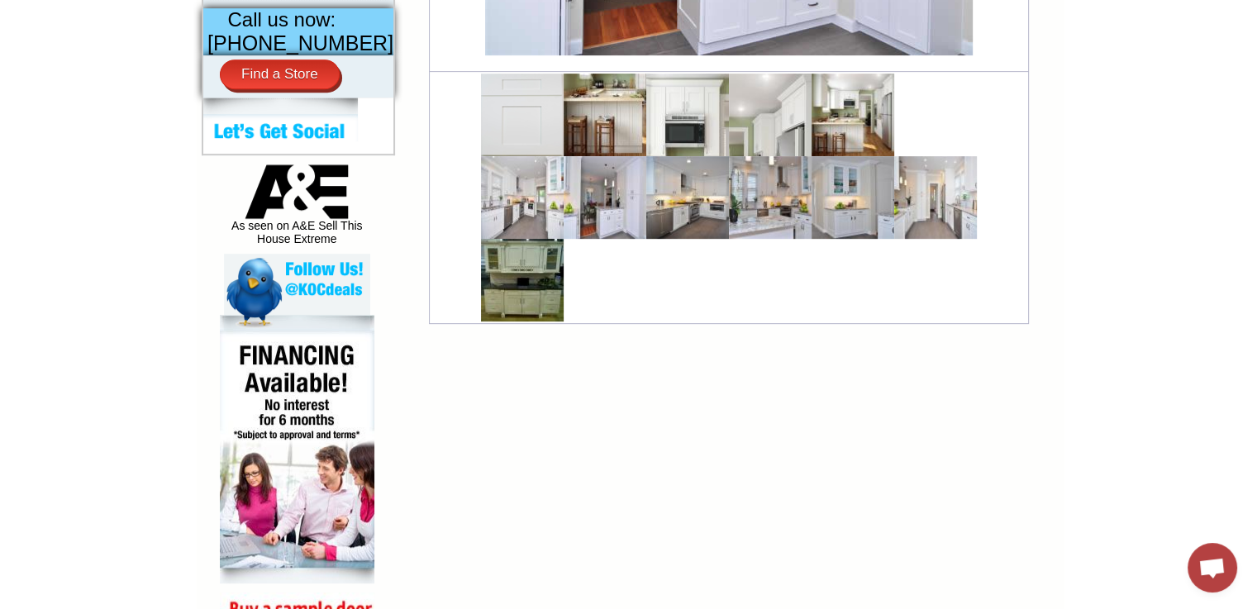
scroll to position [731, 0]
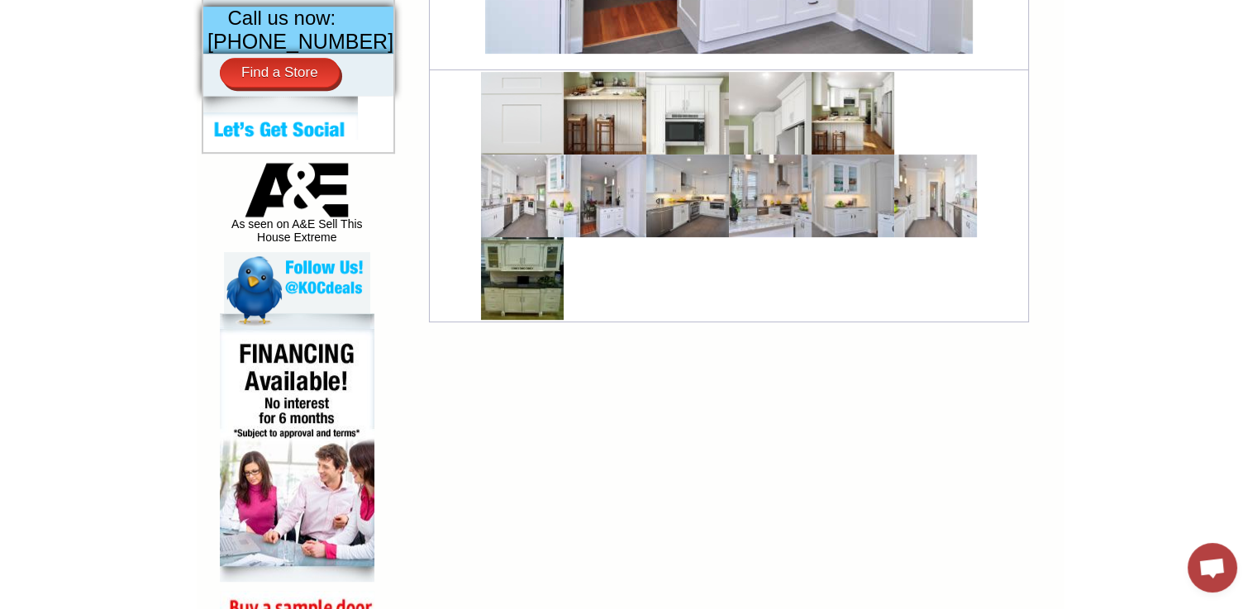
click at [682, 213] on img at bounding box center [687, 196] width 83 height 83
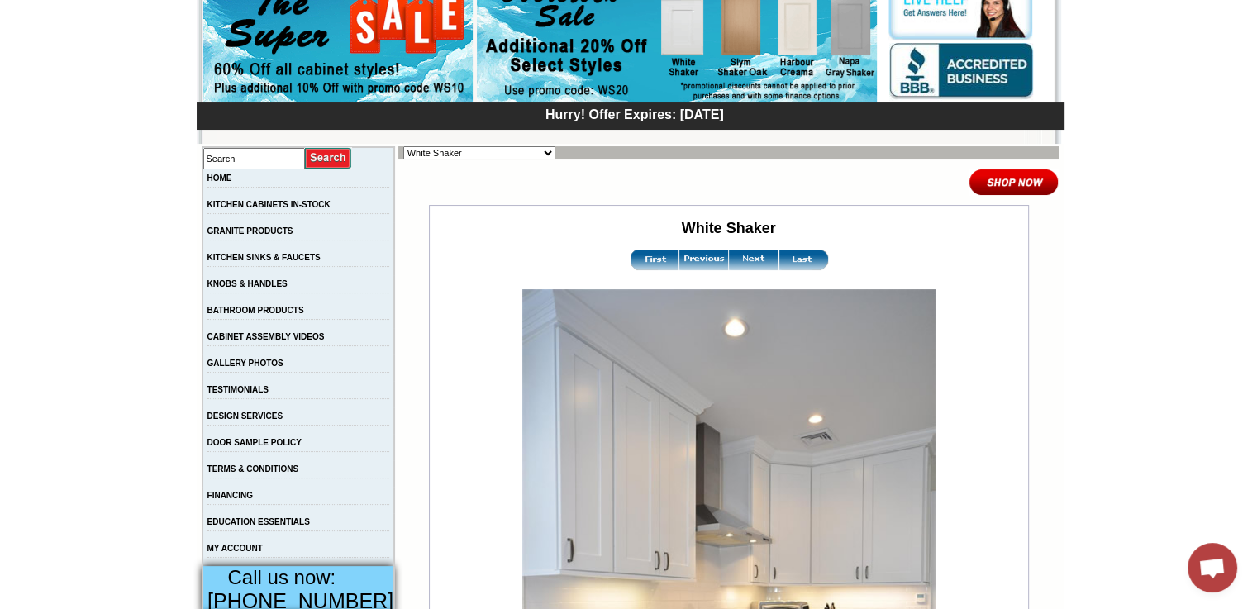
scroll to position [180, 0]
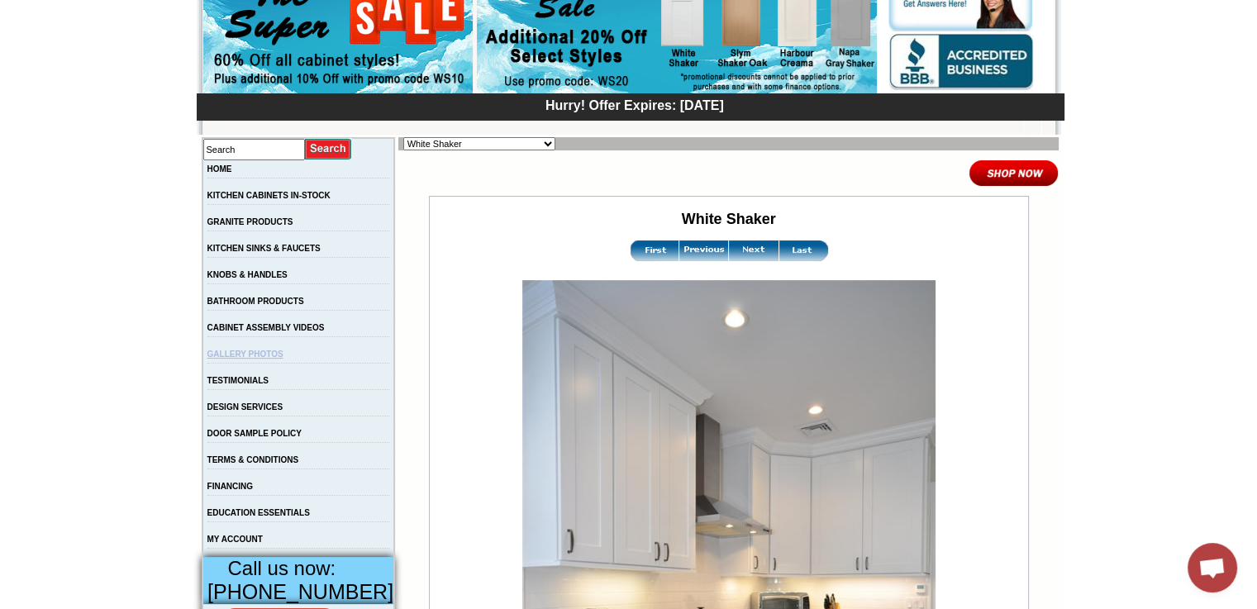
click at [284, 359] on link "GALLERY PHOTOS" at bounding box center [245, 354] width 76 height 9
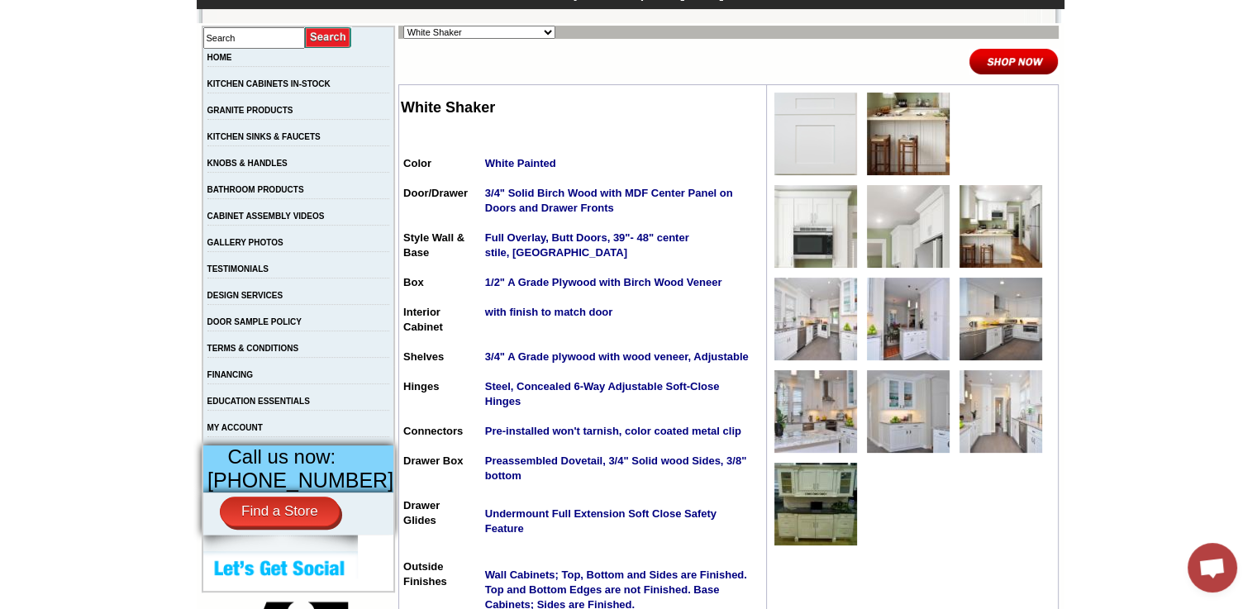
scroll to position [300, 0]
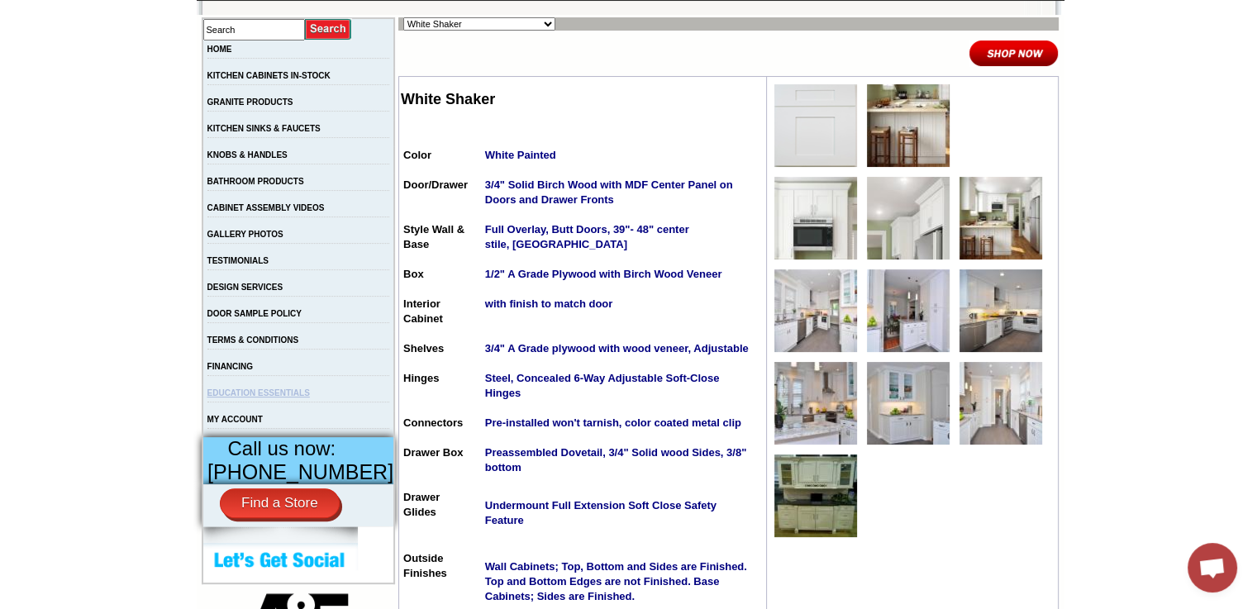
click at [294, 398] on link "EDUCATION ESSENTIALS" at bounding box center [258, 393] width 103 height 9
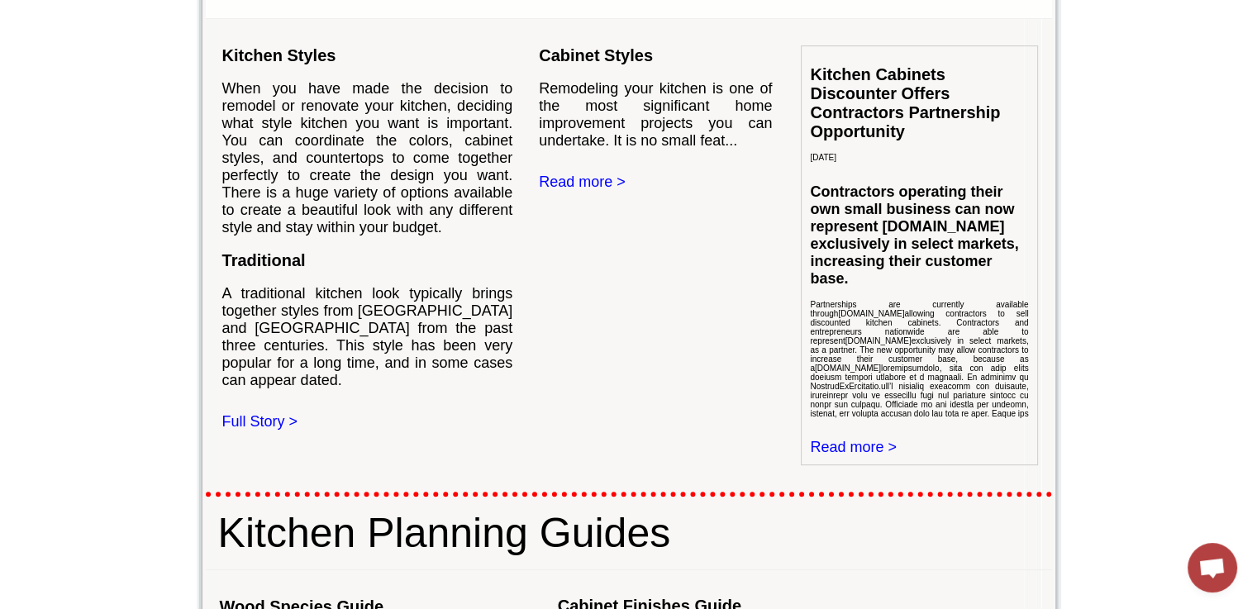
scroll to position [511, 0]
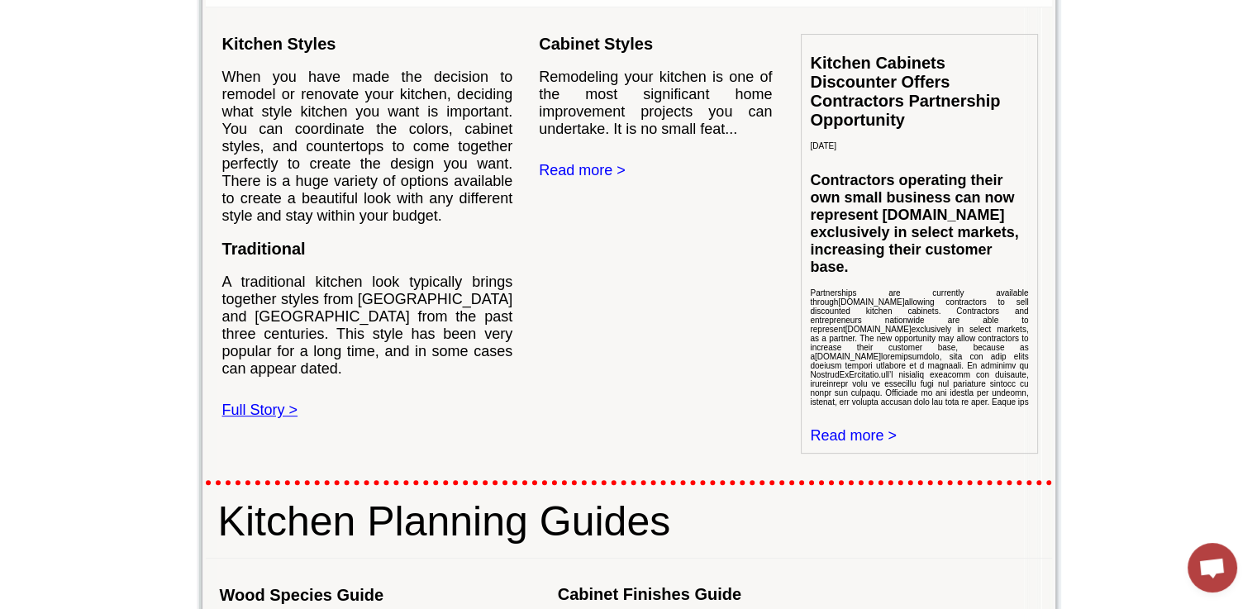
click at [284, 418] on link "Full Story >" at bounding box center [260, 410] width 76 height 17
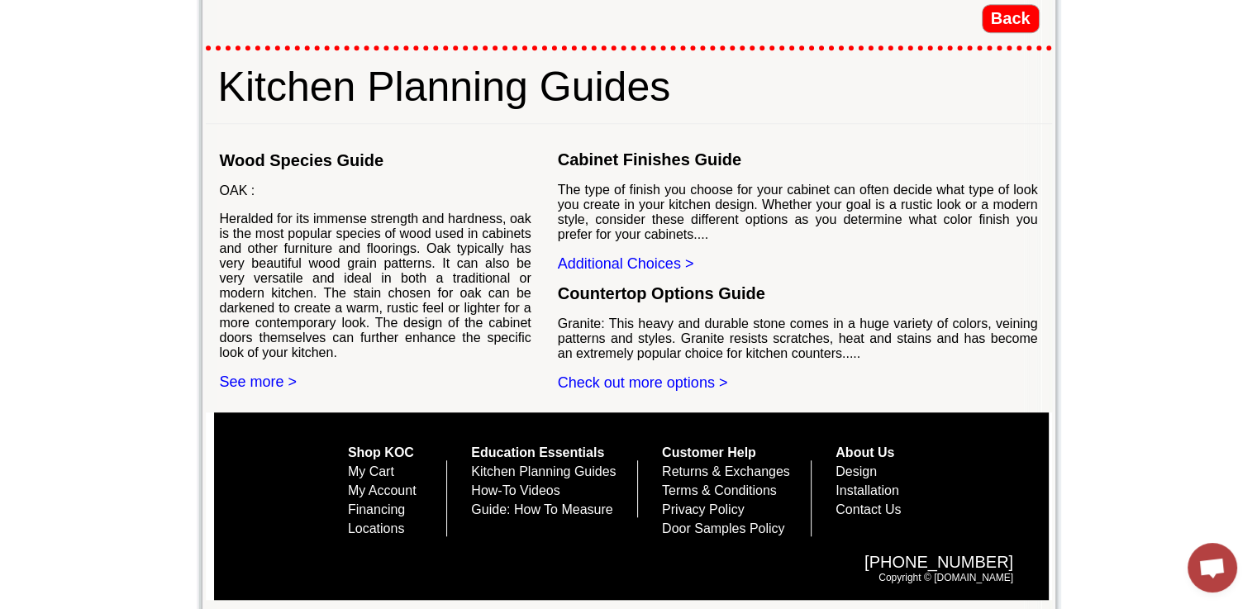
scroll to position [1447, 0]
click at [665, 255] on link "Additional Choices >" at bounding box center [626, 263] width 136 height 17
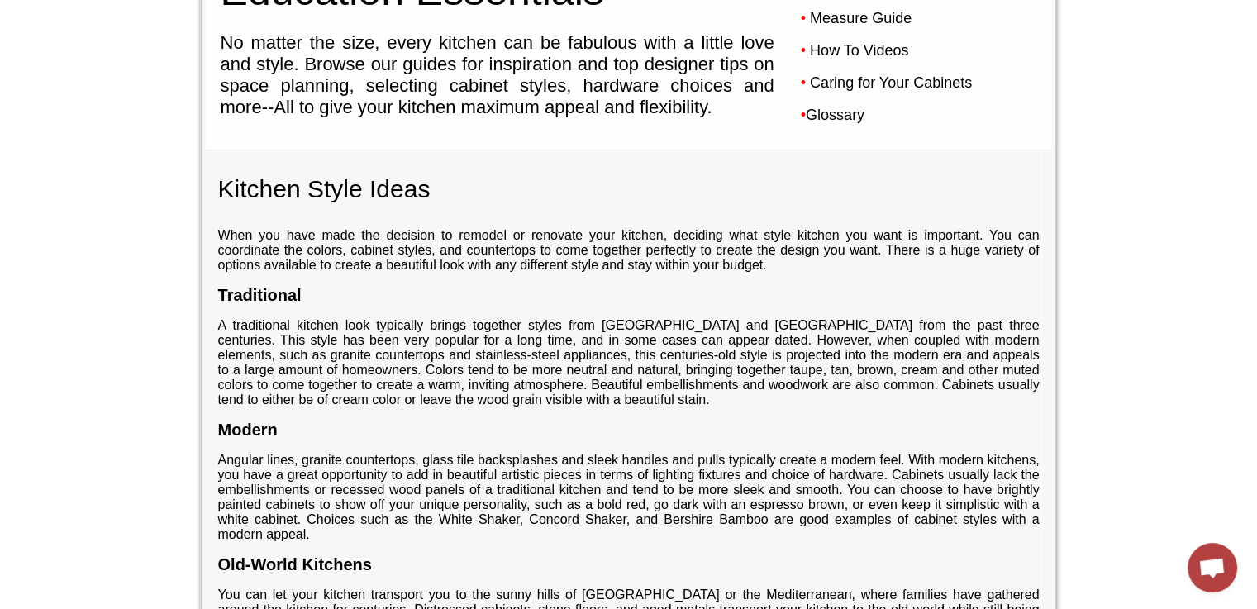
scroll to position [0, 0]
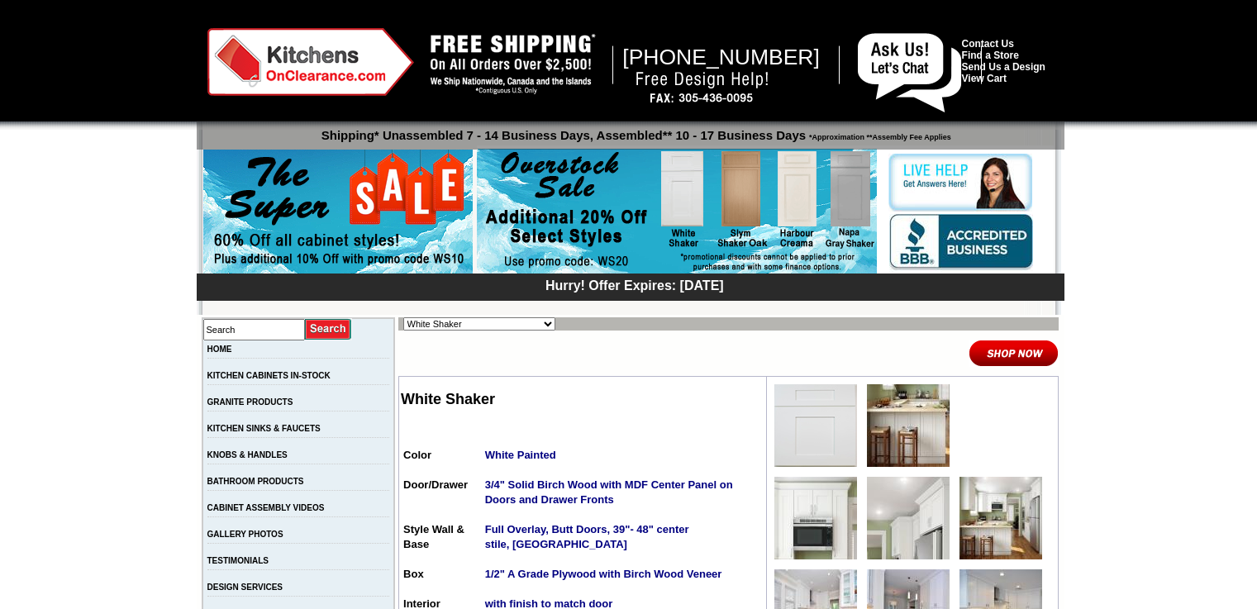
scroll to position [300, 0]
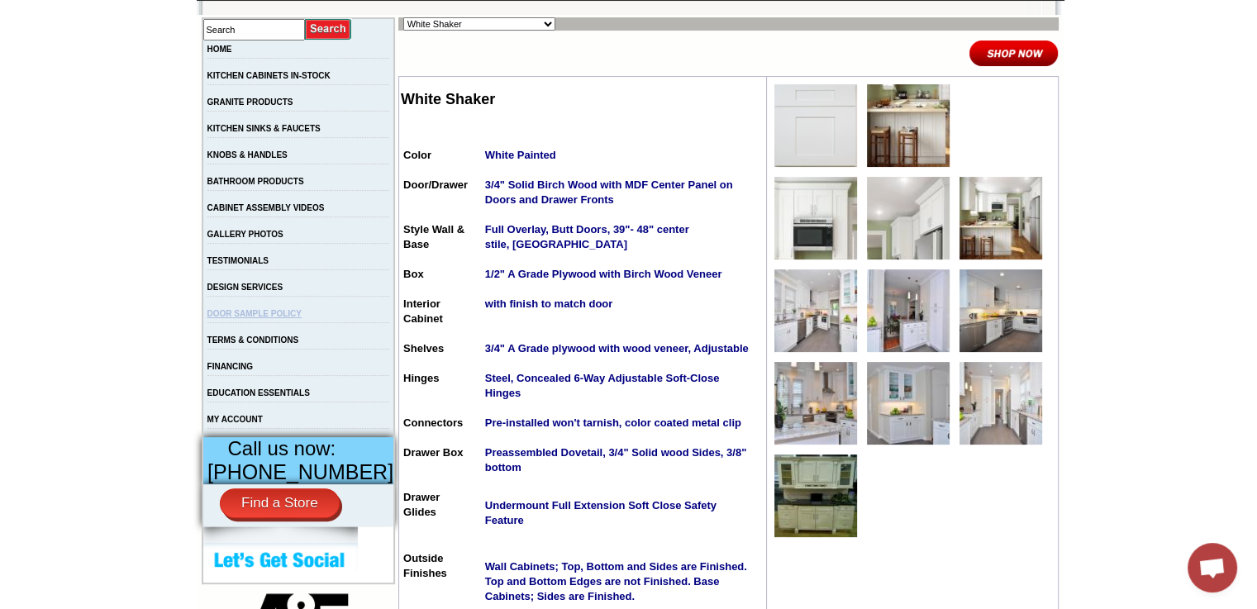
click at [302, 318] on link "DOOR SAMPLE POLICY" at bounding box center [254, 313] width 94 height 9
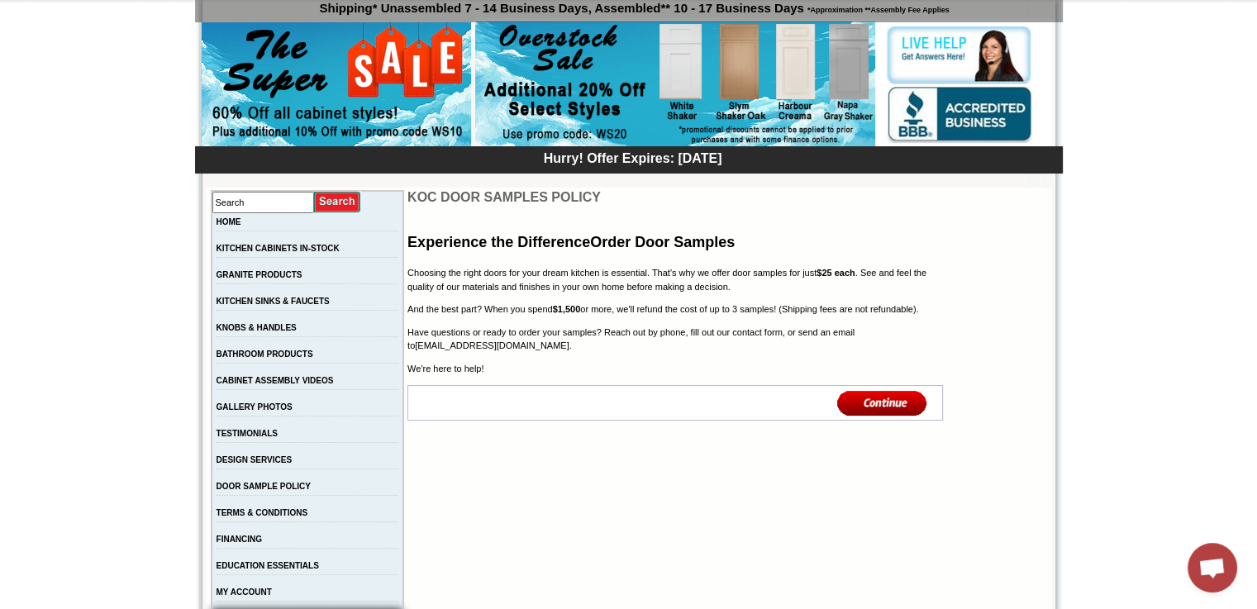
scroll to position [132, 0]
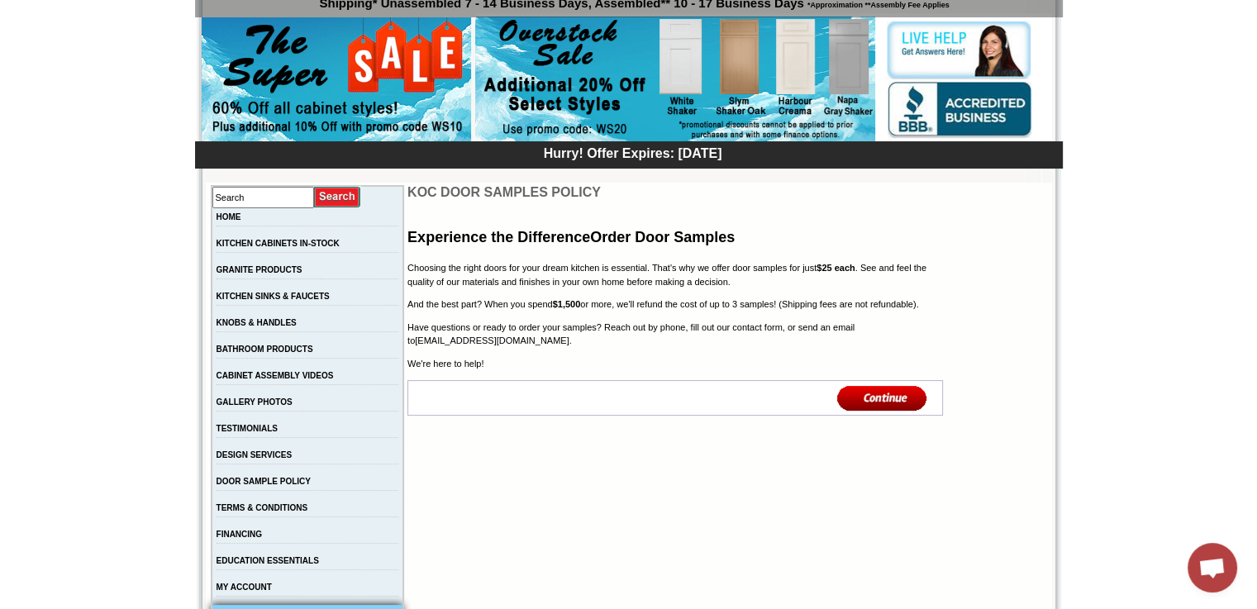
click at [408, 244] on h2 "Experience the Difference Order Door Samples" at bounding box center [675, 238] width 535 height 22
click at [330, 298] on link "KITCHEN SINKS & FAUCETS" at bounding box center [273, 296] width 113 height 9
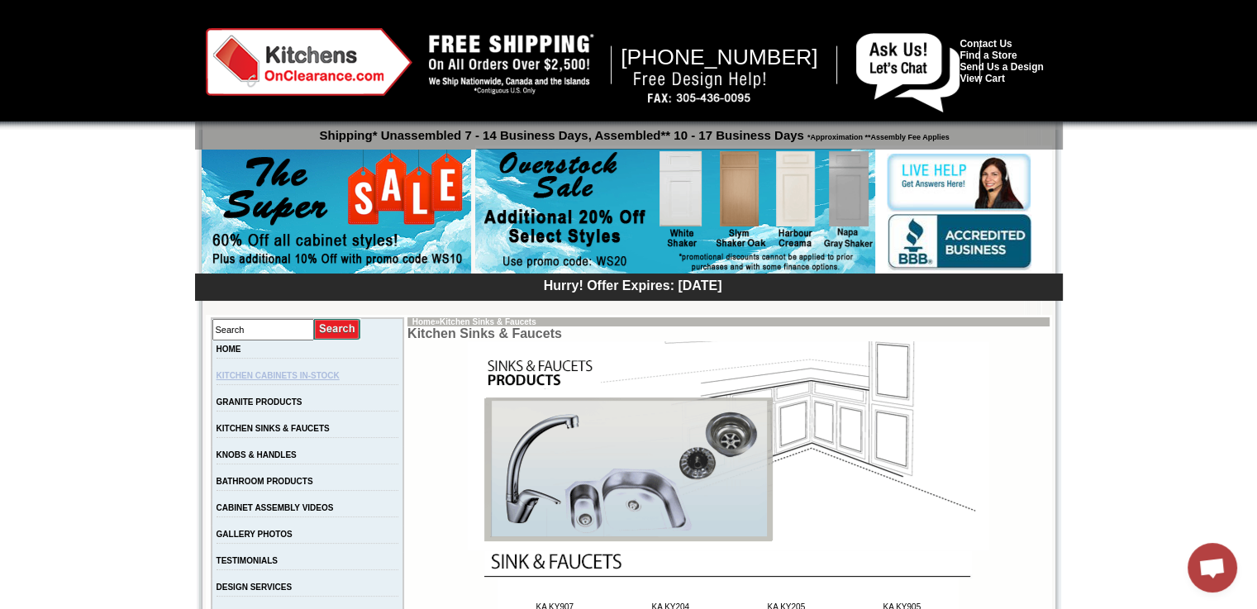
click at [334, 377] on link "KITCHEN CABINETS IN-STOCK" at bounding box center [278, 375] width 123 height 9
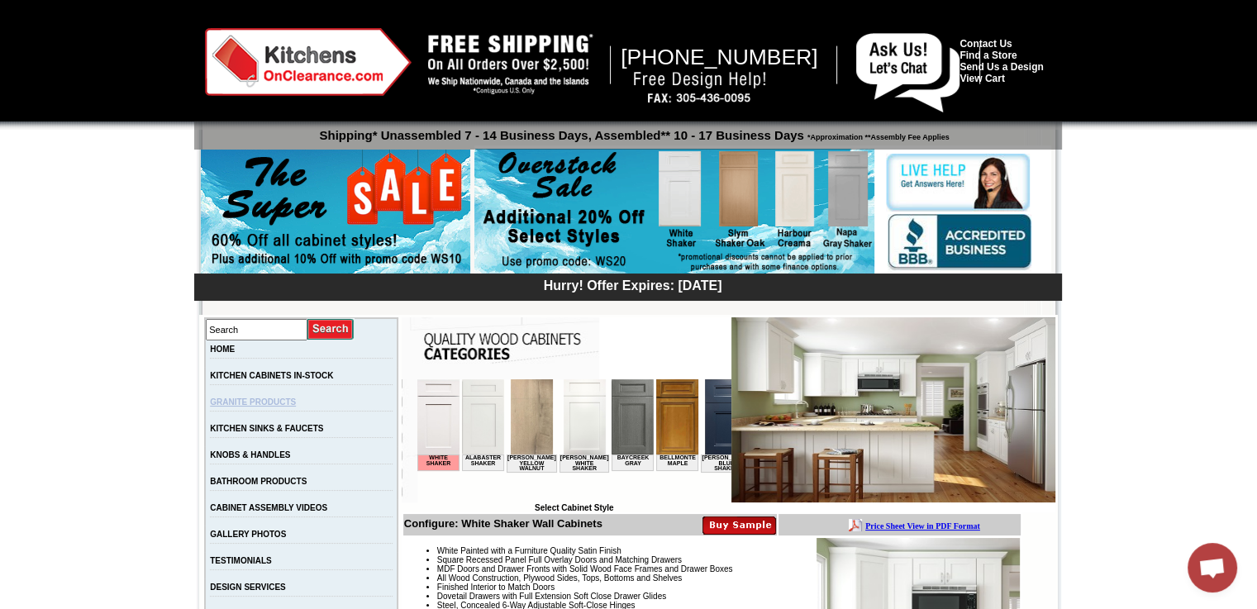
click at [296, 403] on link "GRANITE PRODUCTS" at bounding box center [253, 402] width 86 height 9
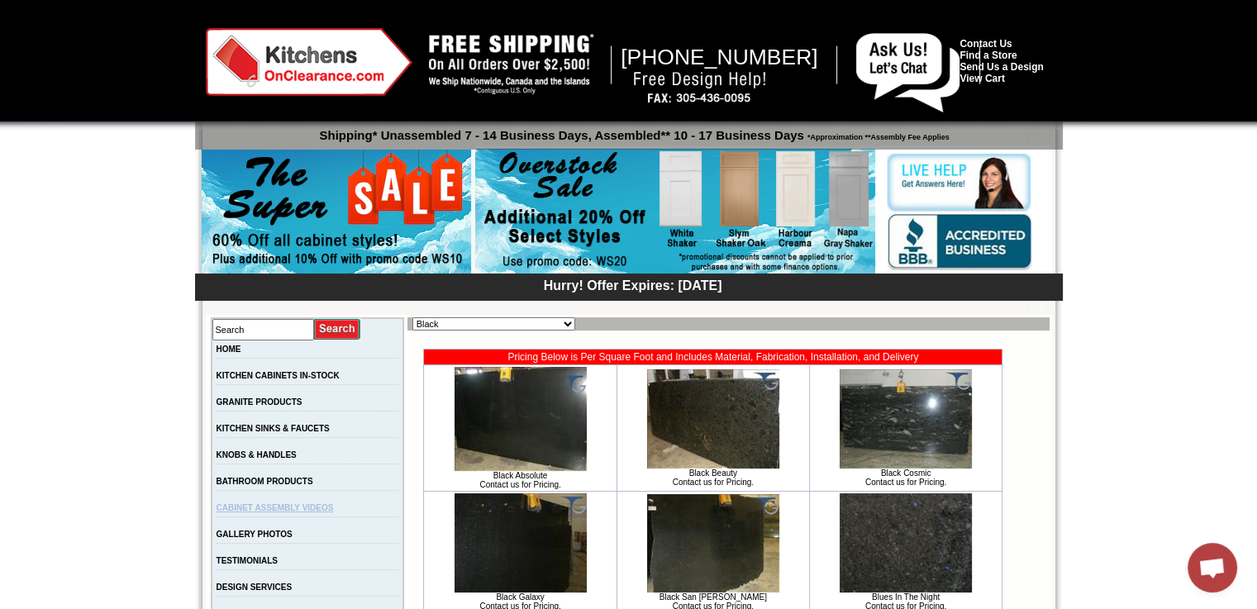
click at [334, 513] on link "CABINET ASSEMBLY VIDEOS" at bounding box center [275, 507] width 117 height 9
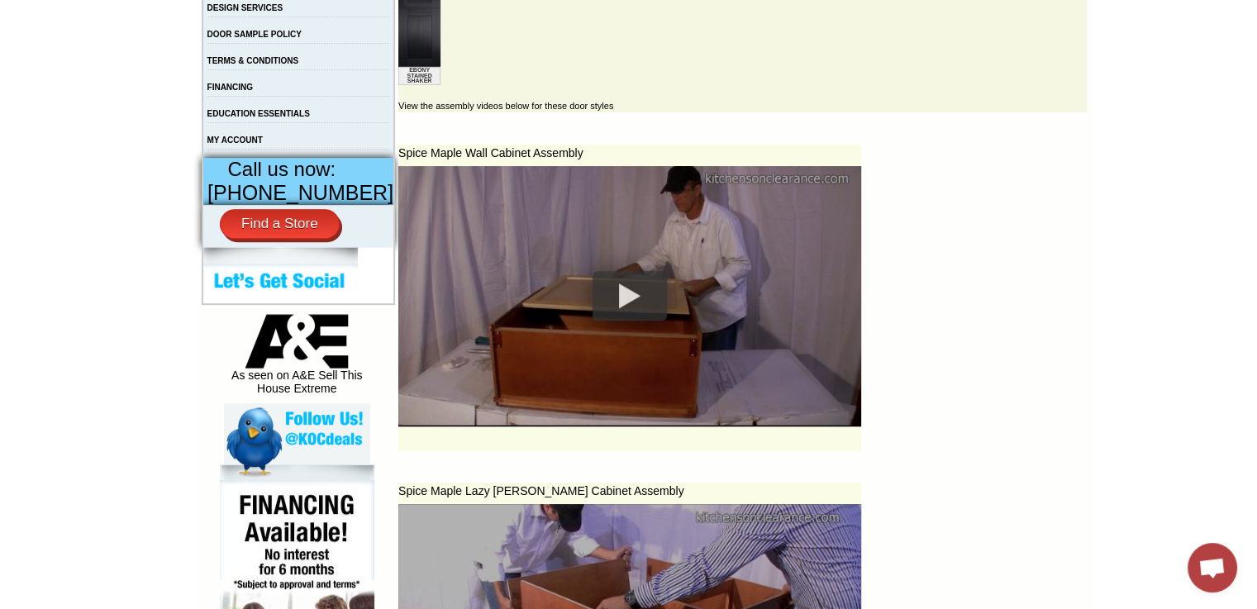
scroll to position [580, 0]
click at [602, 301] on div at bounding box center [630, 295] width 74 height 50
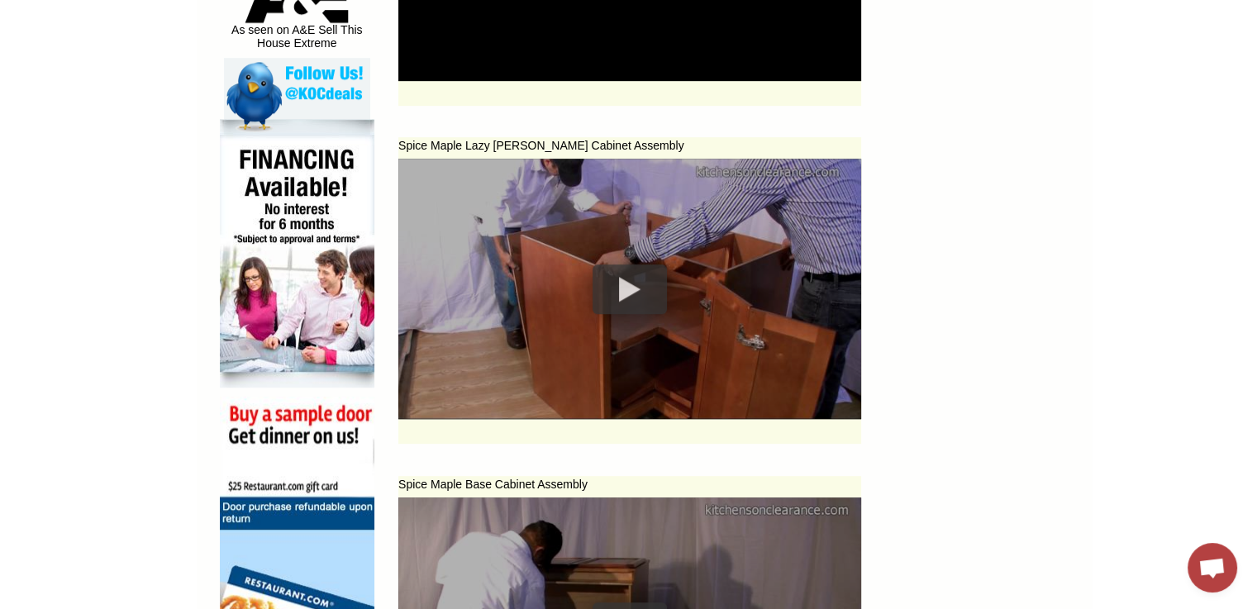
scroll to position [927, 0]
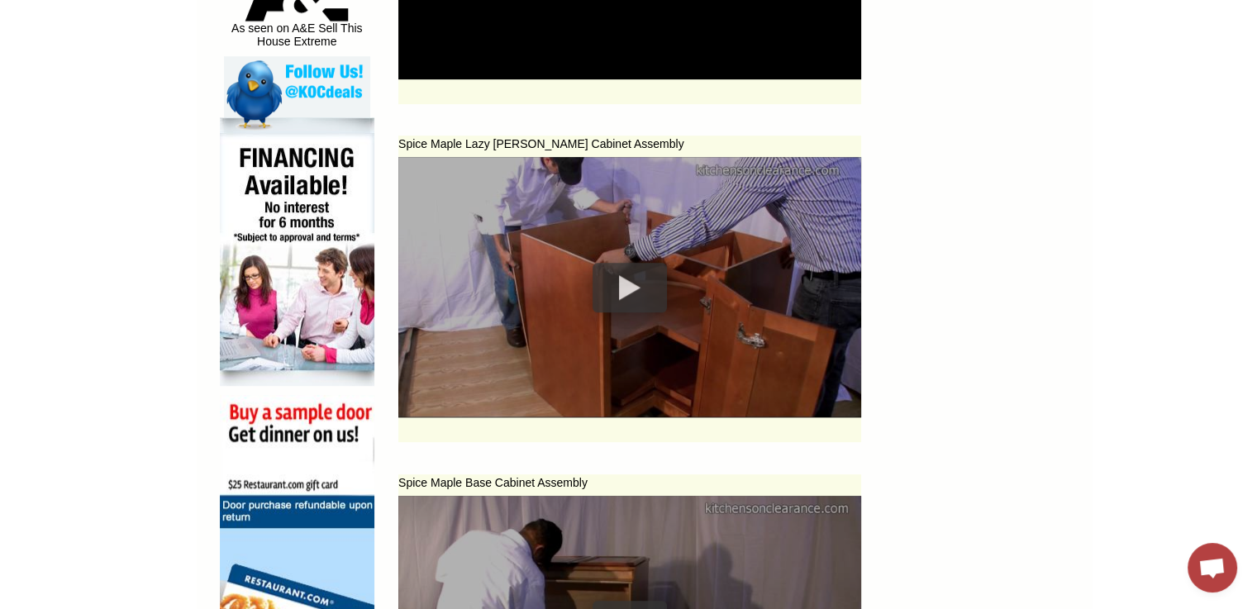
click at [604, 308] on div at bounding box center [630, 288] width 74 height 50
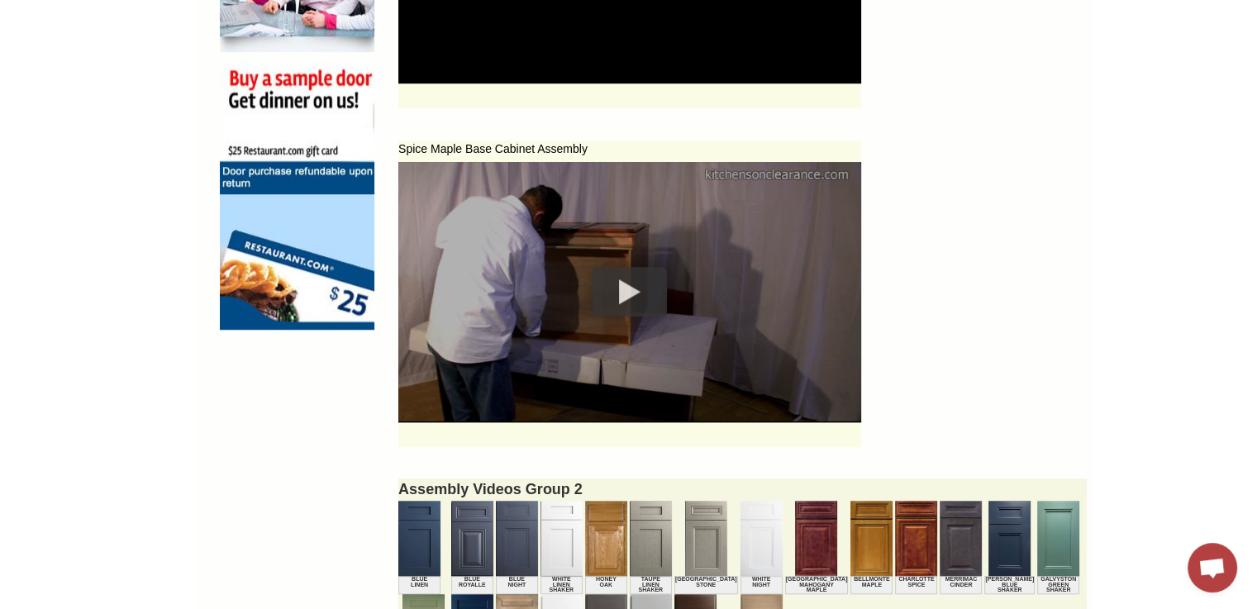
scroll to position [1262, 0]
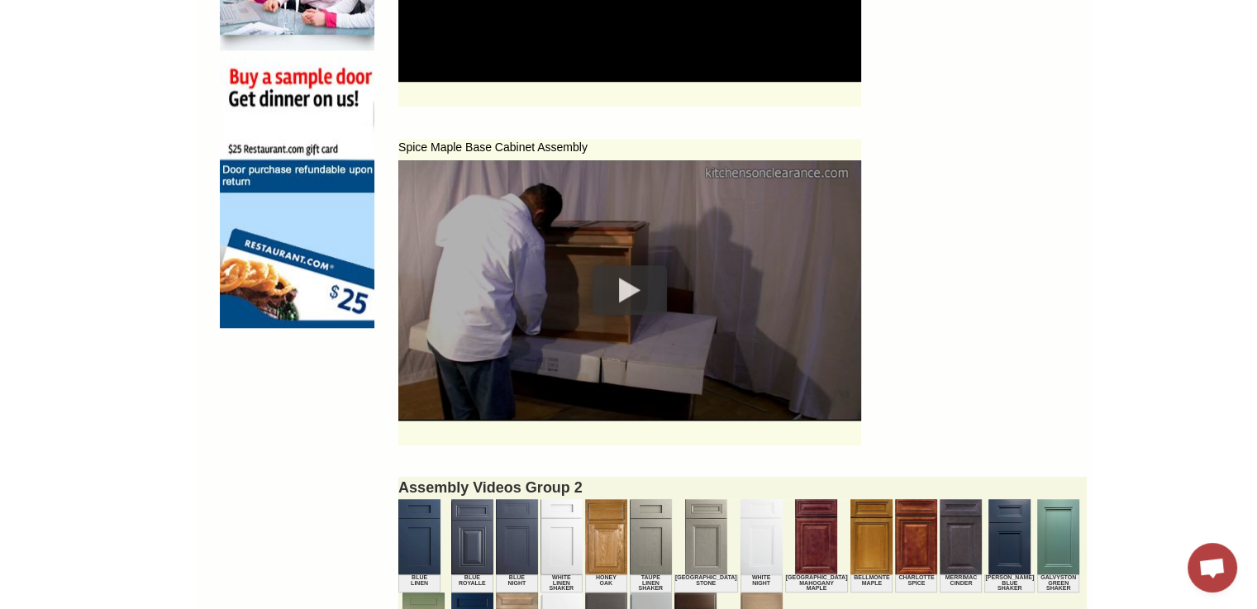
click at [620, 297] on div at bounding box center [630, 290] width 74 height 50
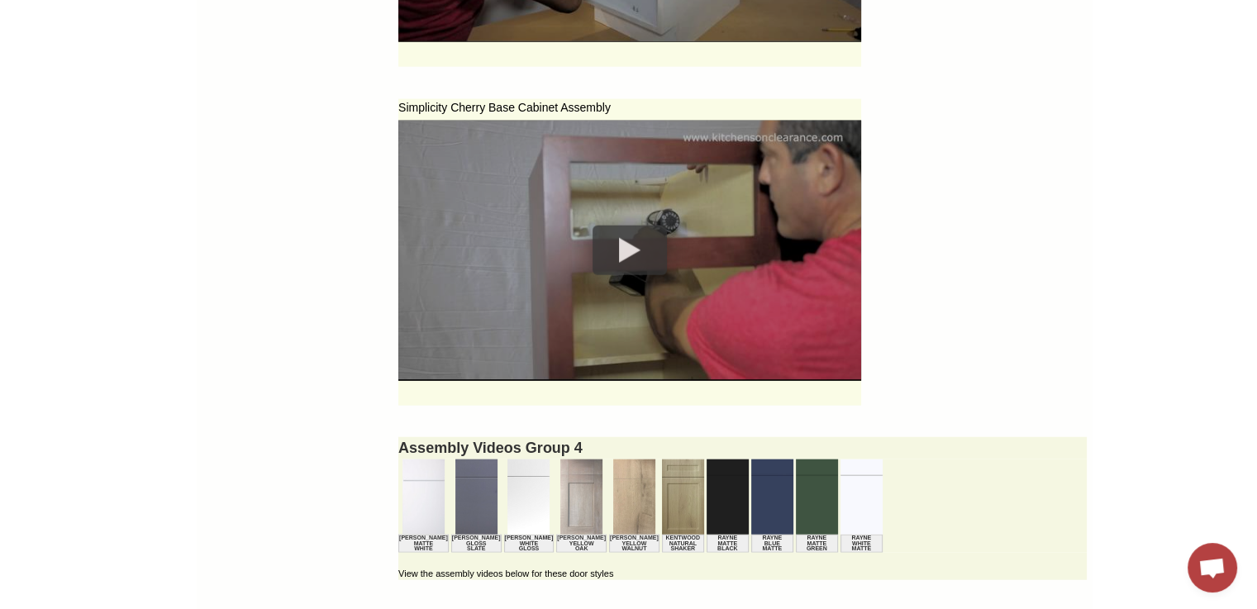
scroll to position [3775, 0]
